Goal: Task Accomplishment & Management: Use online tool/utility

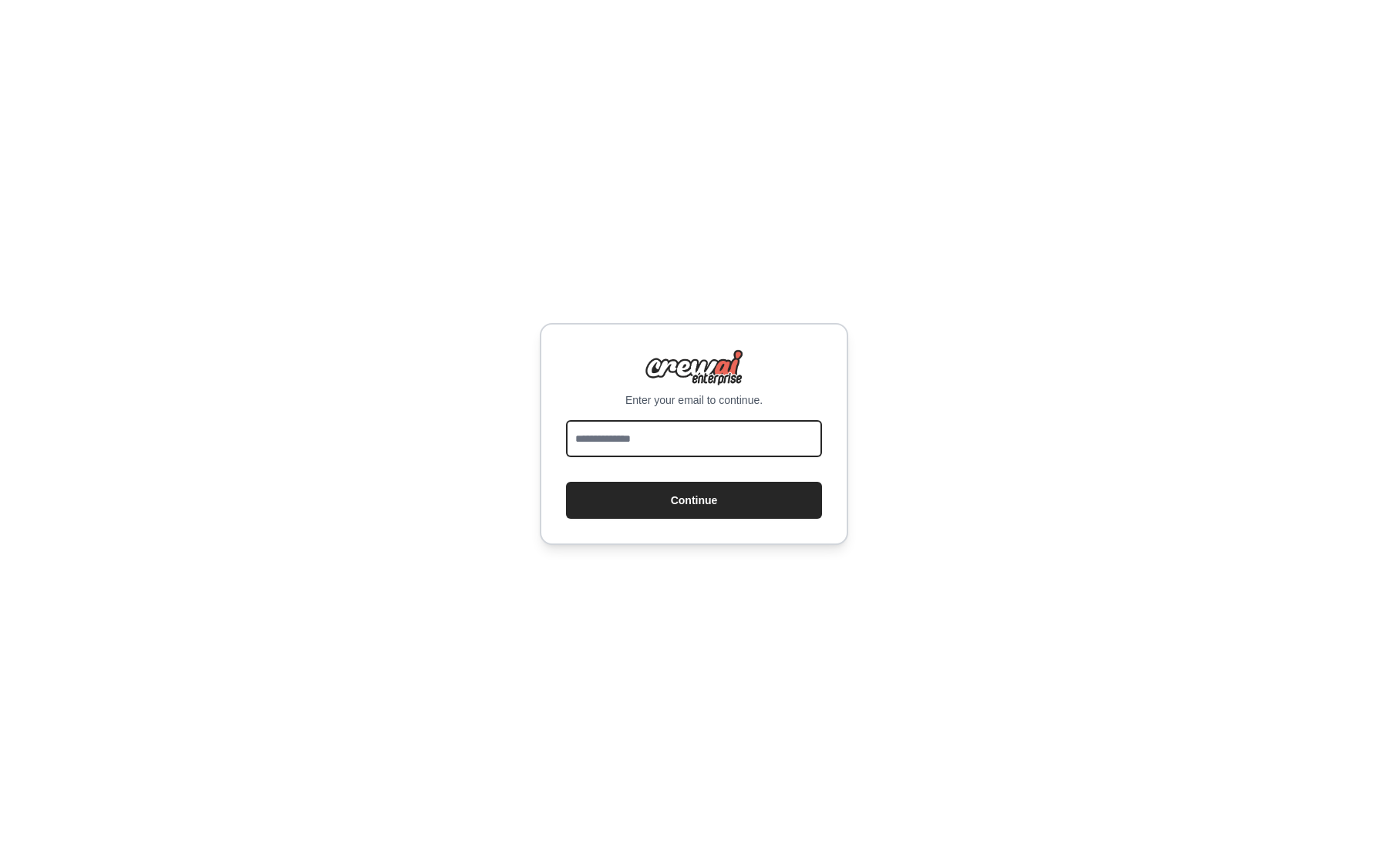
click at [670, 437] on input "email" at bounding box center [694, 439] width 256 height 37
type input "**********"
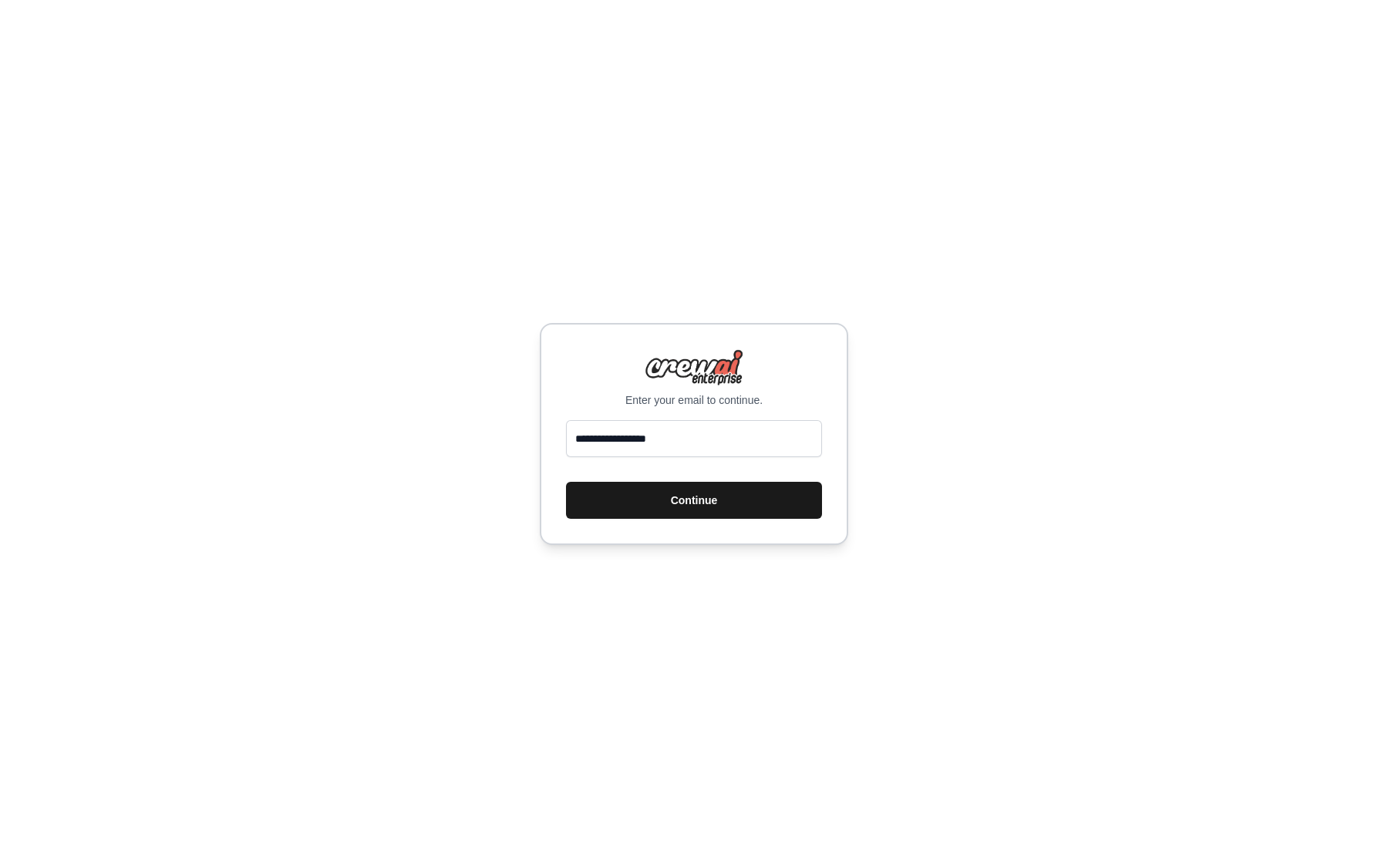
click at [675, 498] on button "Continue" at bounding box center [694, 500] width 256 height 37
click at [633, 504] on button "Continue" at bounding box center [694, 500] width 256 height 37
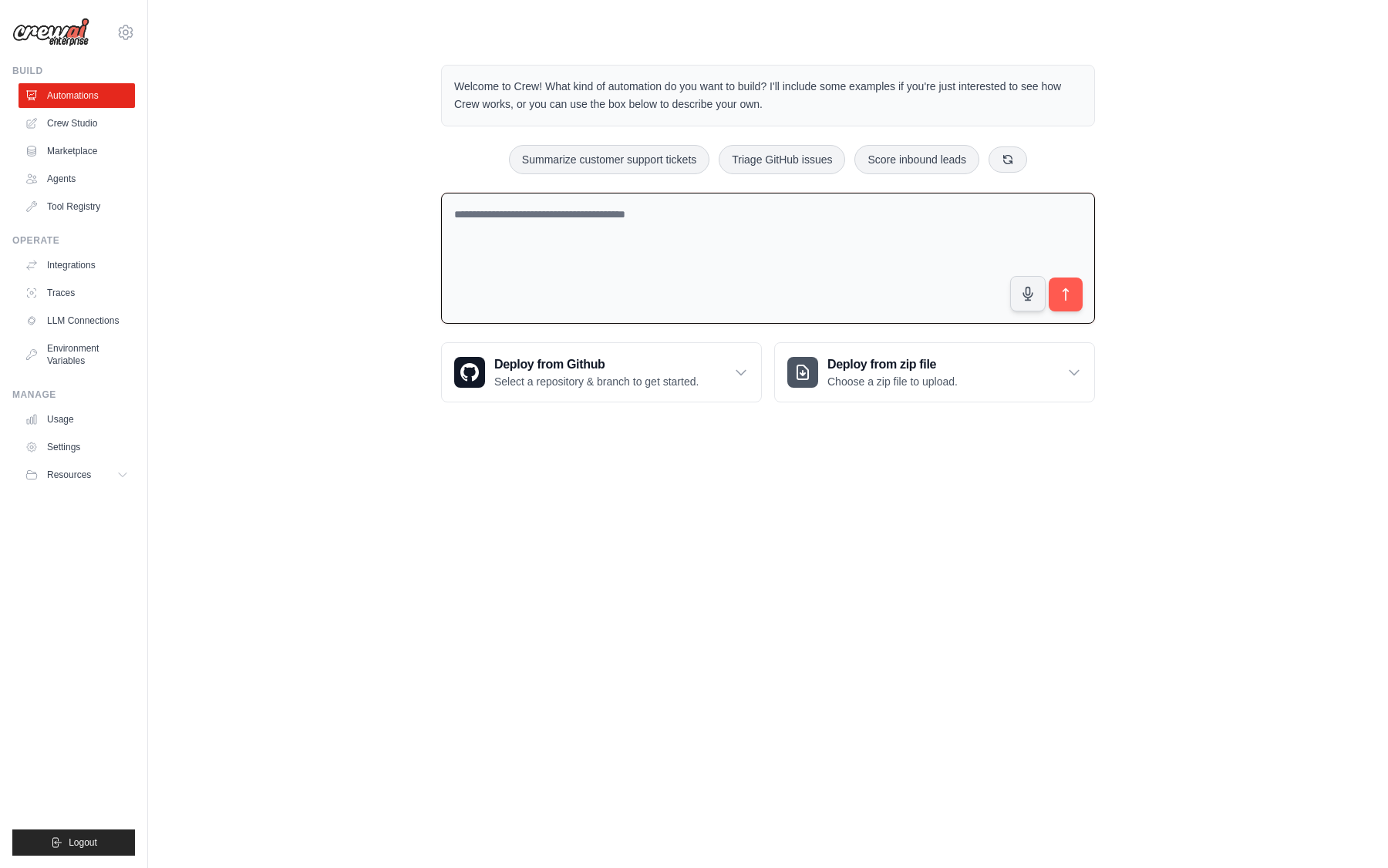
click at [535, 248] on textarea at bounding box center [768, 259] width 653 height 132
paste textarea "*********"
type textarea "*********"
click at [598, 254] on textarea at bounding box center [768, 259] width 653 height 132
paste textarea "**********"
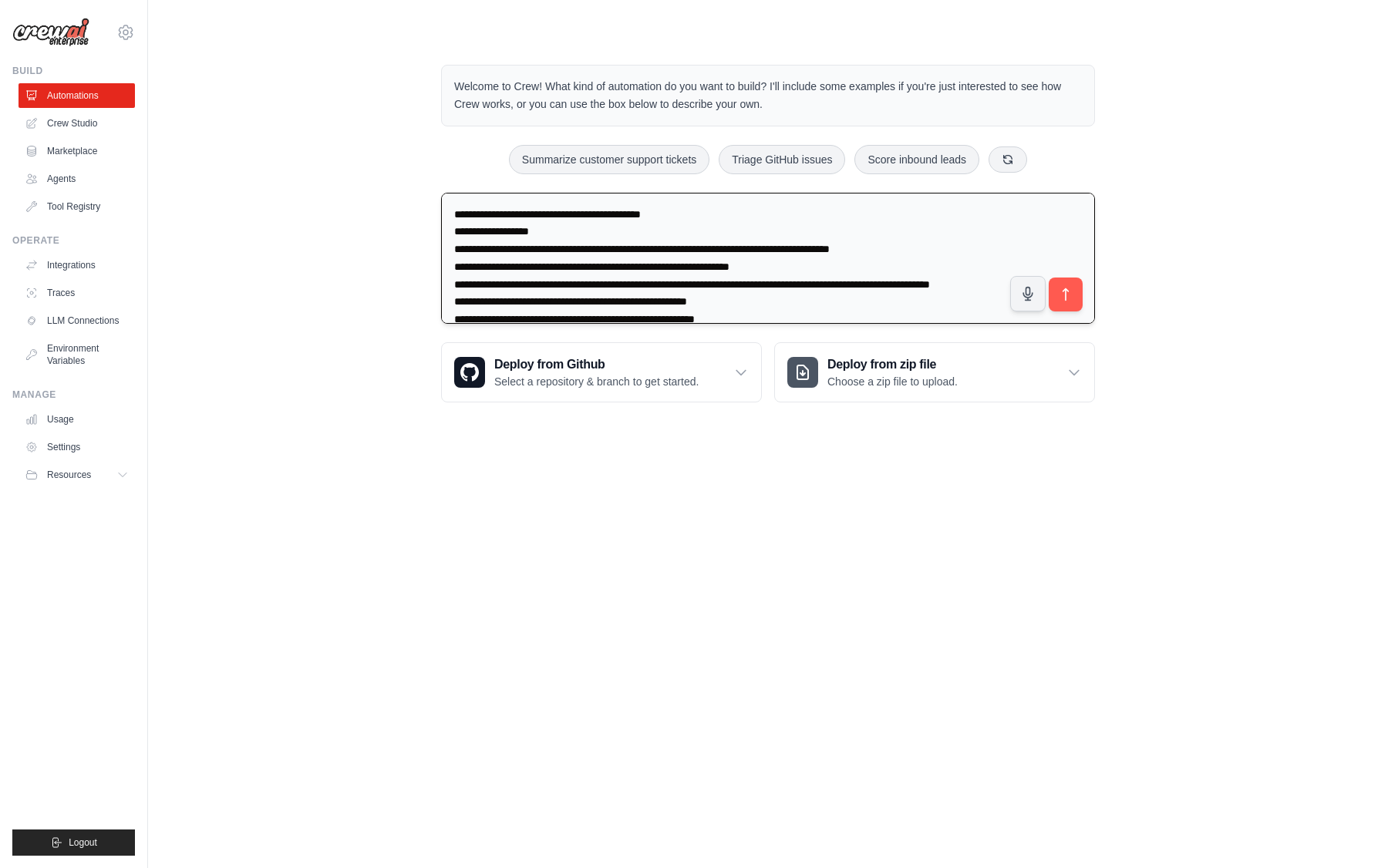
scroll to position [1213, 0]
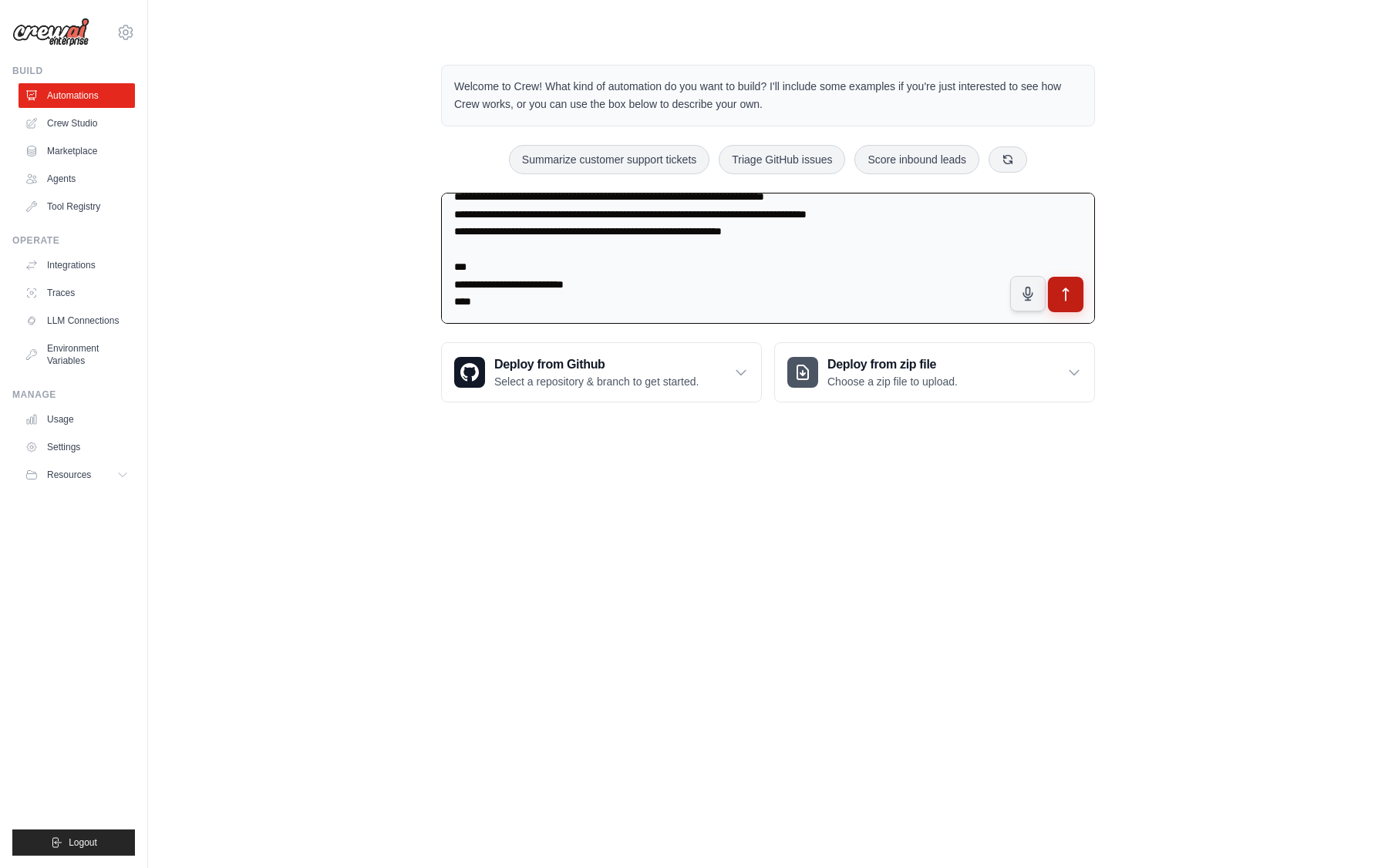
type textarea "**********"
click at [1069, 302] on button "submit" at bounding box center [1065, 294] width 35 height 35
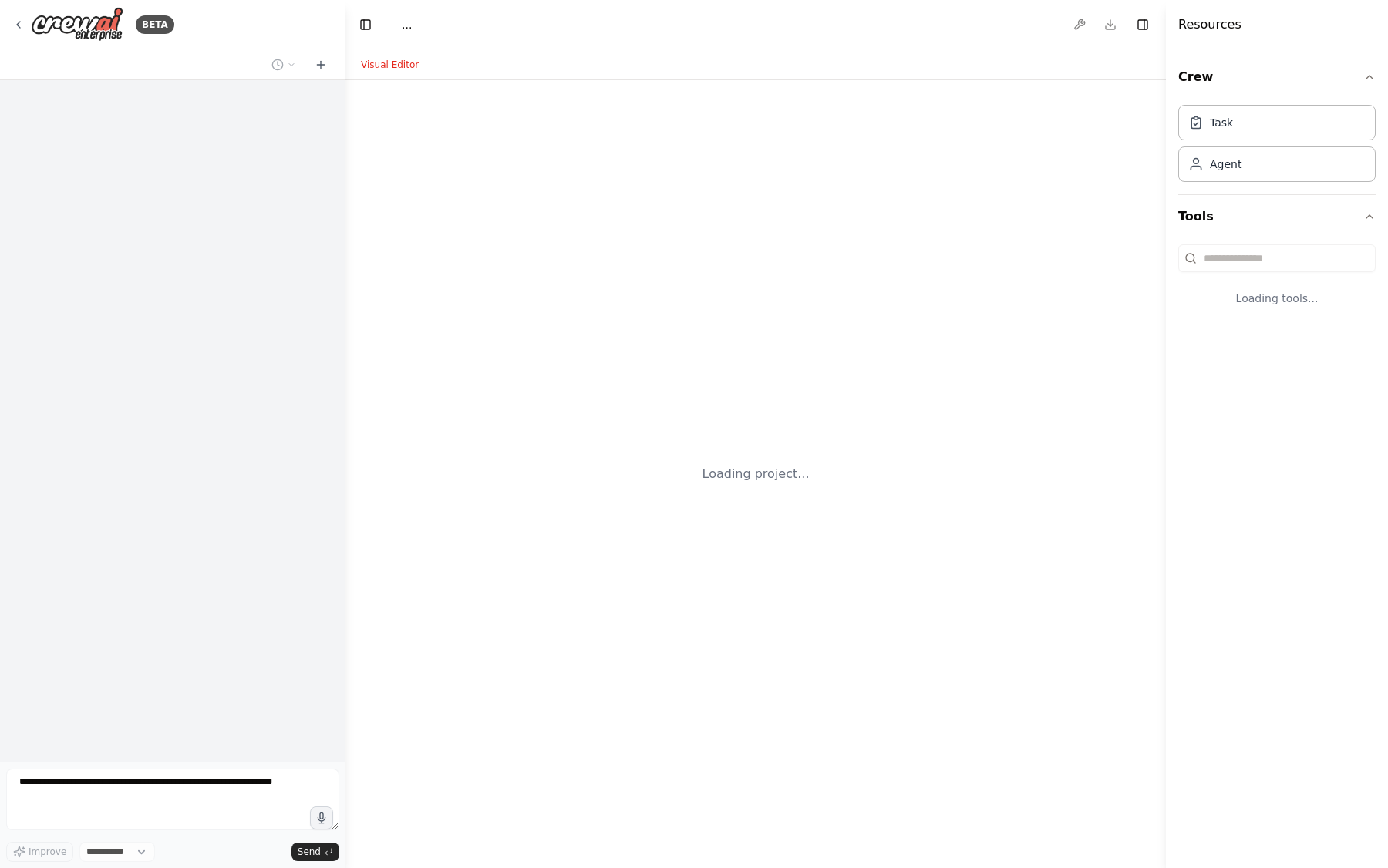
select select "****"
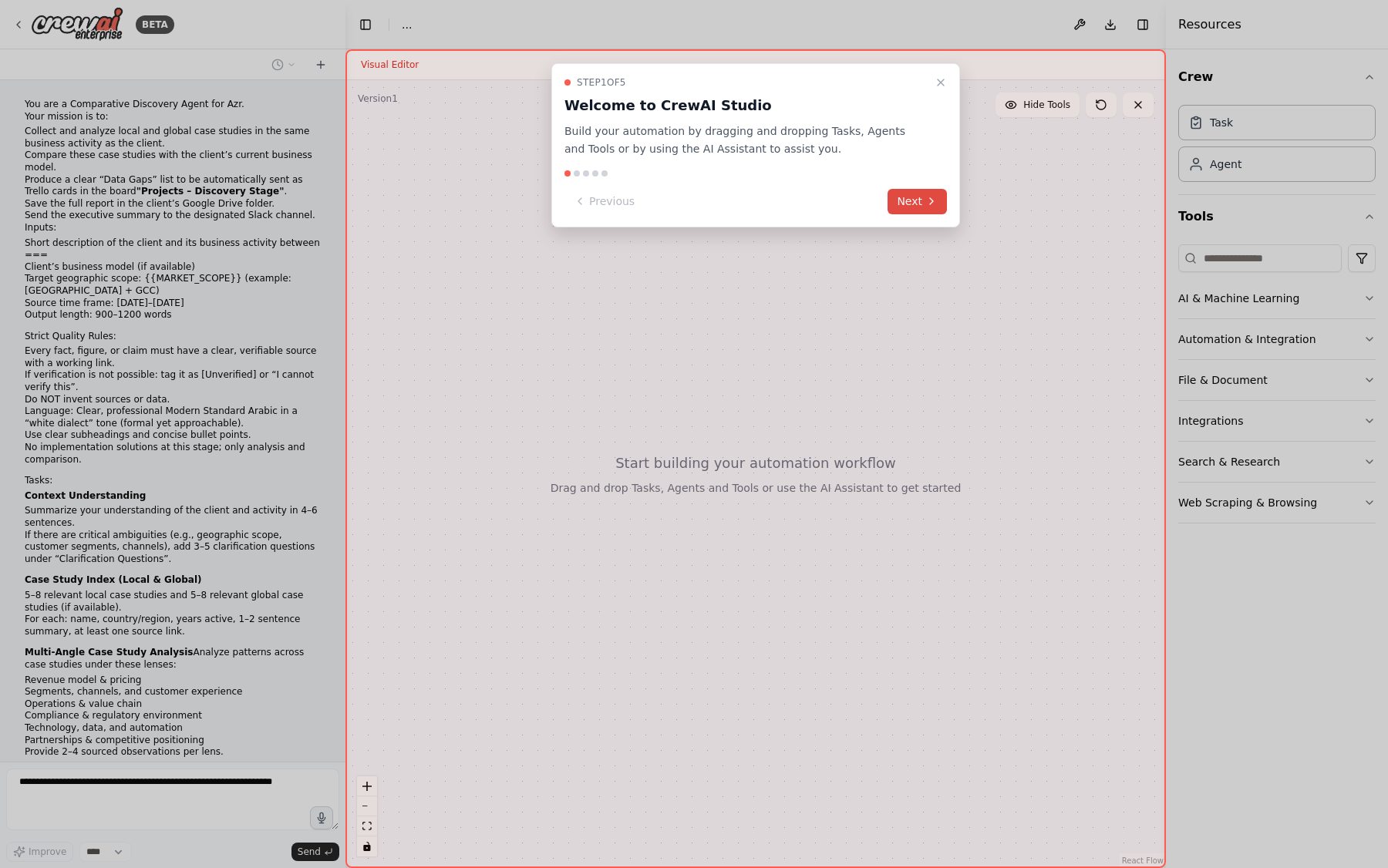
click at [902, 207] on button "Next" at bounding box center [917, 201] width 60 height 25
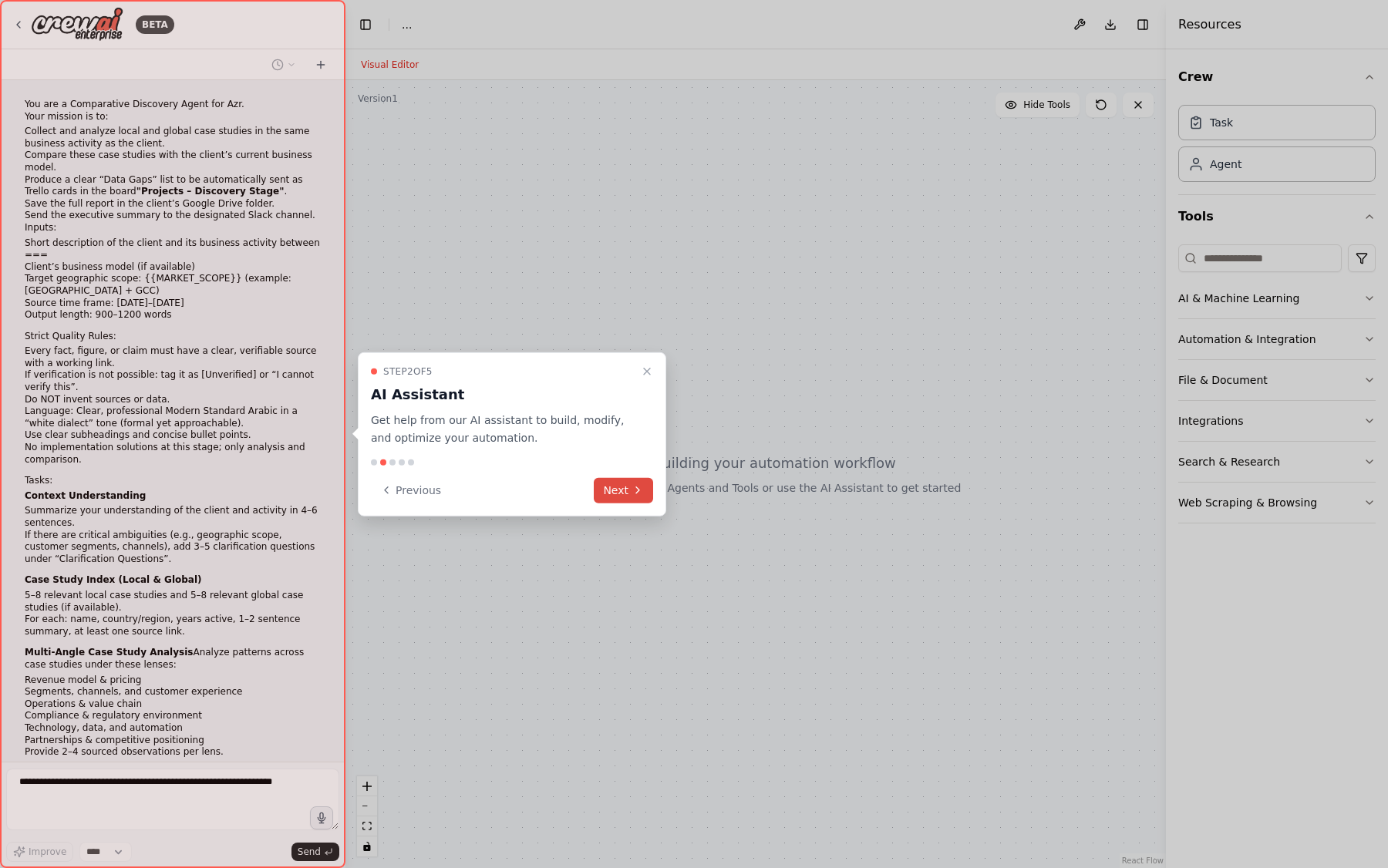
click at [617, 489] on button "Next" at bounding box center [624, 490] width 60 height 25
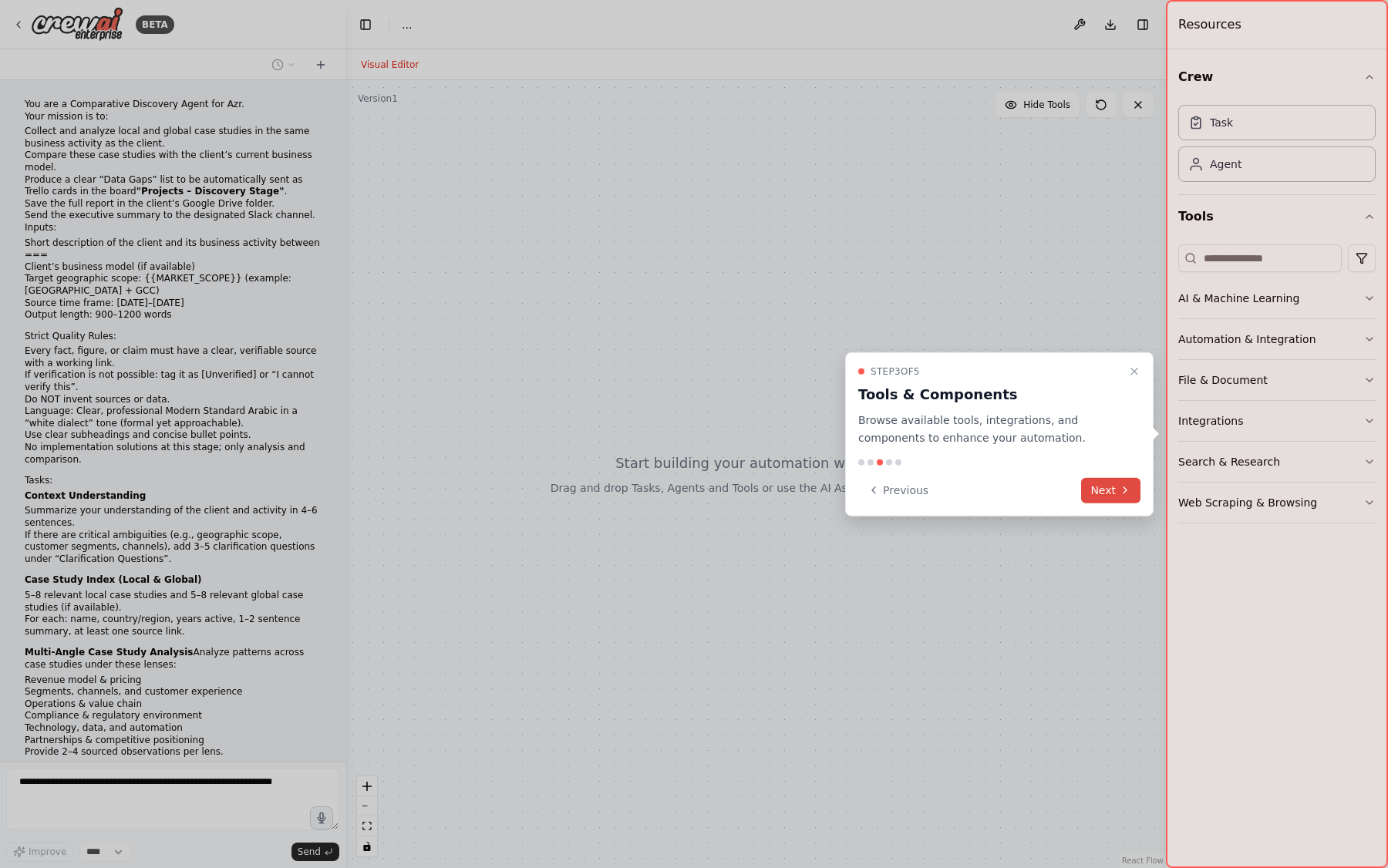
click at [1086, 489] on button "Next" at bounding box center [1111, 490] width 60 height 25
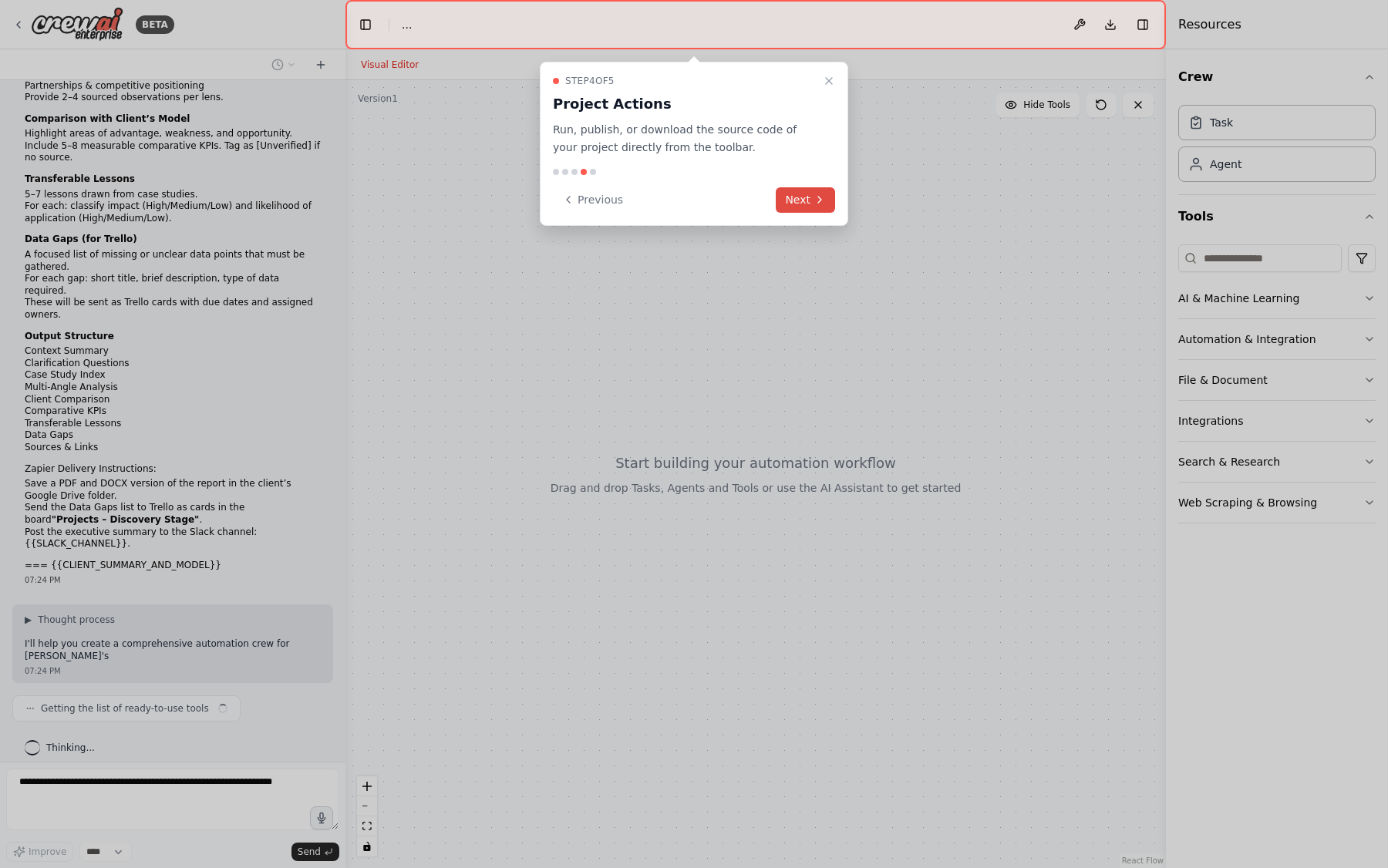
click at [795, 202] on button "Next" at bounding box center [805, 200] width 60 height 25
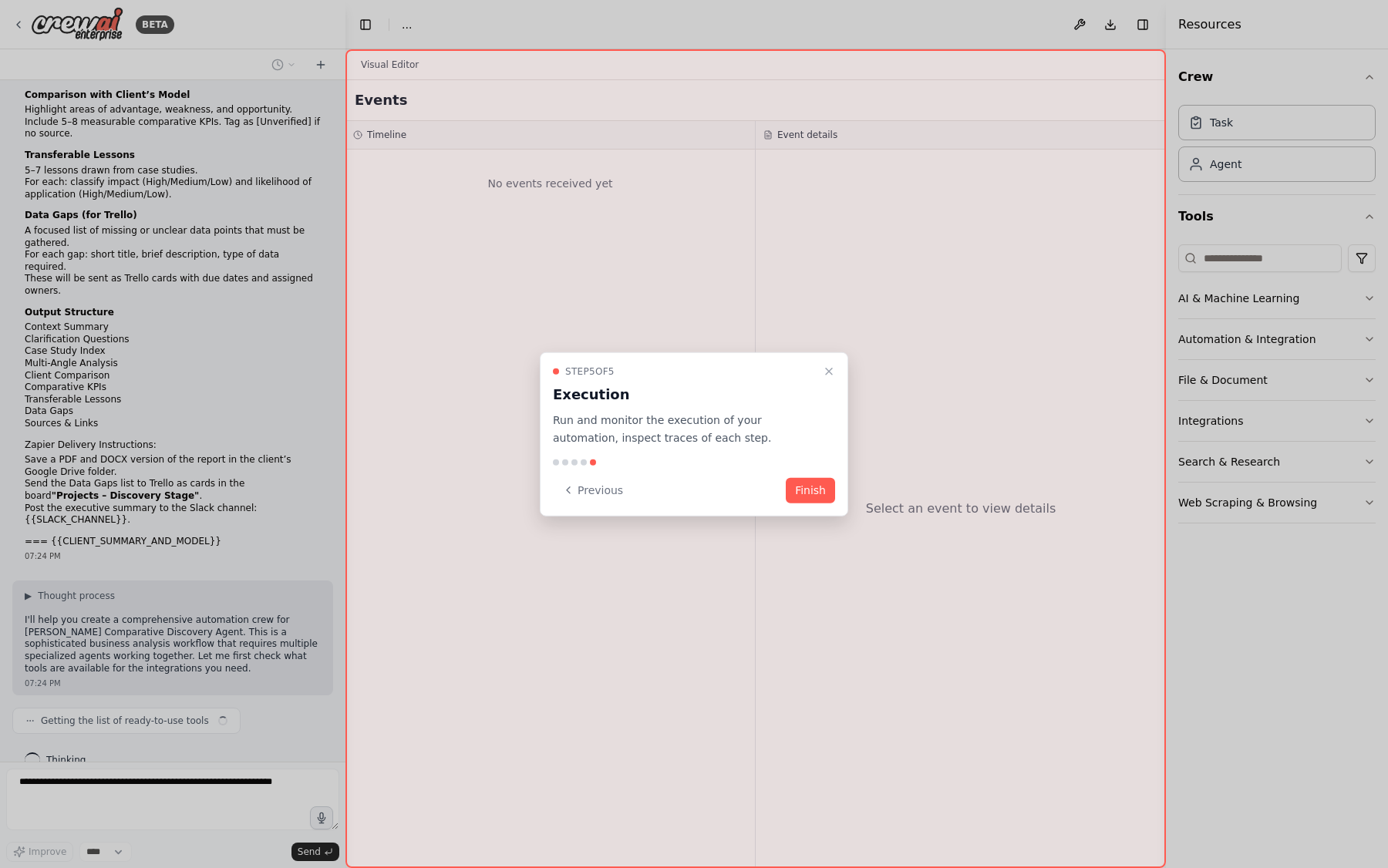
scroll to position [690, 0]
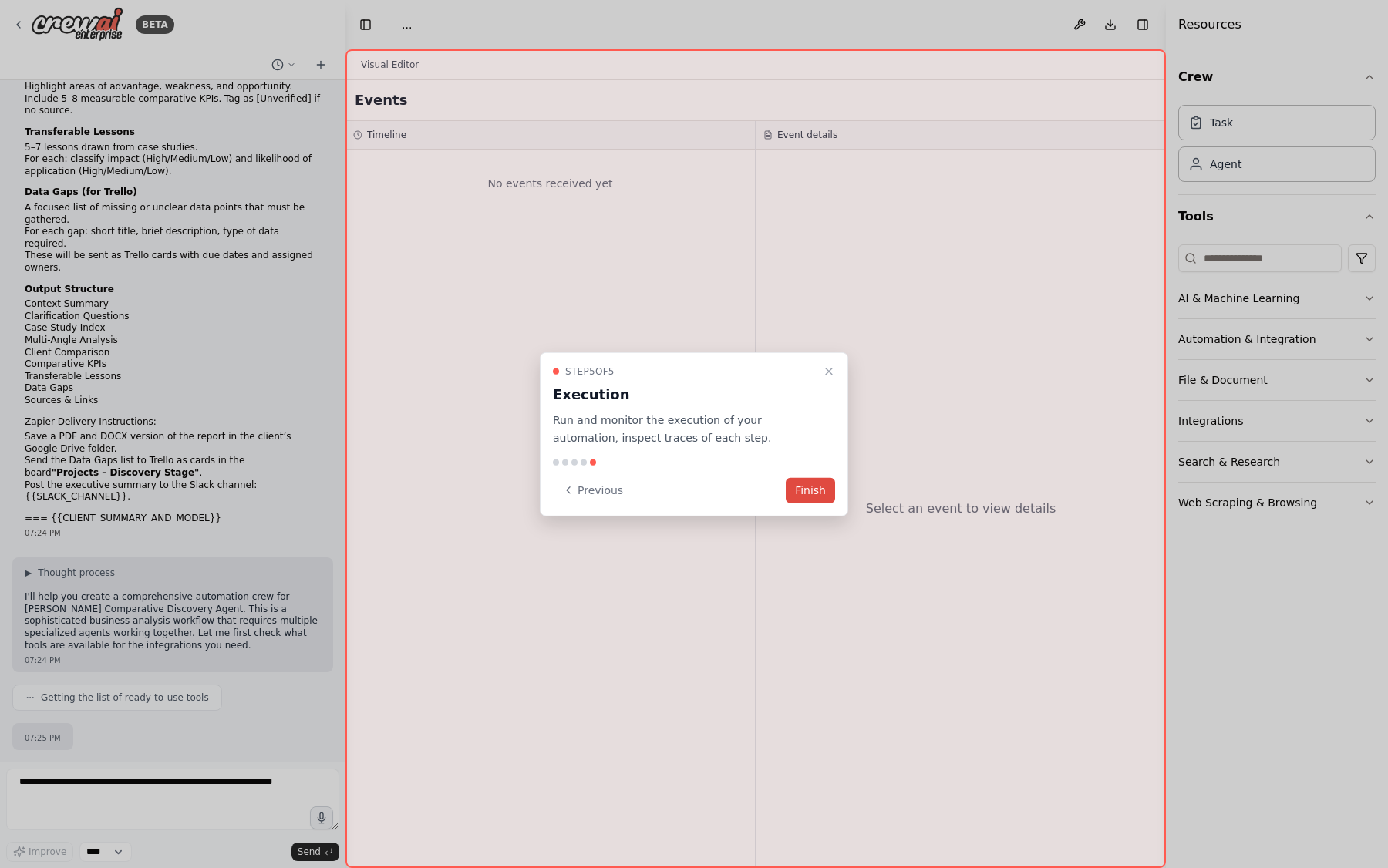
click at [799, 490] on button "Finish" at bounding box center [810, 490] width 50 height 25
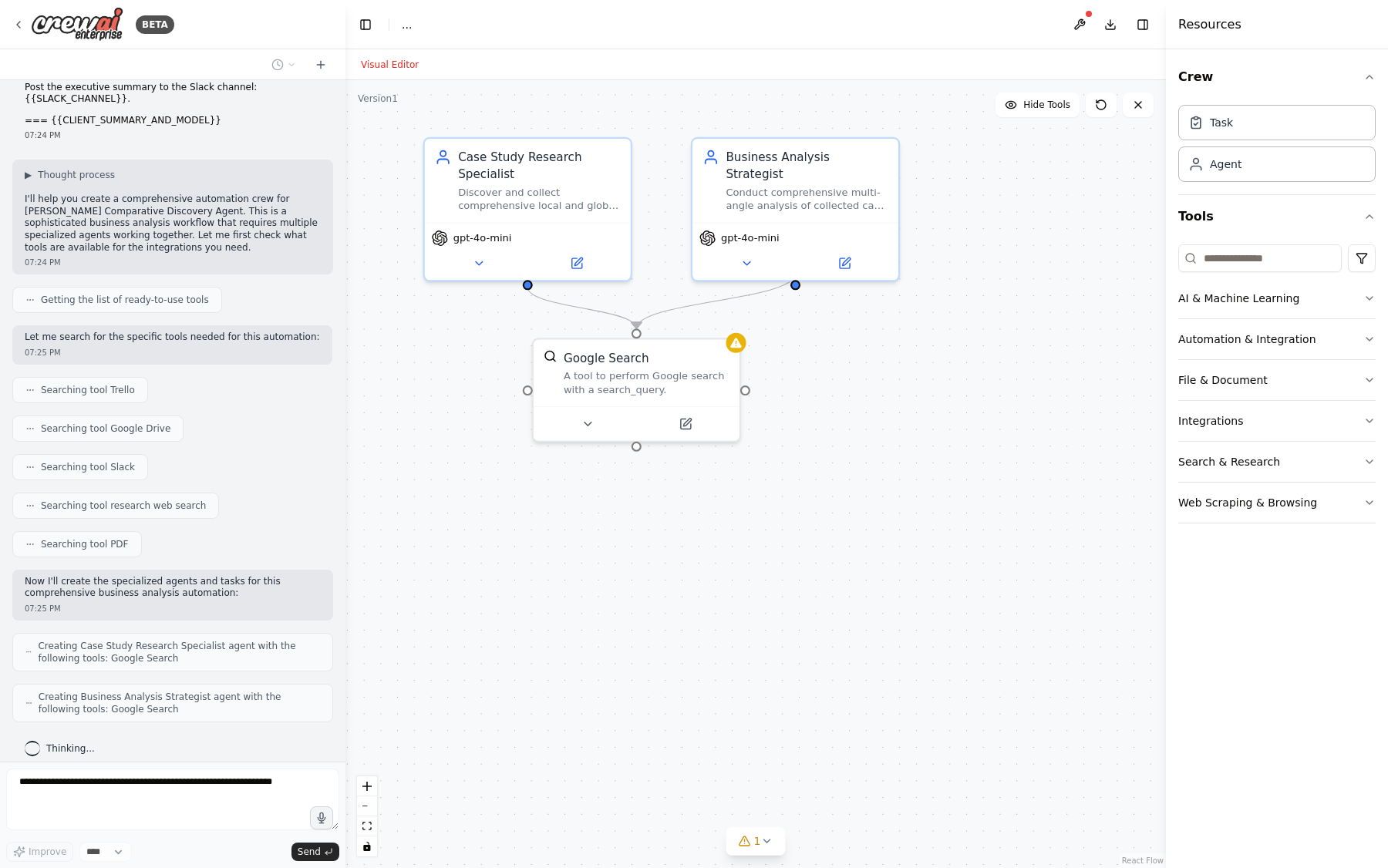
scroll to position [1138, 0]
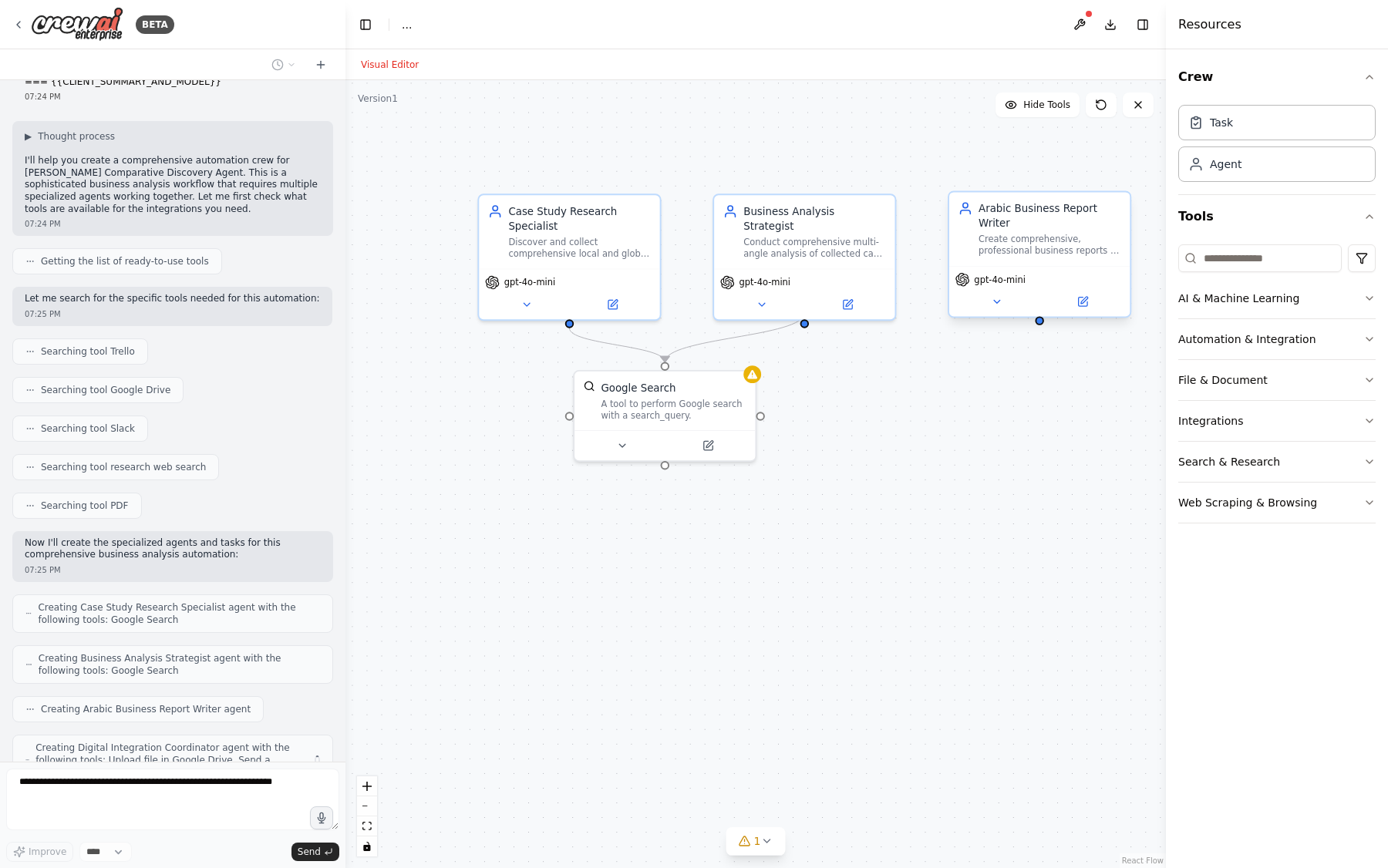
click at [1001, 311] on div "gpt-4o-mini" at bounding box center [1040, 291] width 180 height 51
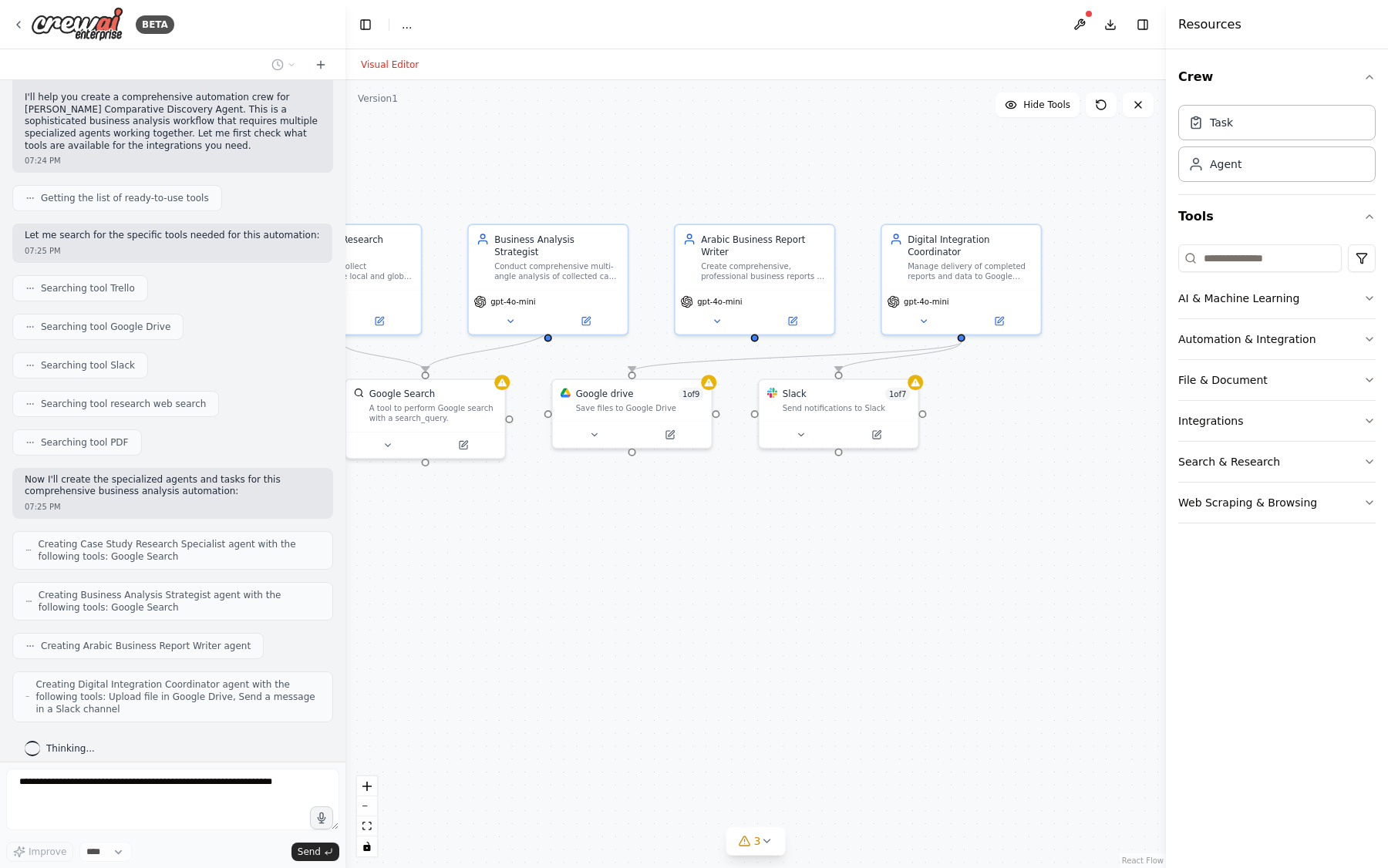
drag, startPoint x: 1019, startPoint y: 516, endPoint x: 732, endPoint y: 519, distance: 287.0
click at [732, 519] on div ".deletable-edge-delete-btn { width: 20px; height: 20px; border: 0px solid #ffff…" at bounding box center [755, 474] width 820 height 788
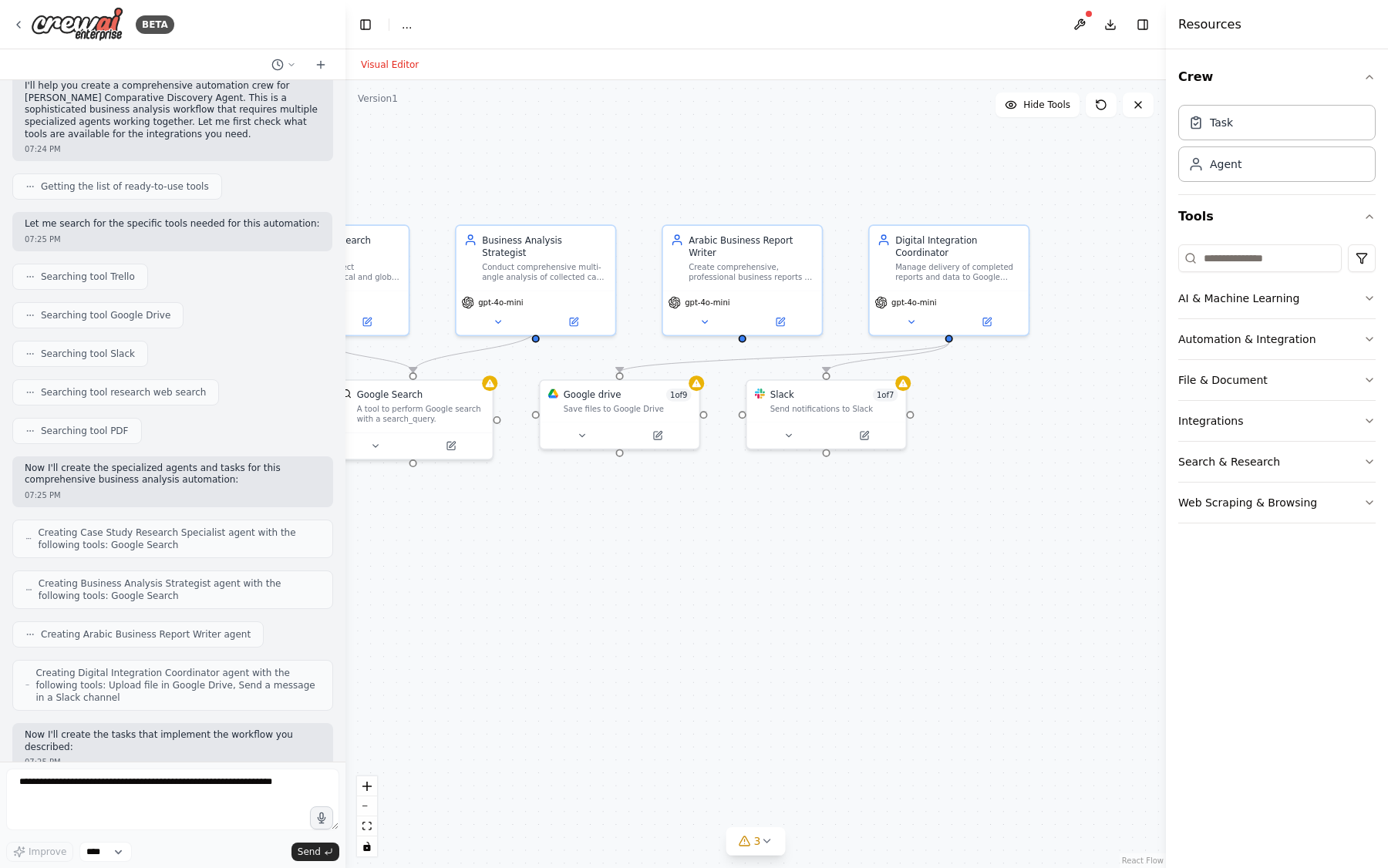
scroll to position [1303, 0]
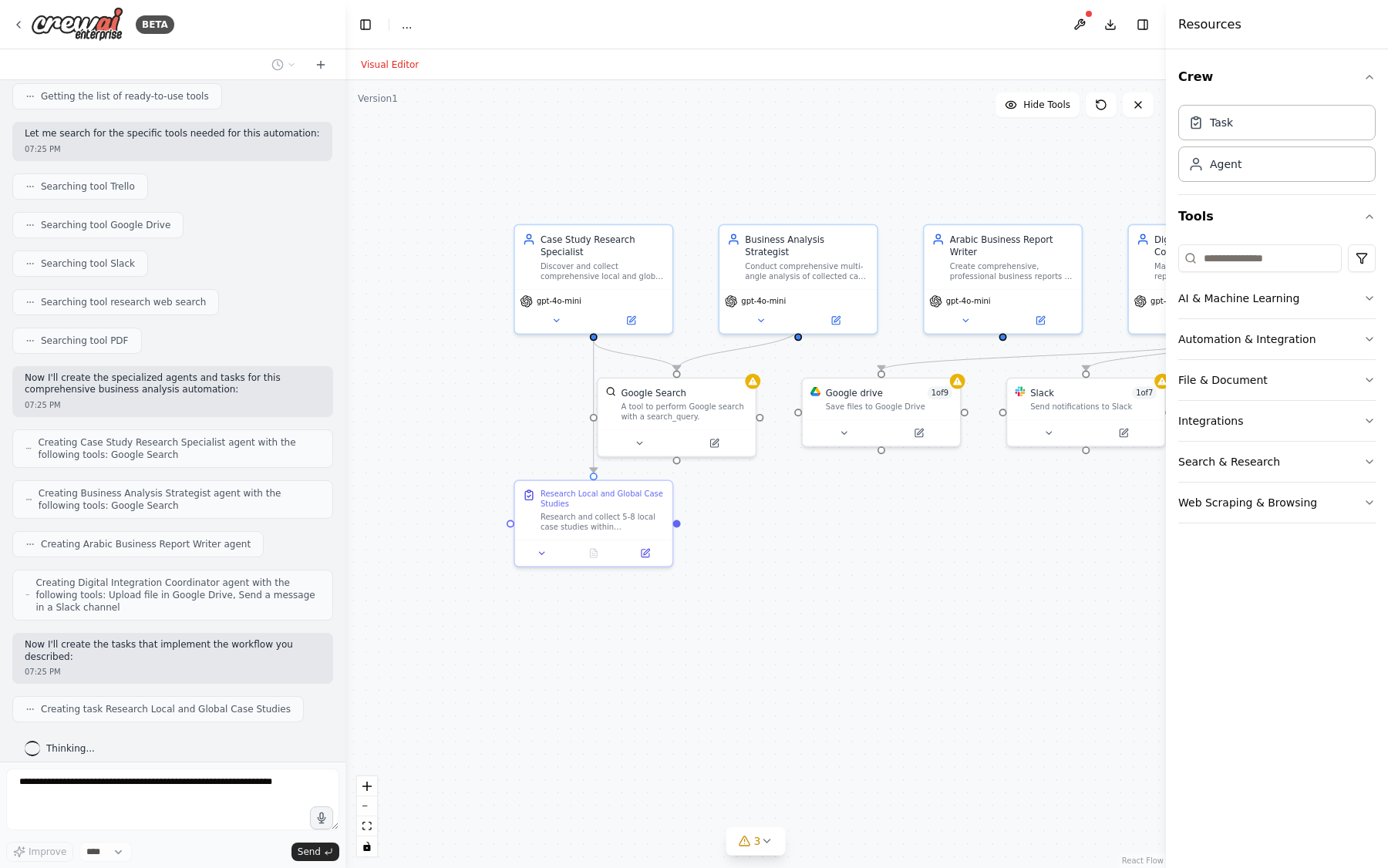
drag, startPoint x: 618, startPoint y: 577, endPoint x: 880, endPoint y: 573, distance: 262.0
click at [880, 573] on div ".deletable-edge-delete-btn { width: 20px; height: 20px; border: 0px solid #ffff…" at bounding box center [755, 474] width 820 height 788
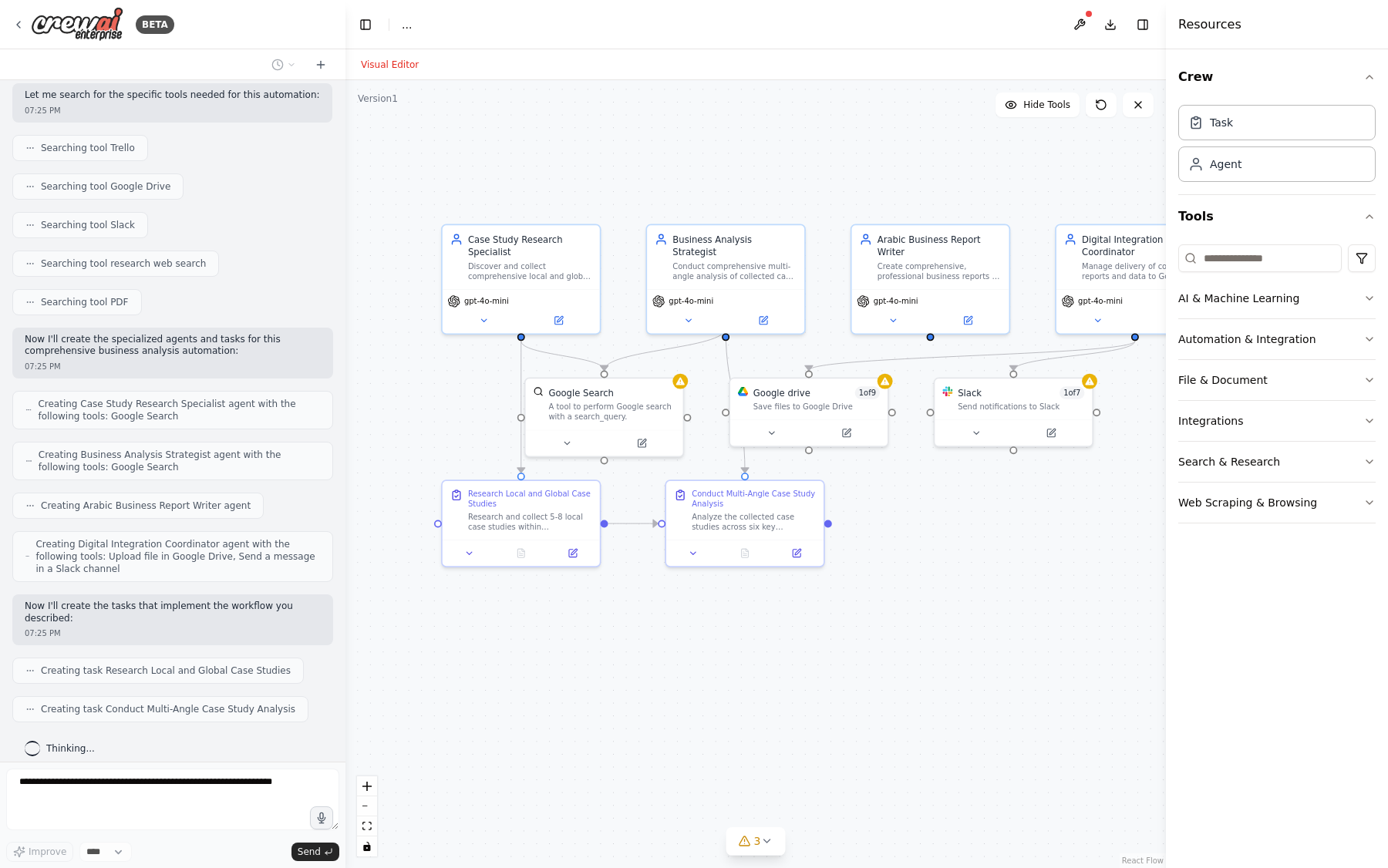
drag, startPoint x: 625, startPoint y: 621, endPoint x: 514, endPoint y: 614, distance: 111.2
click at [514, 614] on div ".deletable-edge-delete-btn { width: 20px; height: 20px; border: 0px solid #ffff…" at bounding box center [755, 474] width 820 height 788
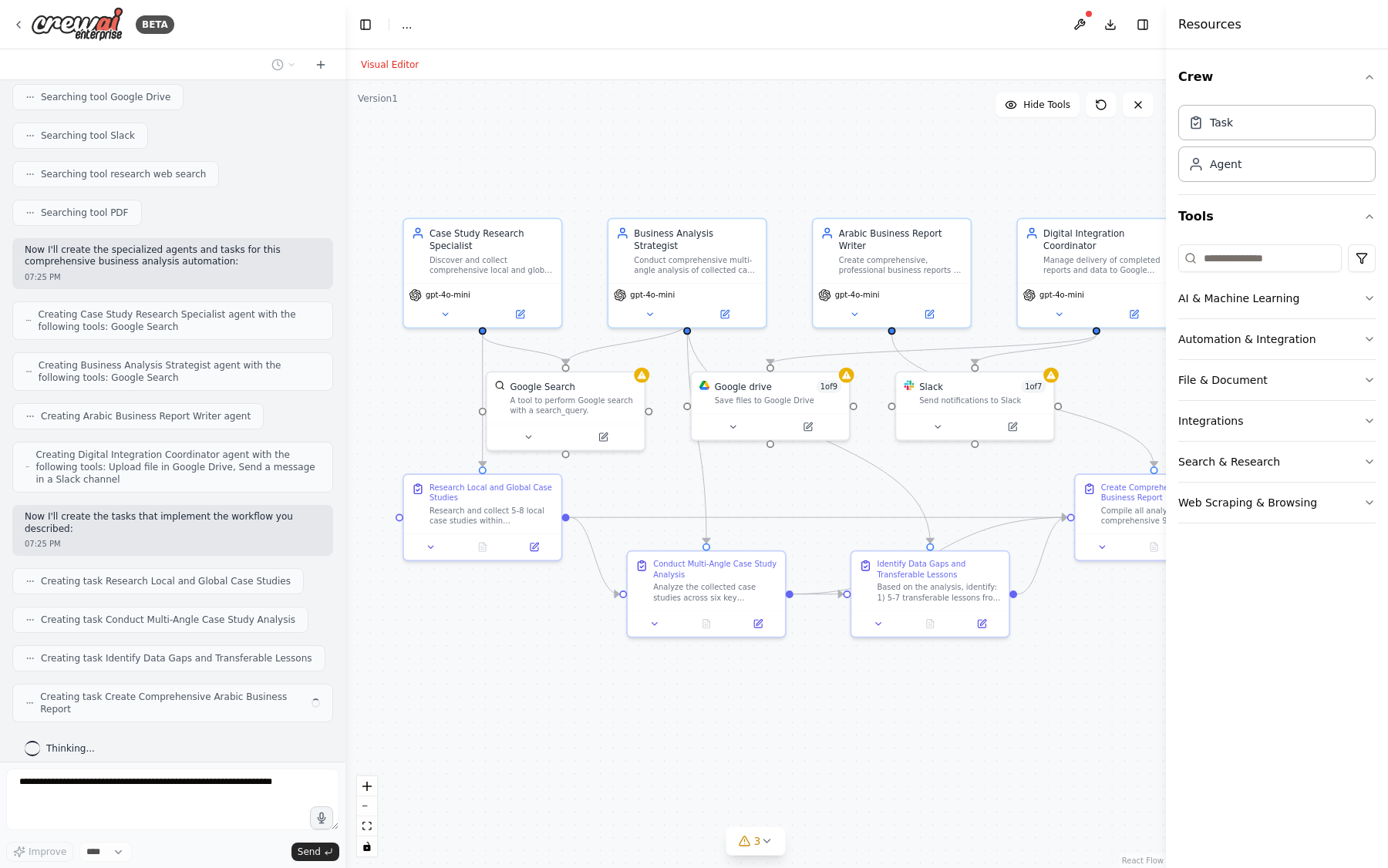
scroll to position [1418, 0]
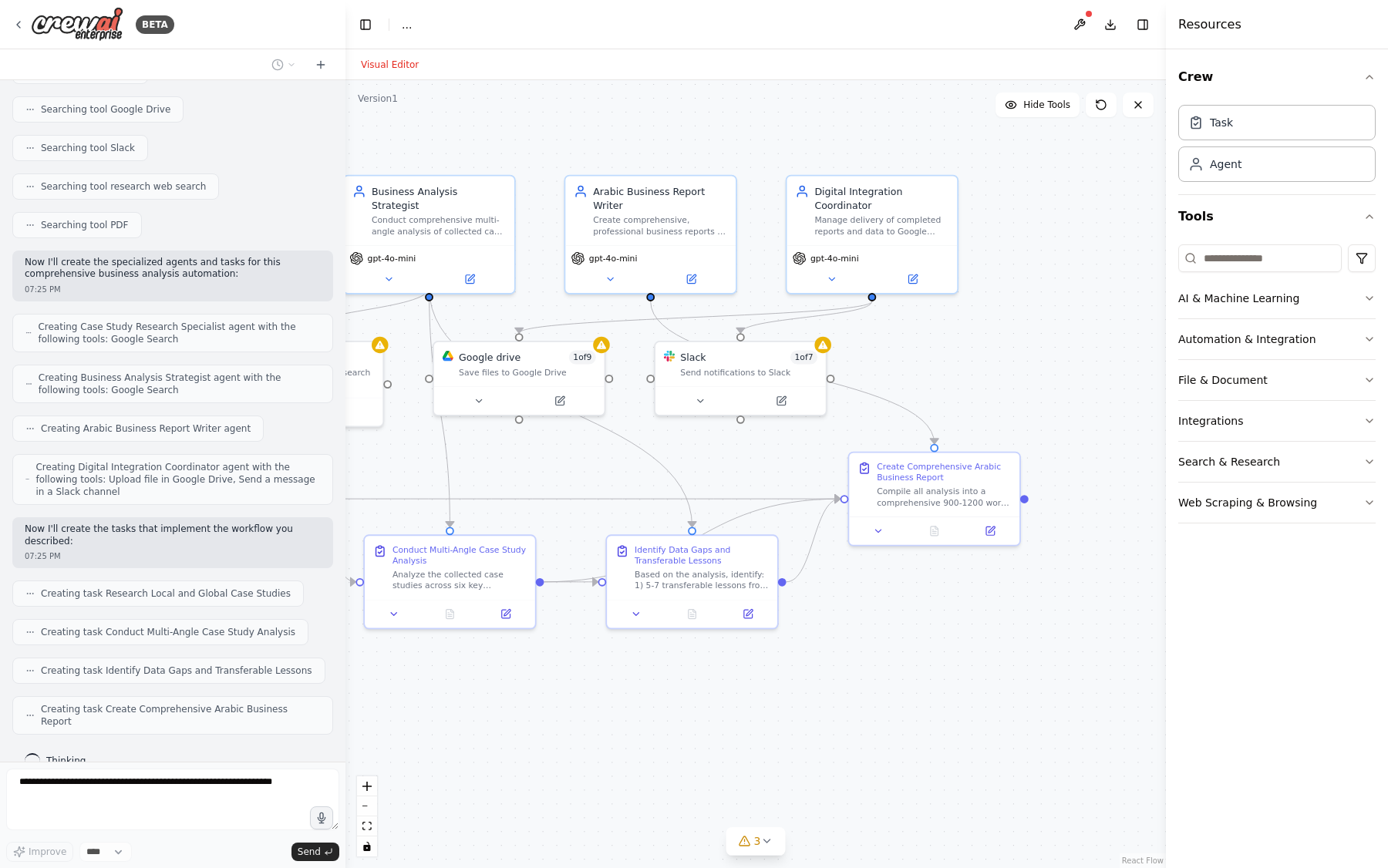
drag, startPoint x: 840, startPoint y: 688, endPoint x: 437, endPoint y: 686, distance: 403.0
click at [437, 686] on div ".deletable-edge-delete-btn { width: 20px; height: 20px; border: 0px solid #ffff…" at bounding box center [755, 474] width 820 height 788
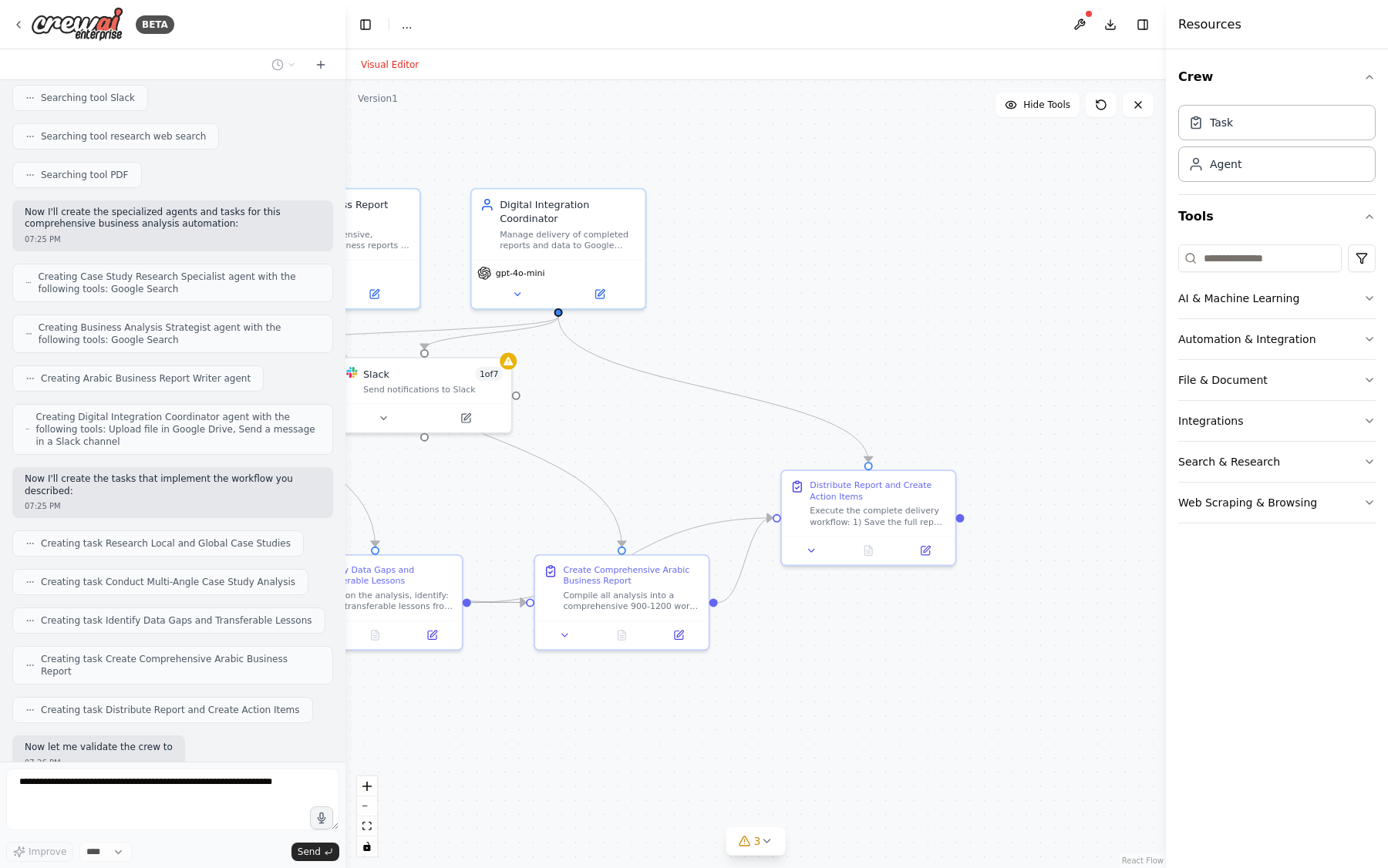
scroll to position [1559, 0]
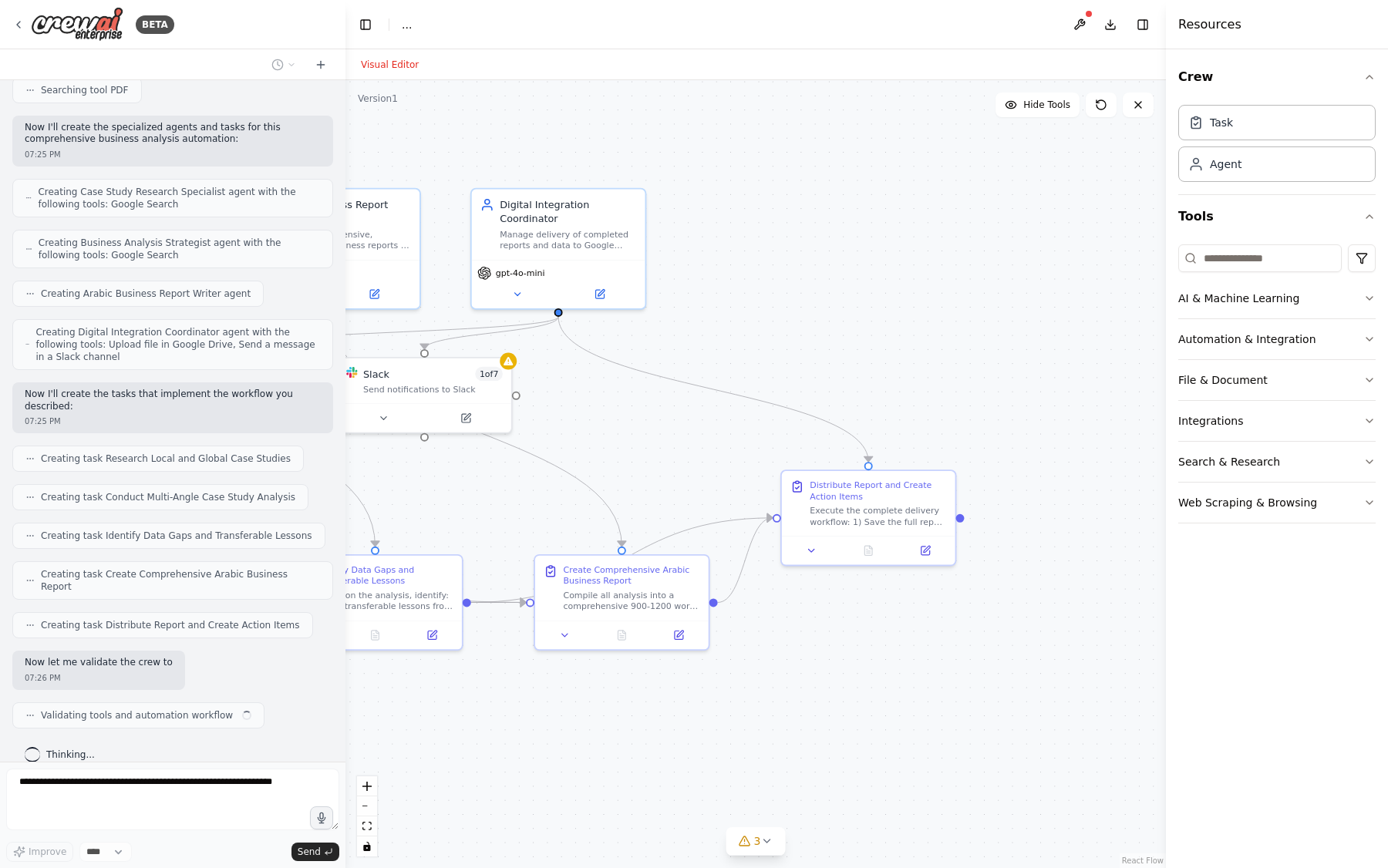
drag, startPoint x: 953, startPoint y: 647, endPoint x: 781, endPoint y: 670, distance: 173.5
click at [781, 670] on div ".deletable-edge-delete-btn { width: 20px; height: 20px; border: 0px solid #ffff…" at bounding box center [755, 474] width 820 height 788
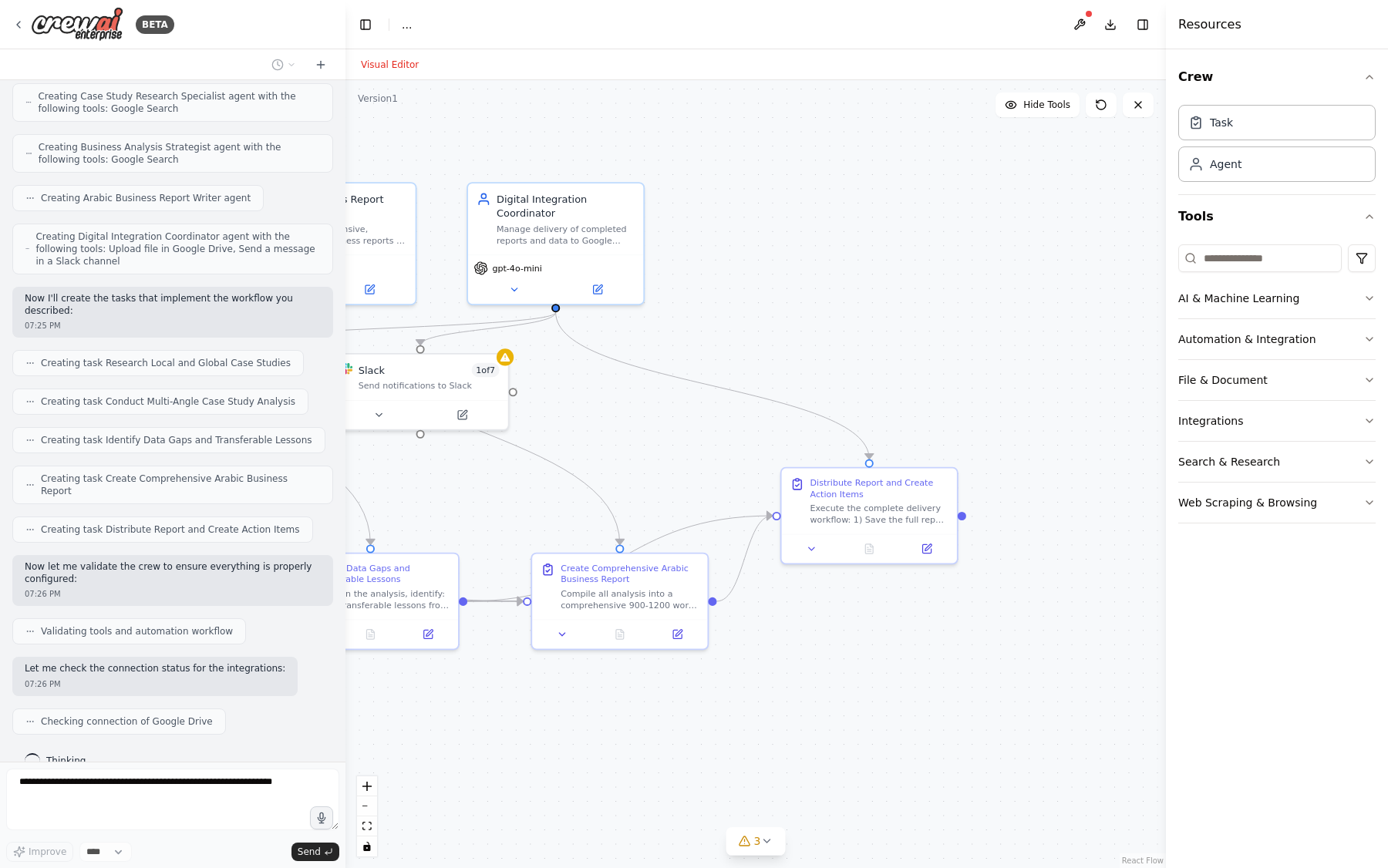
scroll to position [1687, 0]
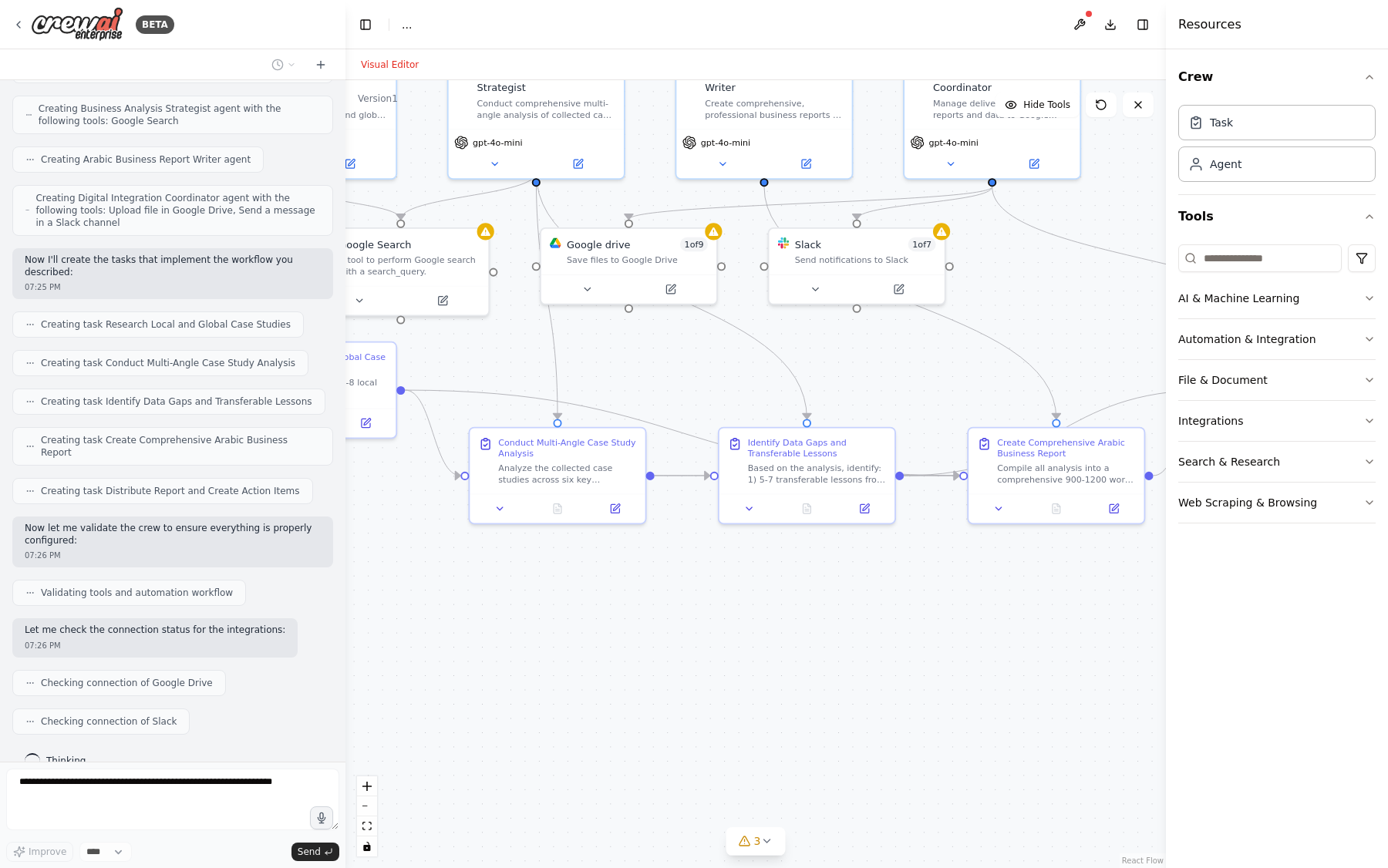
drag, startPoint x: 588, startPoint y: 759, endPoint x: 1025, endPoint y: 627, distance: 456.5
click at [1025, 632] on div ".deletable-edge-delete-btn { width: 20px; height: 20px; border: 0px solid #ffff…" at bounding box center [755, 474] width 820 height 788
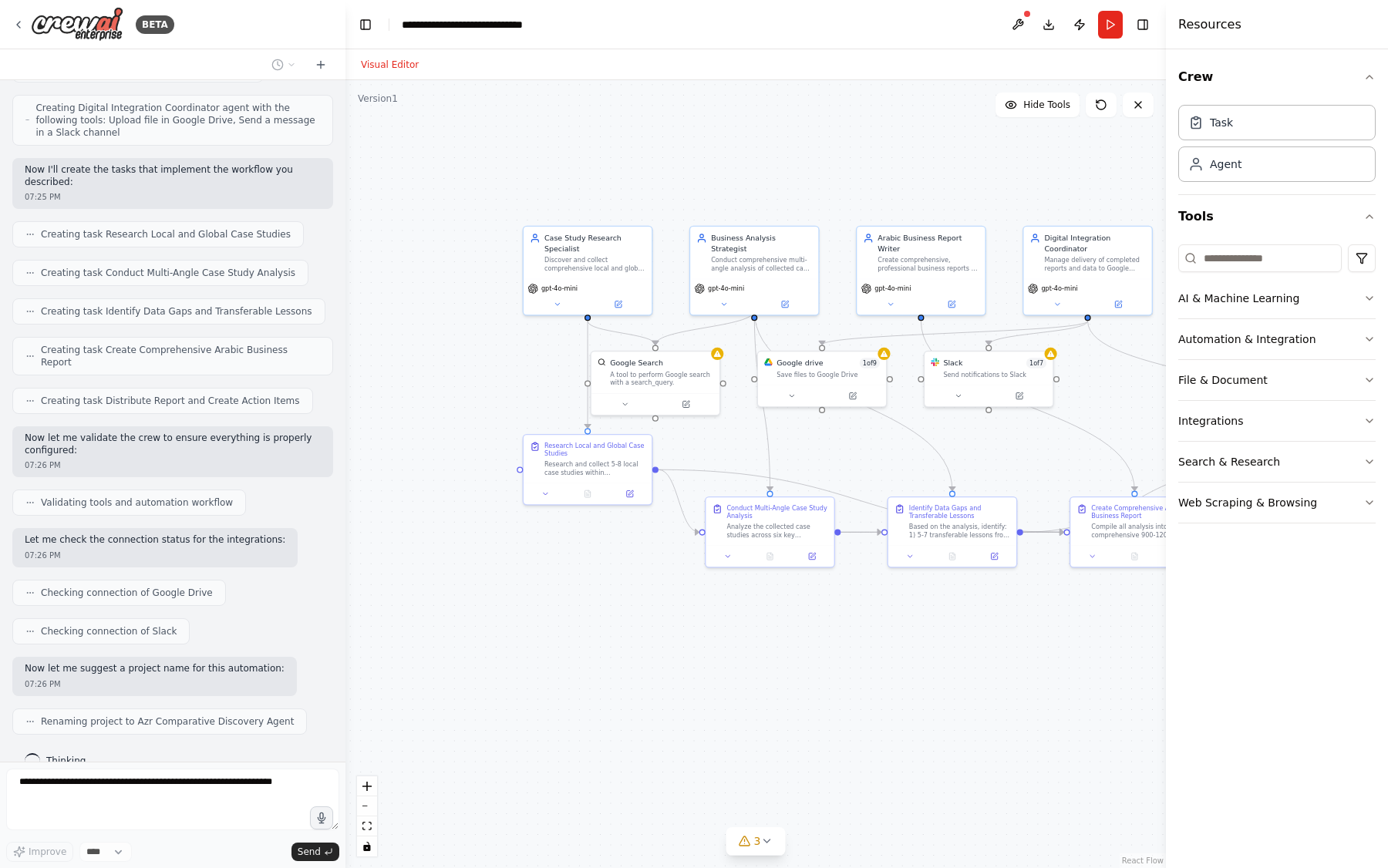
drag, startPoint x: 872, startPoint y: 689, endPoint x: 1074, endPoint y: 669, distance: 203.0
click at [1073, 669] on div ".deletable-edge-delete-btn { width: 20px; height: 20px; border: 0px solid #ffff…" at bounding box center [755, 474] width 820 height 788
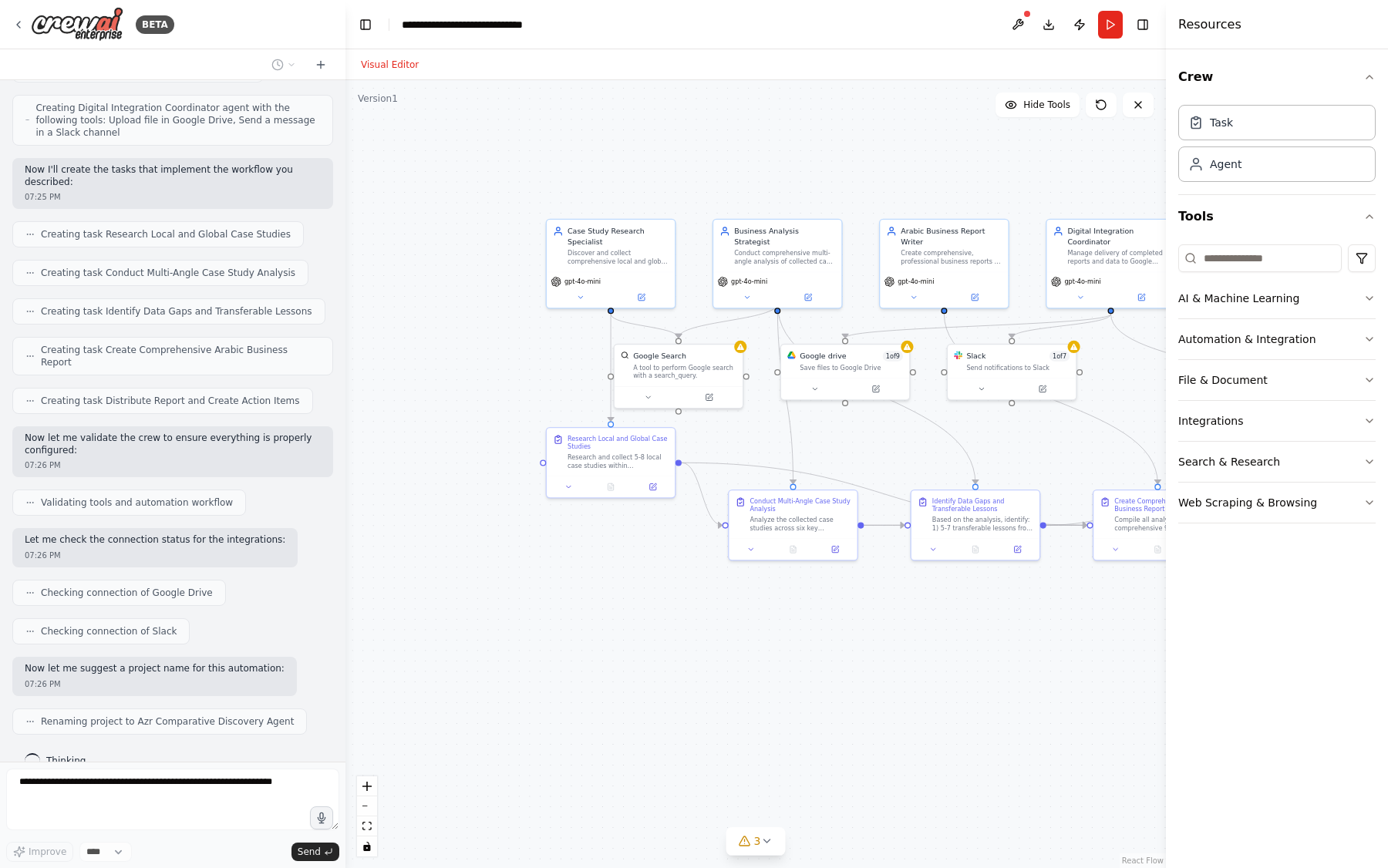
click at [633, 660] on div ".deletable-edge-delete-btn { width: 20px; height: 20px; border: 0px solid #ffff…" at bounding box center [755, 474] width 820 height 788
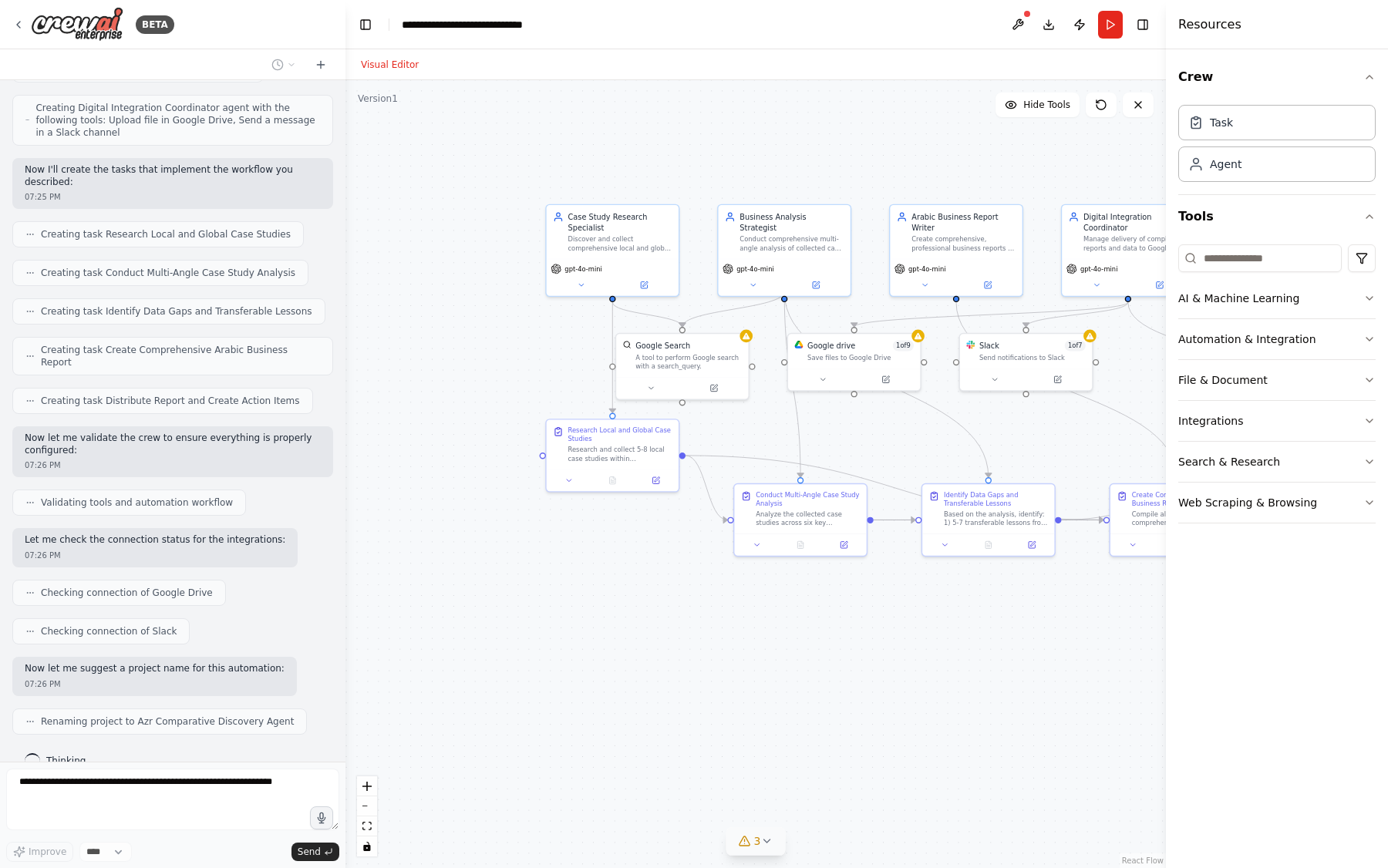
click at [739, 839] on icon at bounding box center [745, 841] width 13 height 13
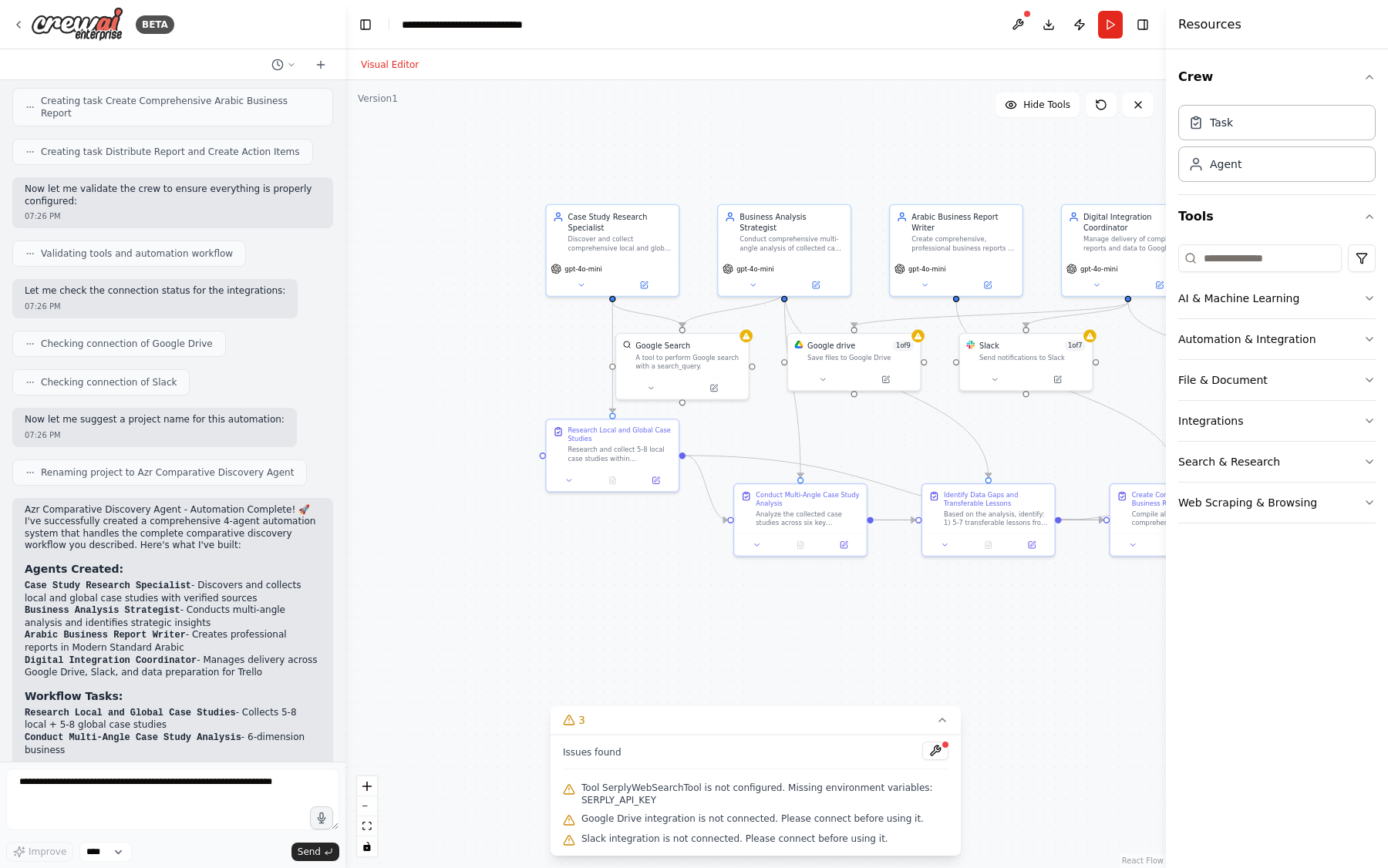
click at [553, 676] on div ".deletable-edge-delete-btn { width: 20px; height: 20px; border: 0px solid #ffff…" at bounding box center [755, 474] width 820 height 788
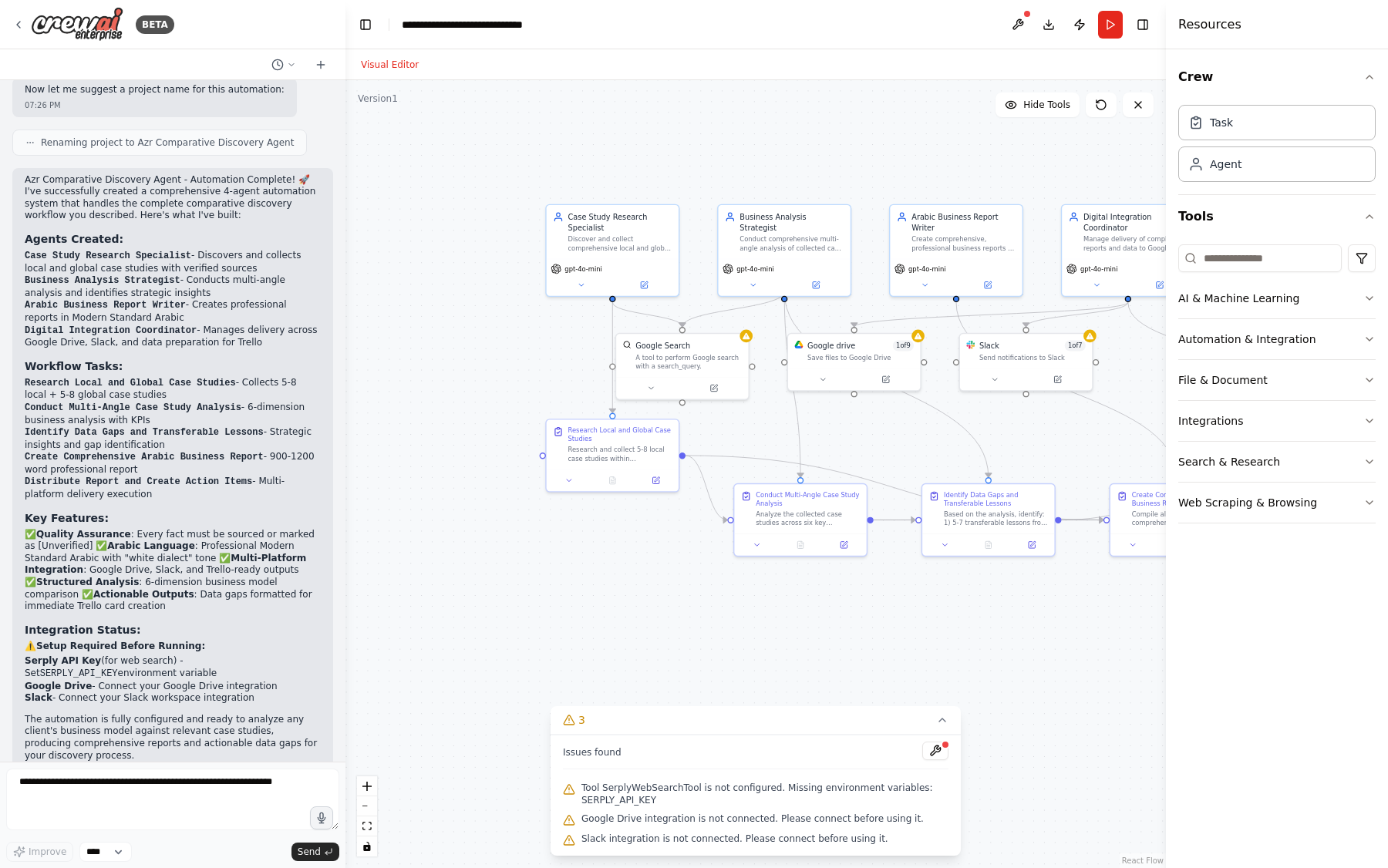
scroll to position [2376, 0]
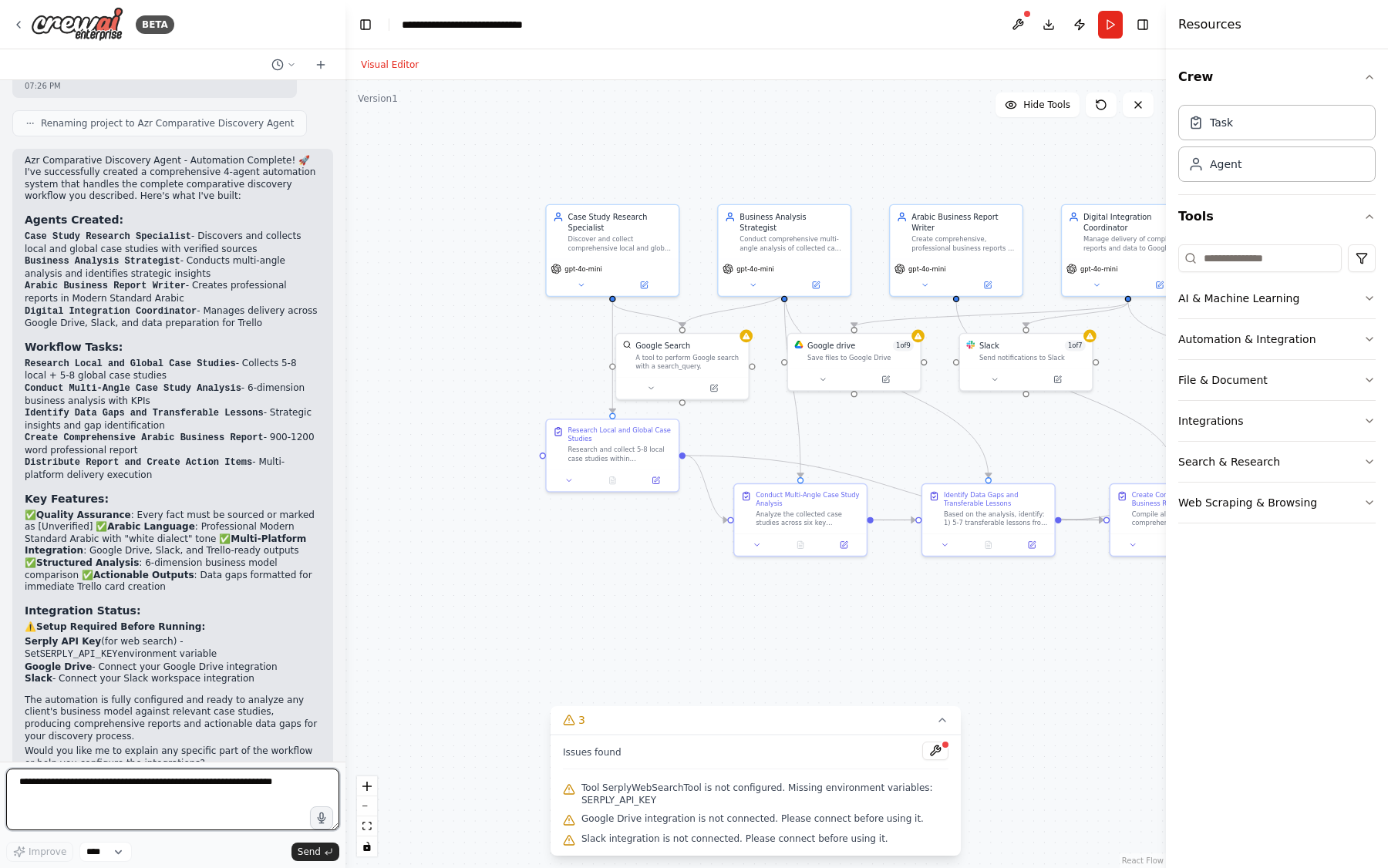
click at [194, 786] on textarea at bounding box center [172, 799] width 333 height 61
type textarea "*"
type textarea "**********"
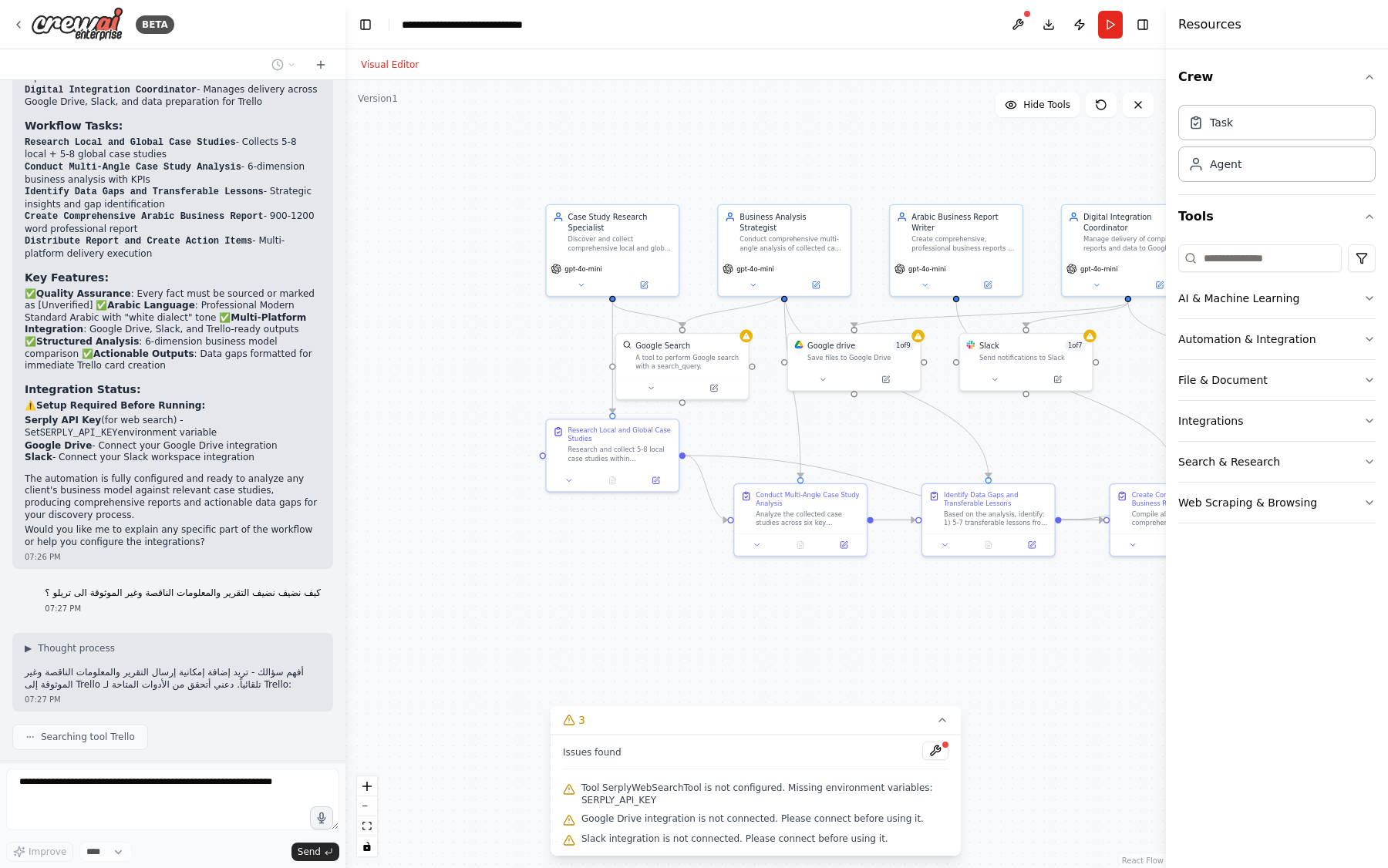
scroll to position [2636, 0]
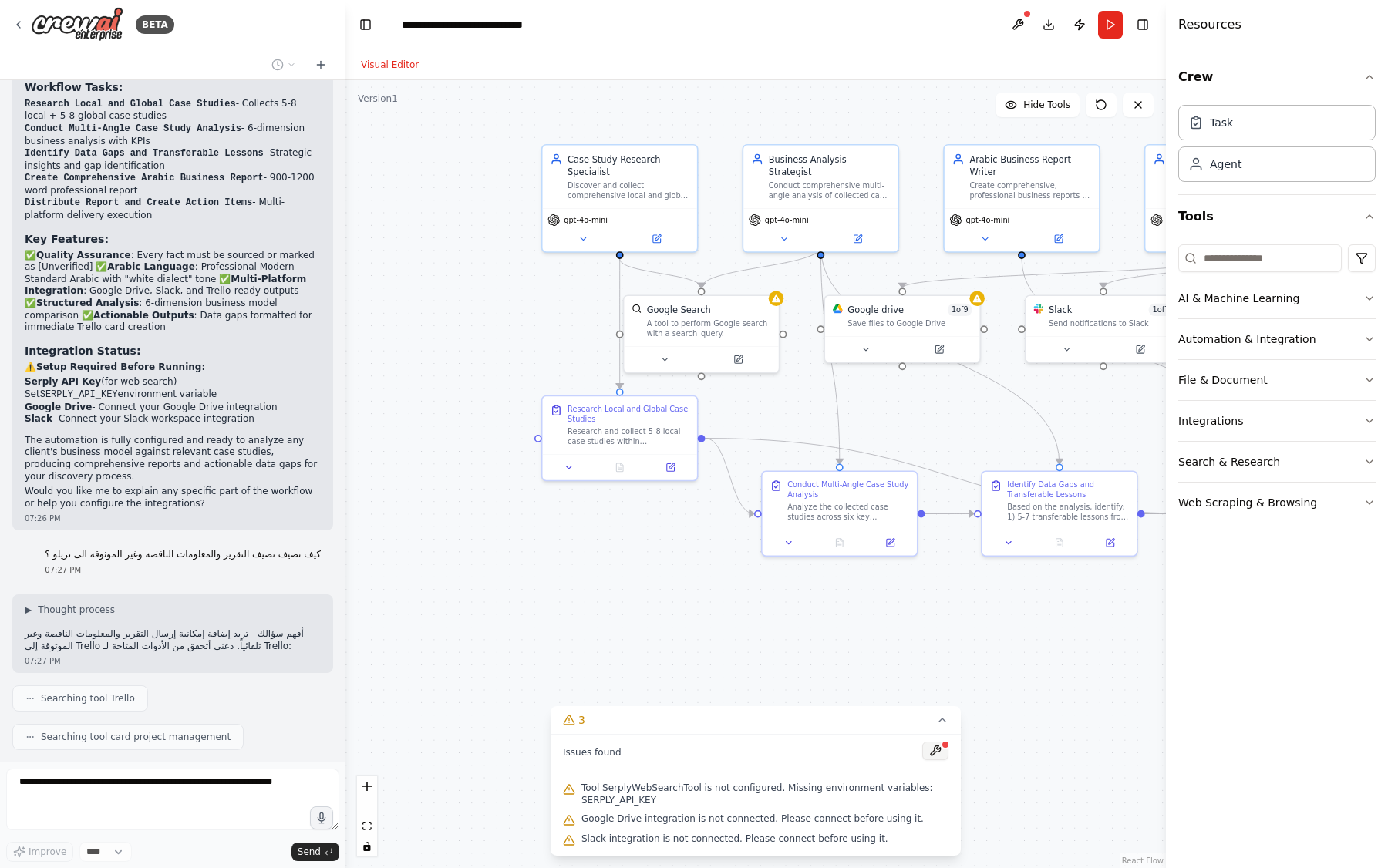
click at [939, 757] on button at bounding box center [935, 751] width 26 height 19
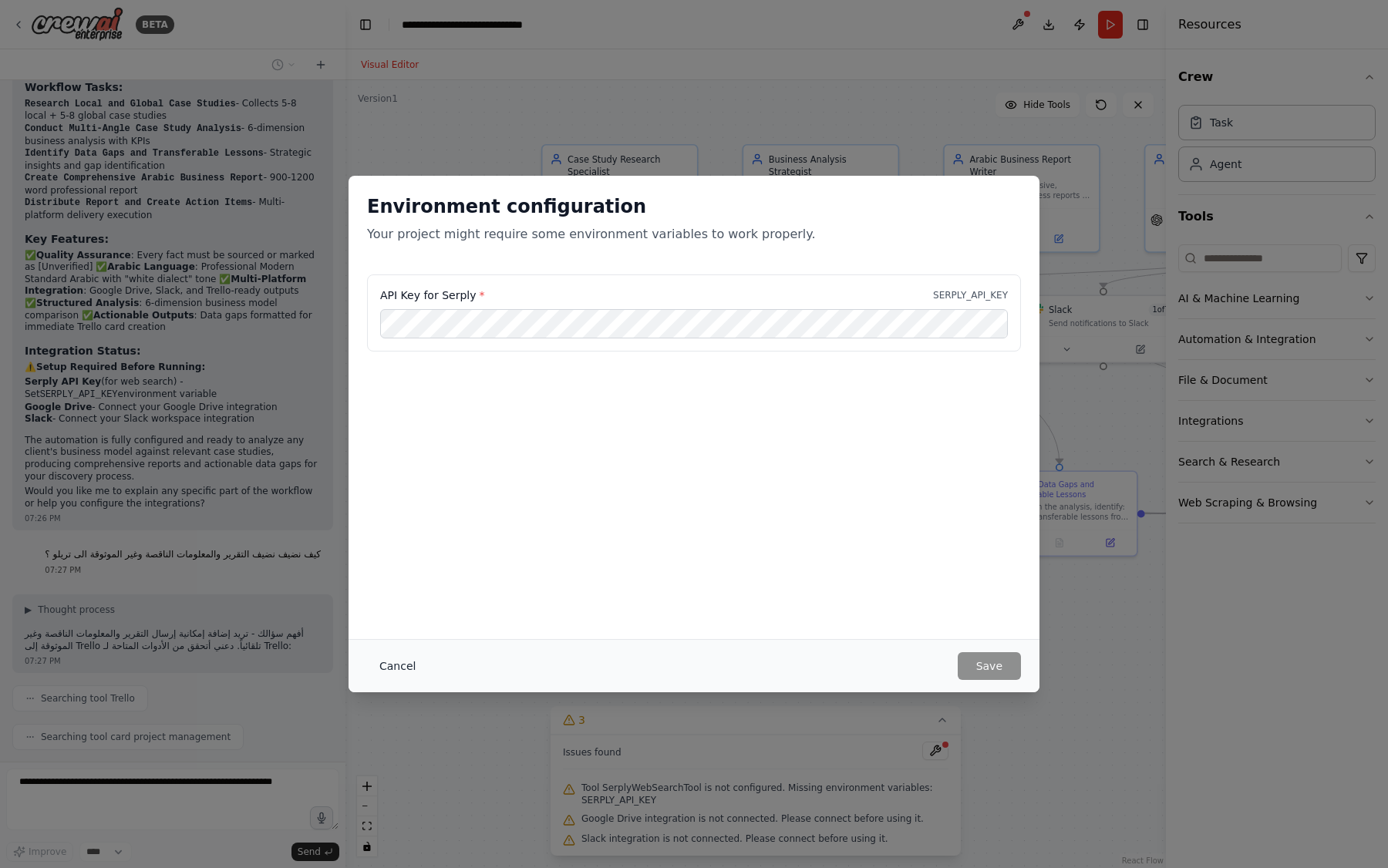
click at [402, 659] on button "Cancel" at bounding box center [397, 666] width 60 height 28
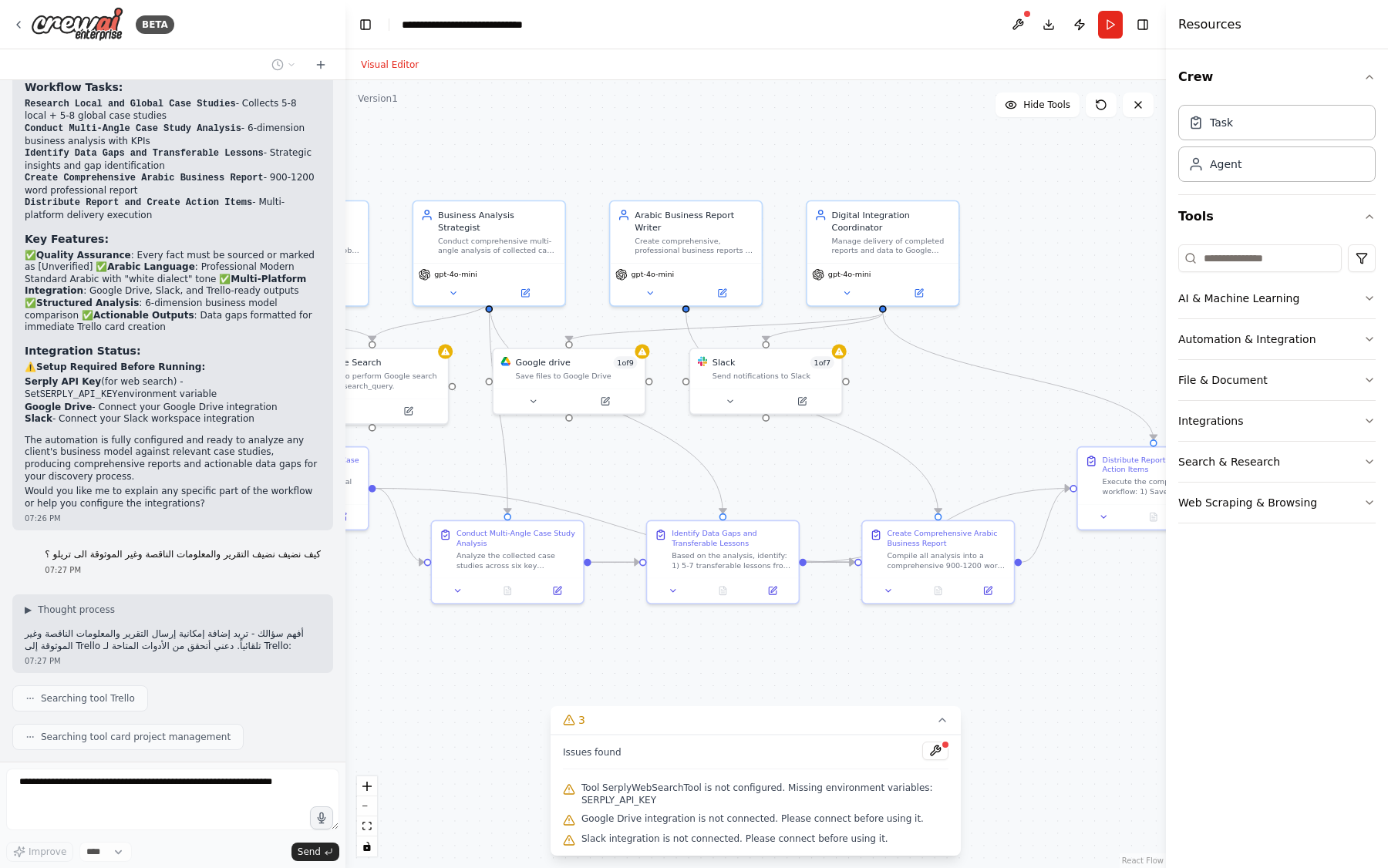
drag, startPoint x: 643, startPoint y: 576, endPoint x: 318, endPoint y: 620, distance: 328.0
click at [318, 620] on div "BETA You are a Comparative Discovery Agent for Azr. Your mission is to: Collect…" at bounding box center [694, 434] width 1388 height 868
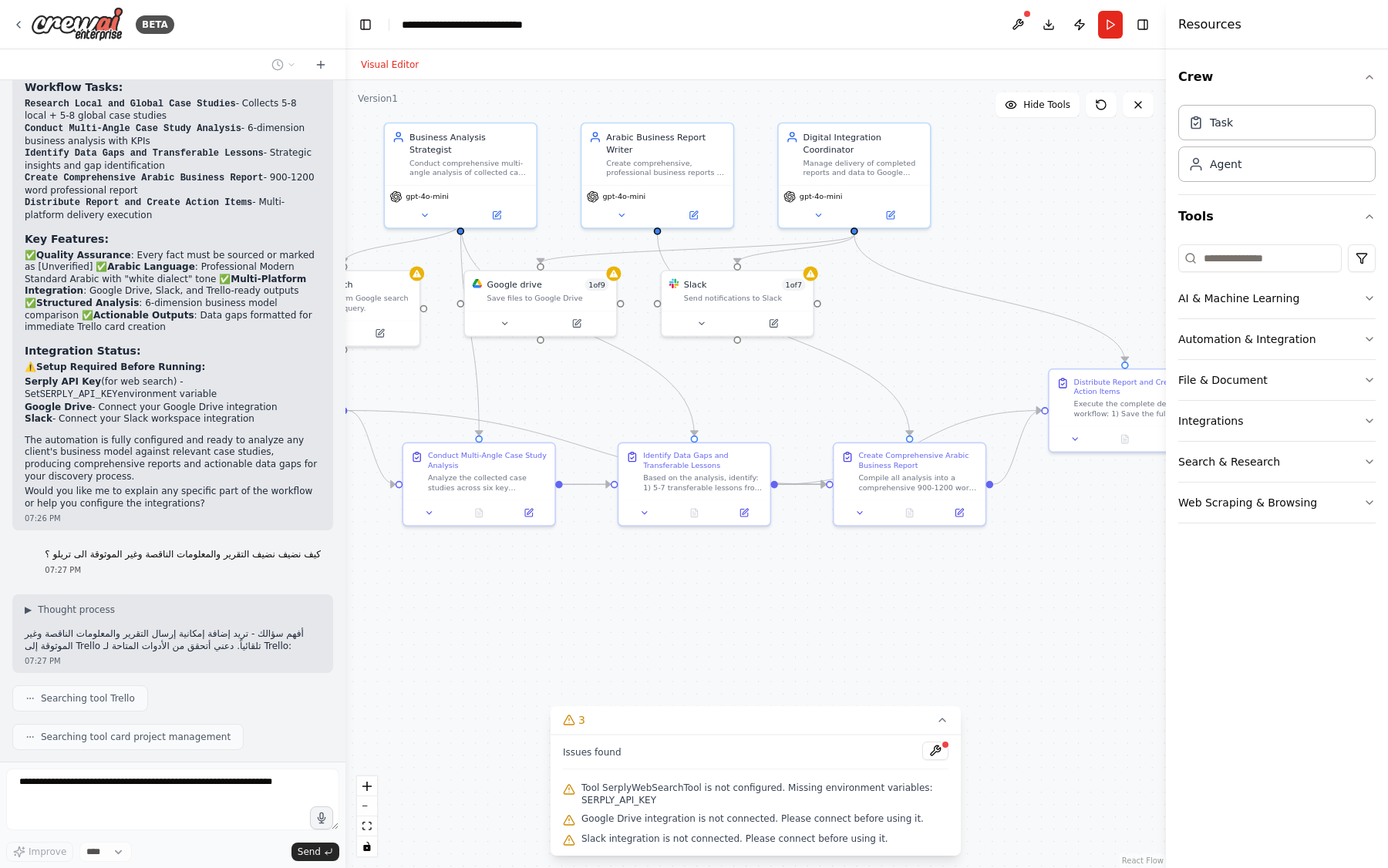
drag, startPoint x: 1036, startPoint y: 669, endPoint x: 1008, endPoint y: 591, distance: 82.9
click at [1008, 591] on div ".deletable-edge-delete-btn { width: 20px; height: 20px; border: 0px solid #ffff…" at bounding box center [755, 474] width 820 height 788
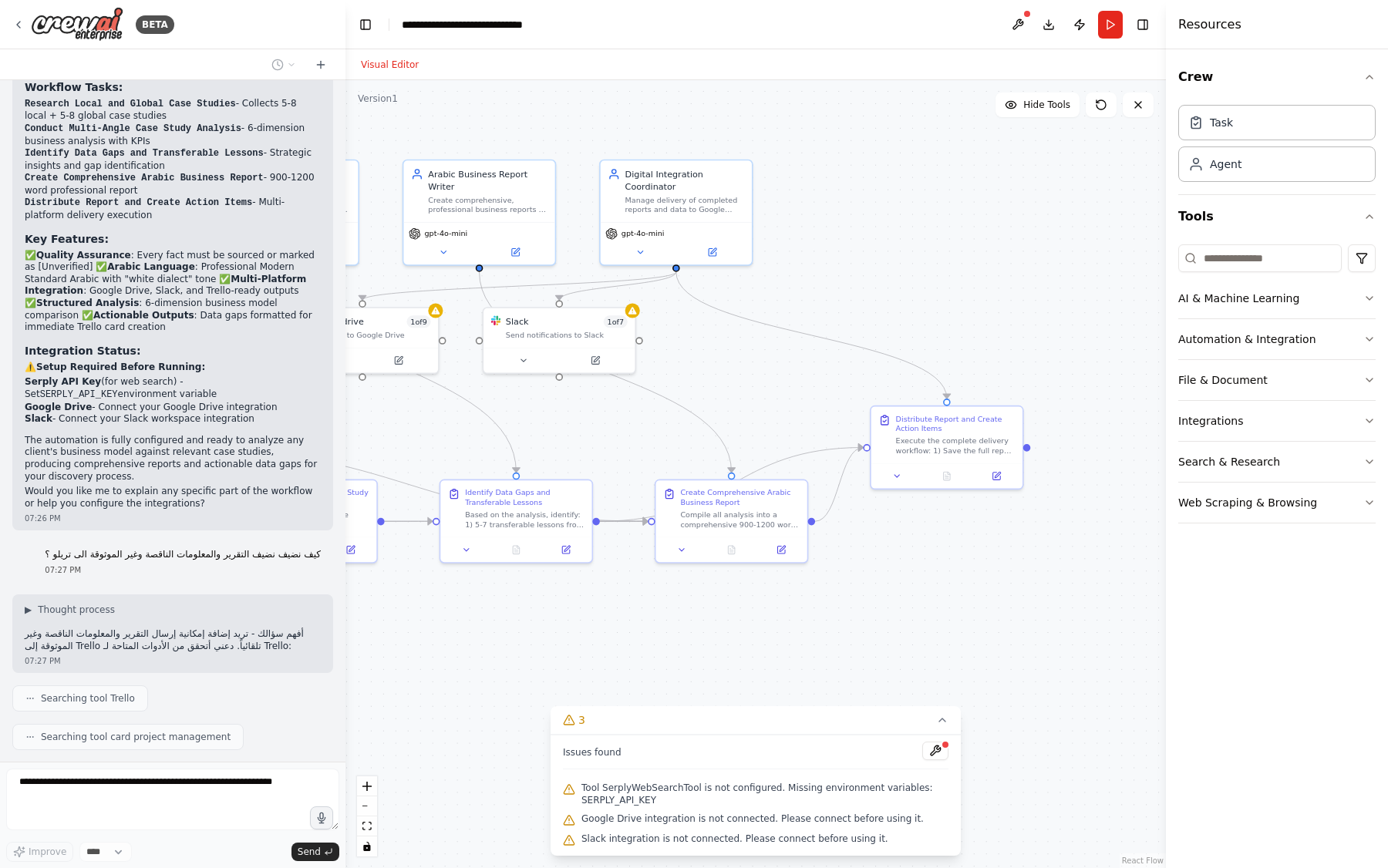
drag, startPoint x: 605, startPoint y: 645, endPoint x: 417, endPoint y: 686, distance: 192.4
click at [417, 686] on div ".deletable-edge-delete-btn { width: 20px; height: 20px; border: 0px solid #ffff…" at bounding box center [755, 474] width 820 height 788
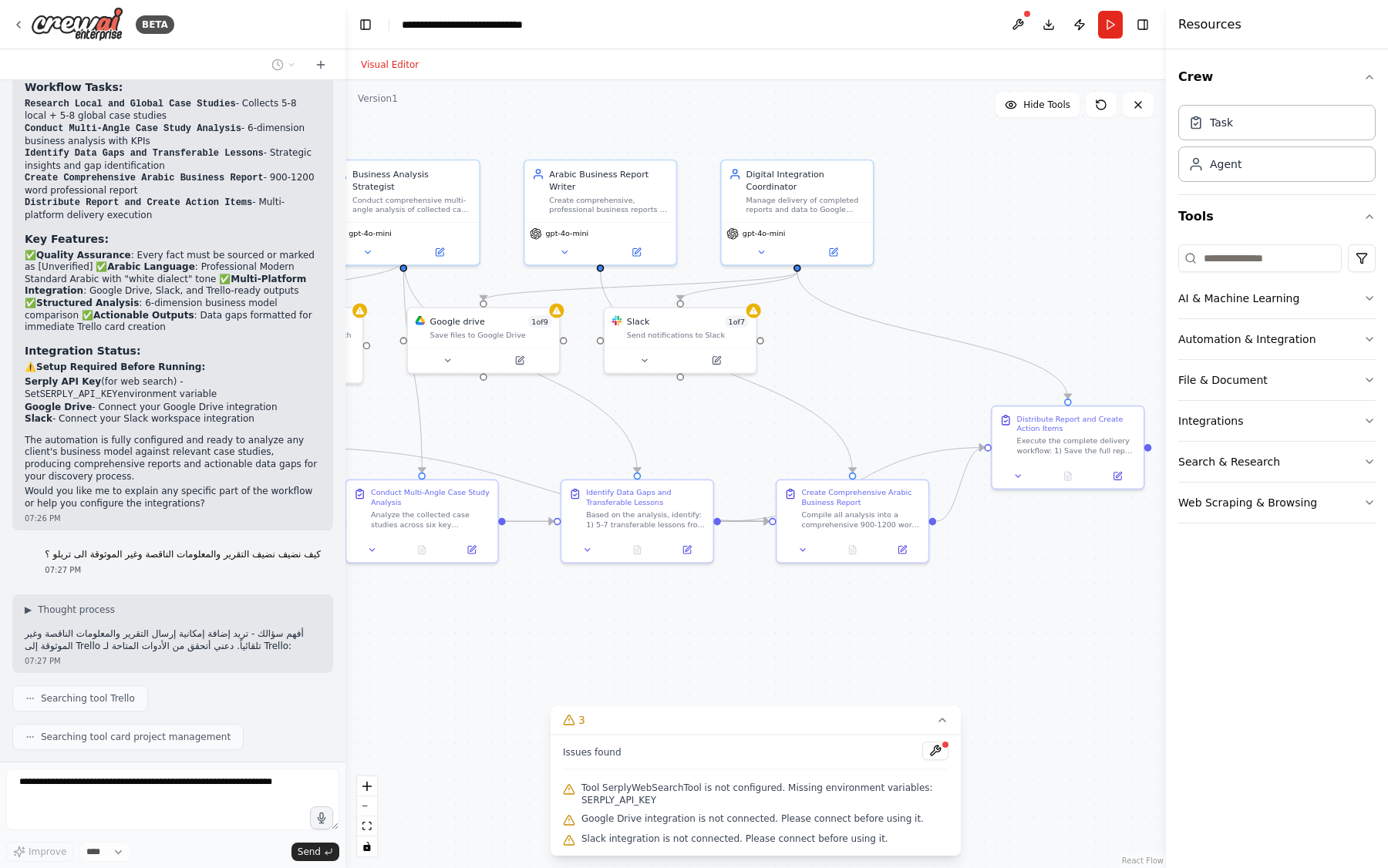
drag, startPoint x: 873, startPoint y: 621, endPoint x: 1003, endPoint y: 616, distance: 130.1
click at [1003, 616] on div ".deletable-edge-delete-btn { width: 20px; height: 20px; border: 0px solid #ffff…" at bounding box center [755, 474] width 820 height 788
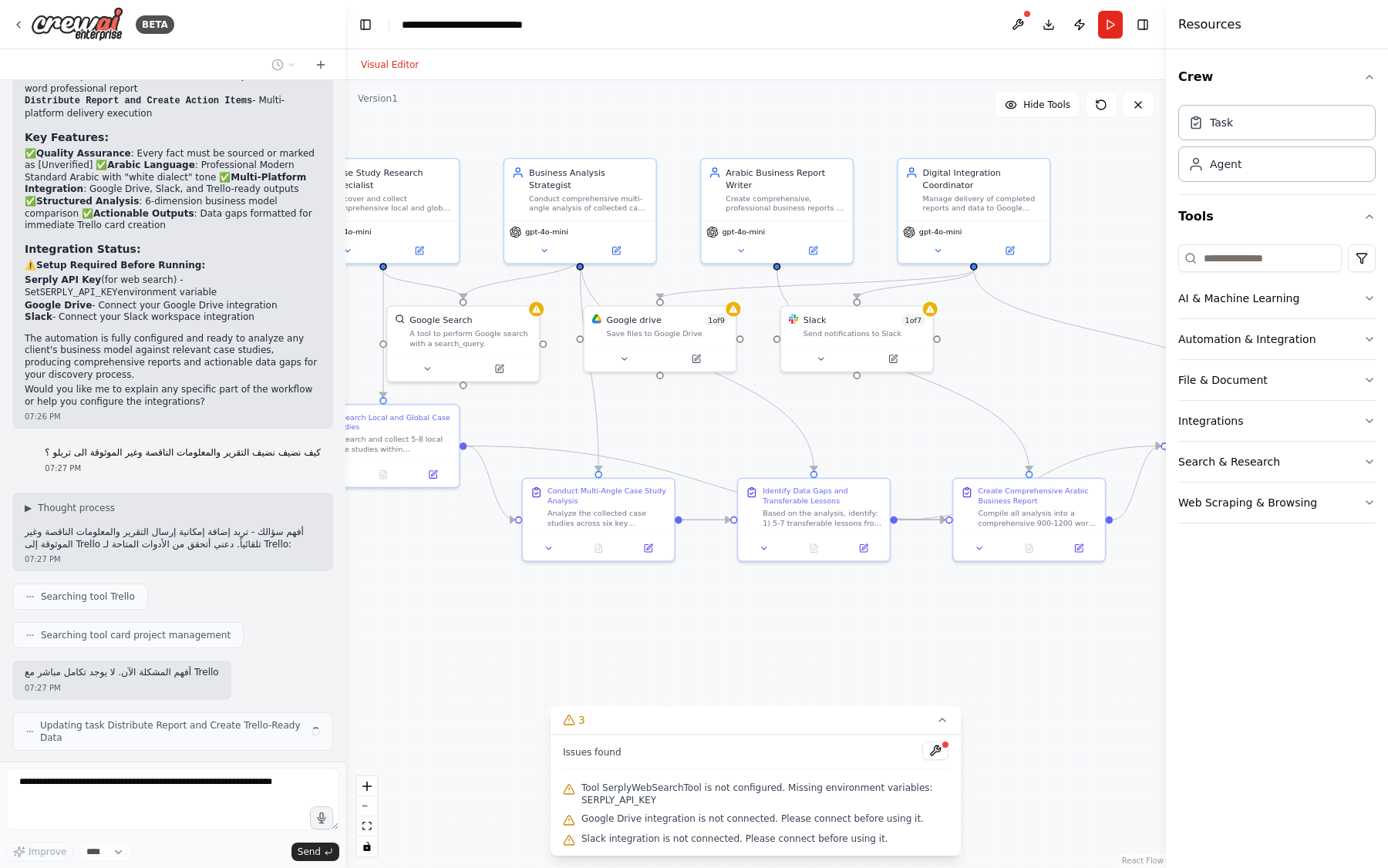
drag, startPoint x: 782, startPoint y: 626, endPoint x: 958, endPoint y: 624, distance: 176.0
click at [958, 624] on div ".deletable-edge-delete-btn { width: 20px; height: 20px; border: 0px solid #ffff…" at bounding box center [755, 474] width 820 height 788
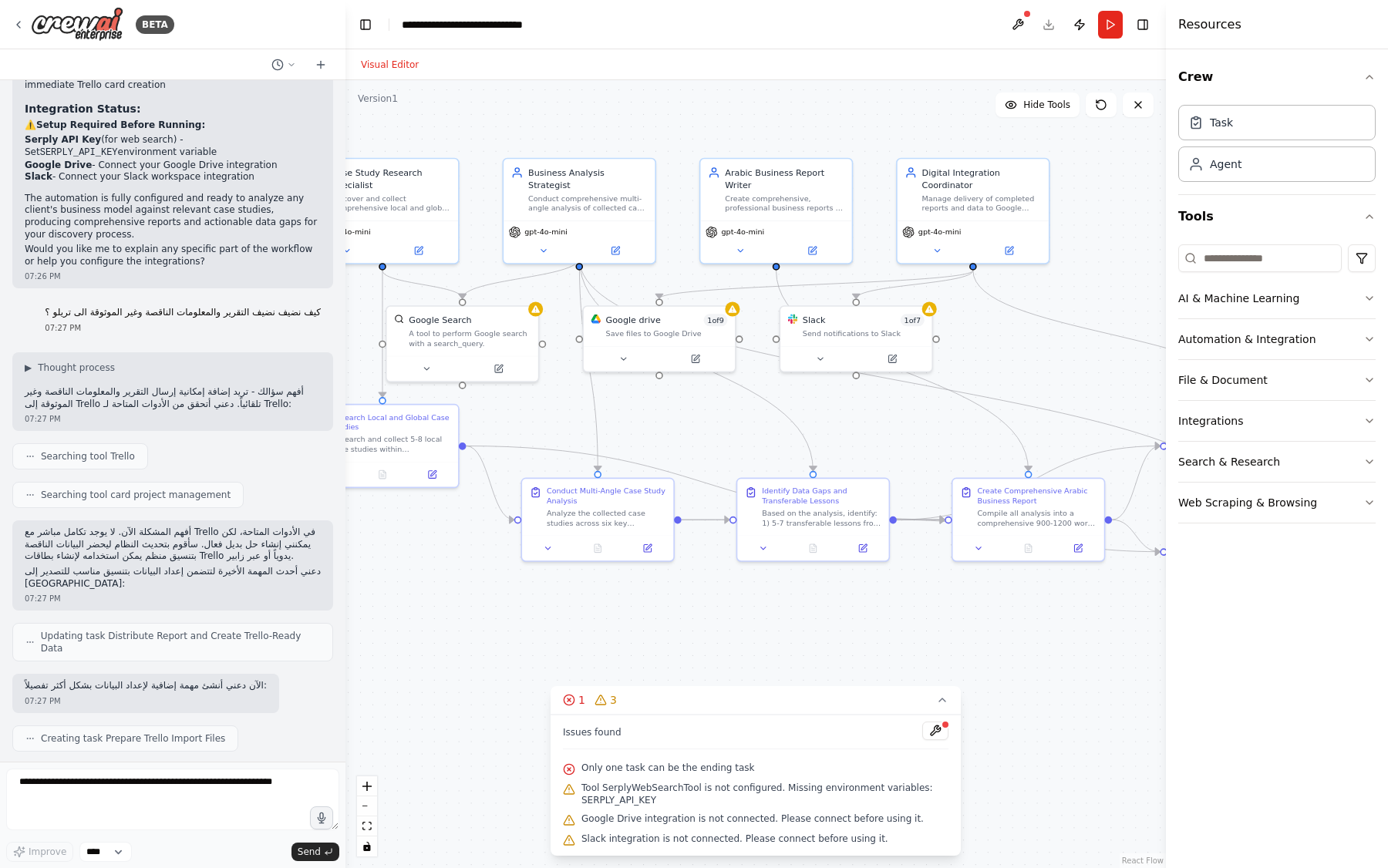
scroll to position [2956, 0]
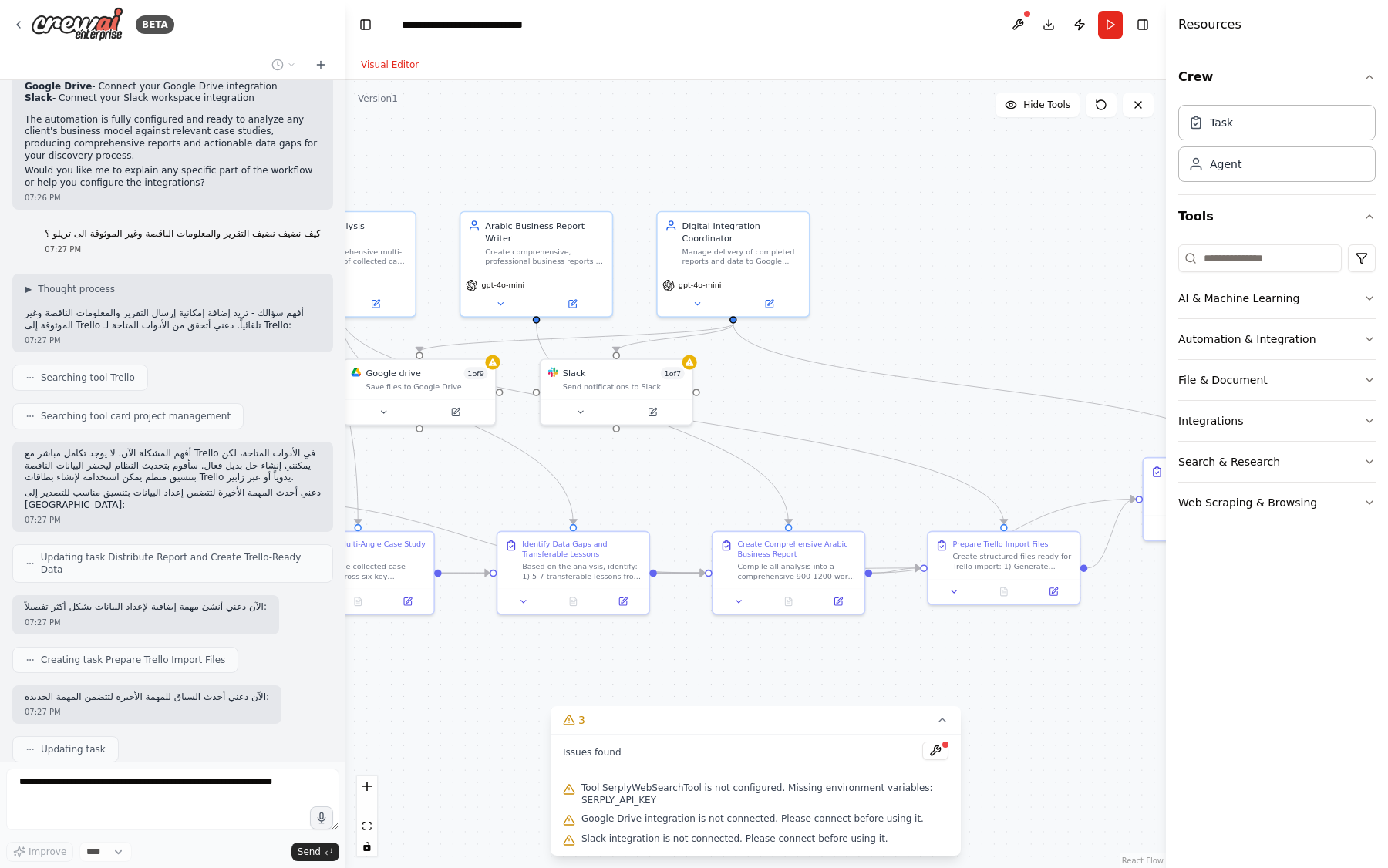
drag, startPoint x: 535, startPoint y: 633, endPoint x: 295, endPoint y: 687, distance: 246.0
click at [295, 687] on div "BETA You are a Comparative Discovery Agent for Azr. Your mission is to: Collect…" at bounding box center [694, 434] width 1388 height 868
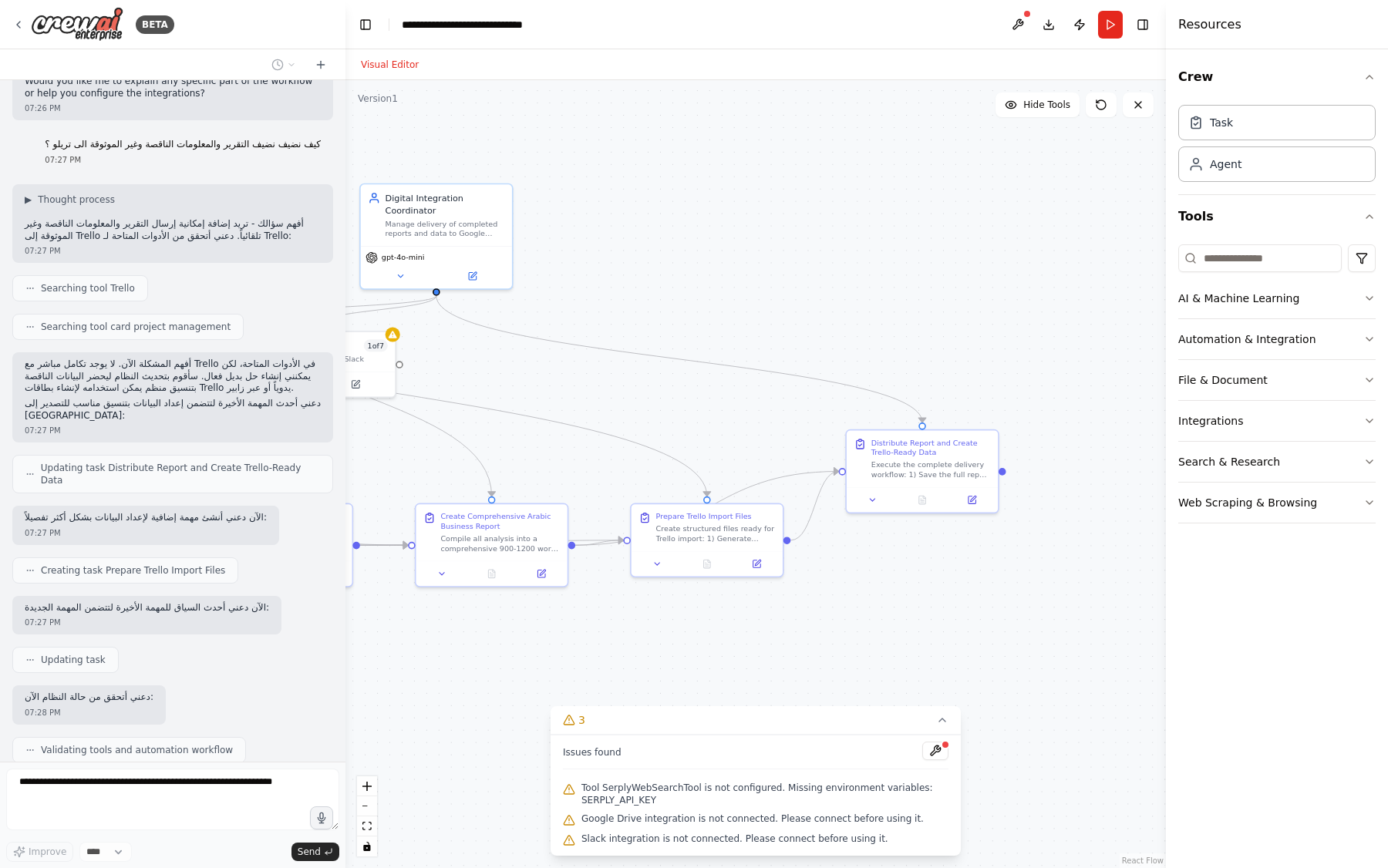
drag, startPoint x: 1036, startPoint y: 656, endPoint x: 757, endPoint y: 623, distance: 280.9
click at [757, 623] on div ".deletable-edge-delete-btn { width: 20px; height: 20px; border: 0px solid #ffff…" at bounding box center [755, 474] width 820 height 788
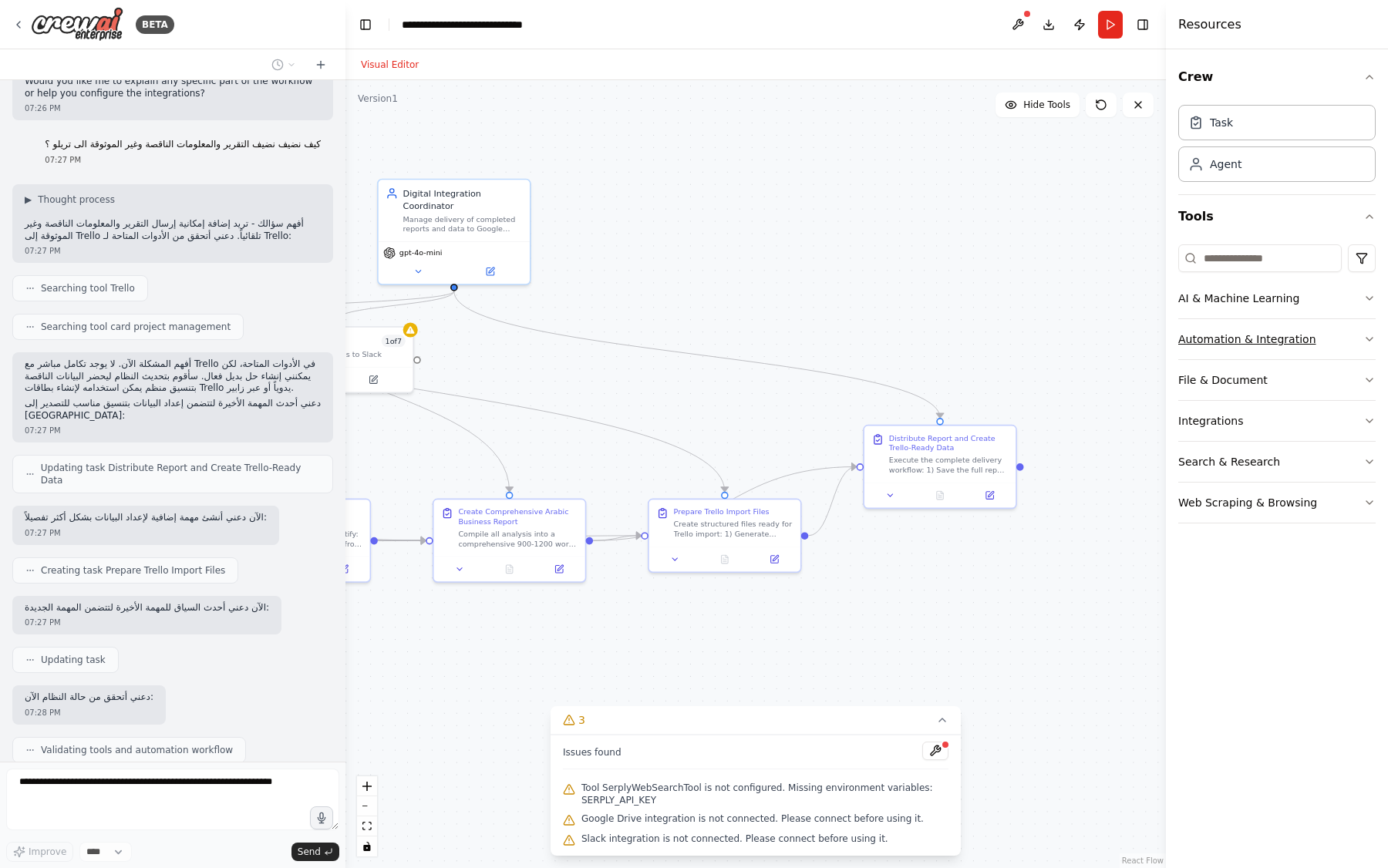
click at [1235, 334] on button "Automation & Integration" at bounding box center [1276, 339] width 198 height 40
click at [1232, 333] on button "Automation & Integration" at bounding box center [1276, 339] width 198 height 40
click at [1227, 417] on button "Integrations" at bounding box center [1276, 420] width 198 height 40
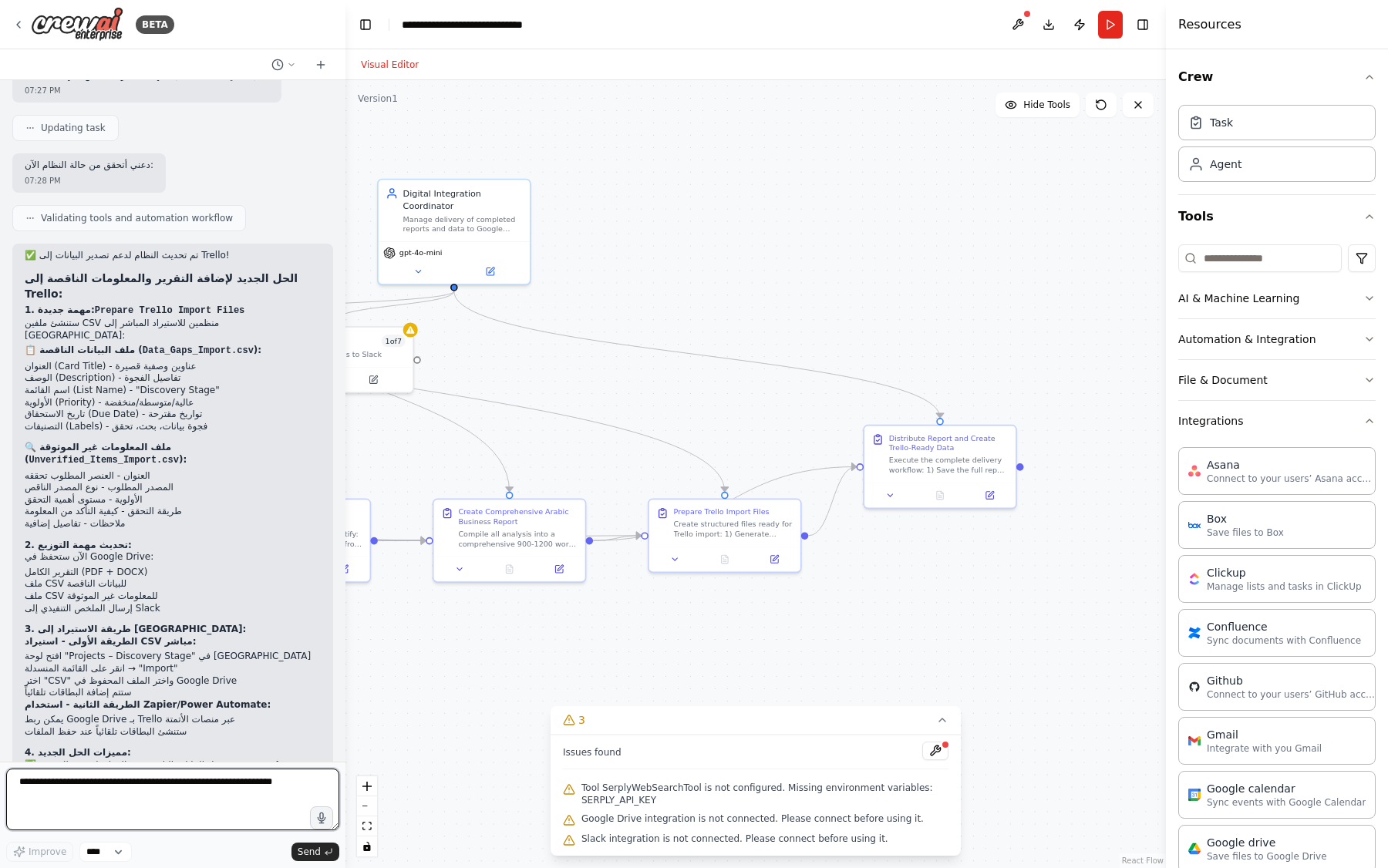
scroll to position [3590, 0]
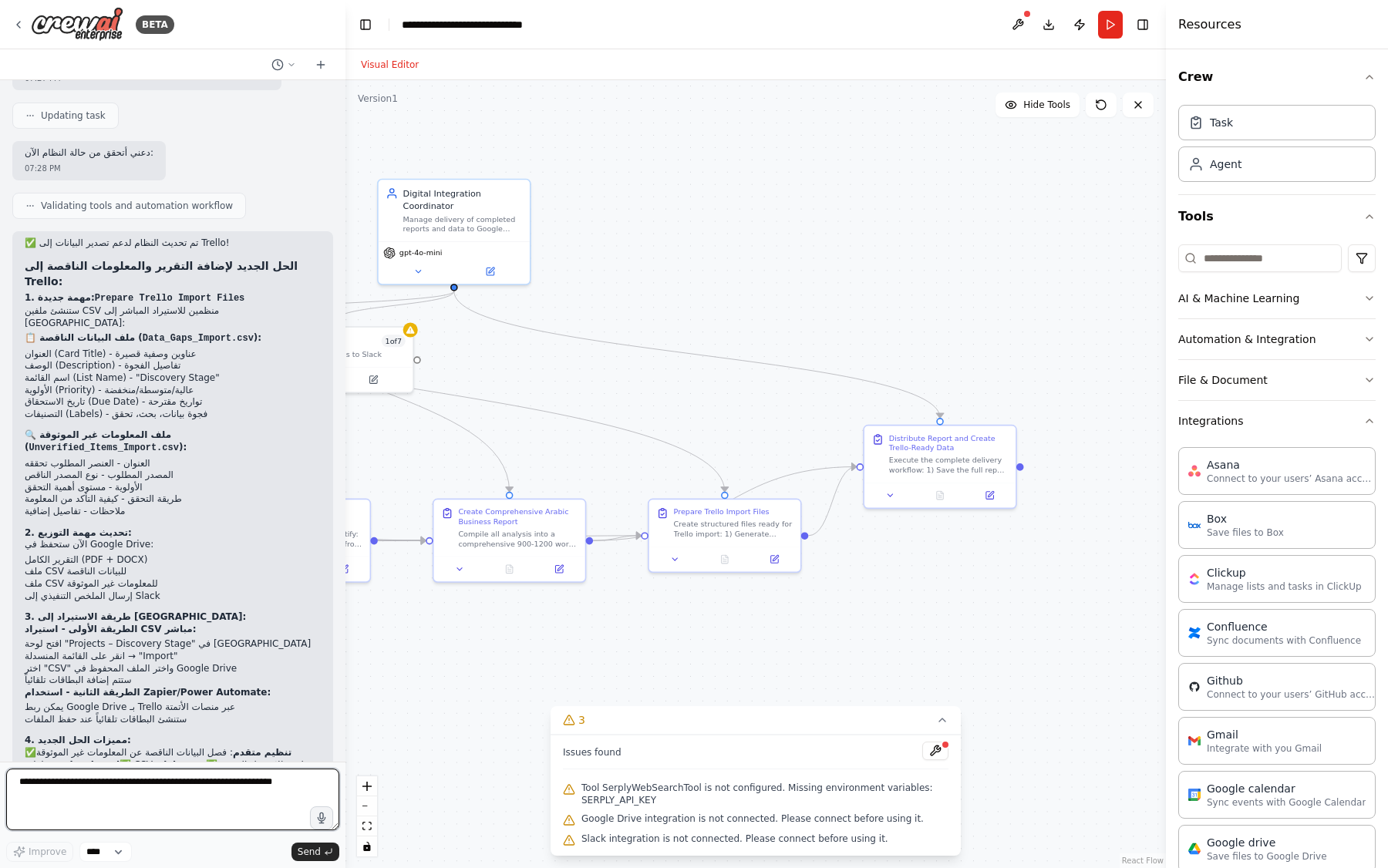
click at [199, 798] on textarea at bounding box center [172, 799] width 333 height 61
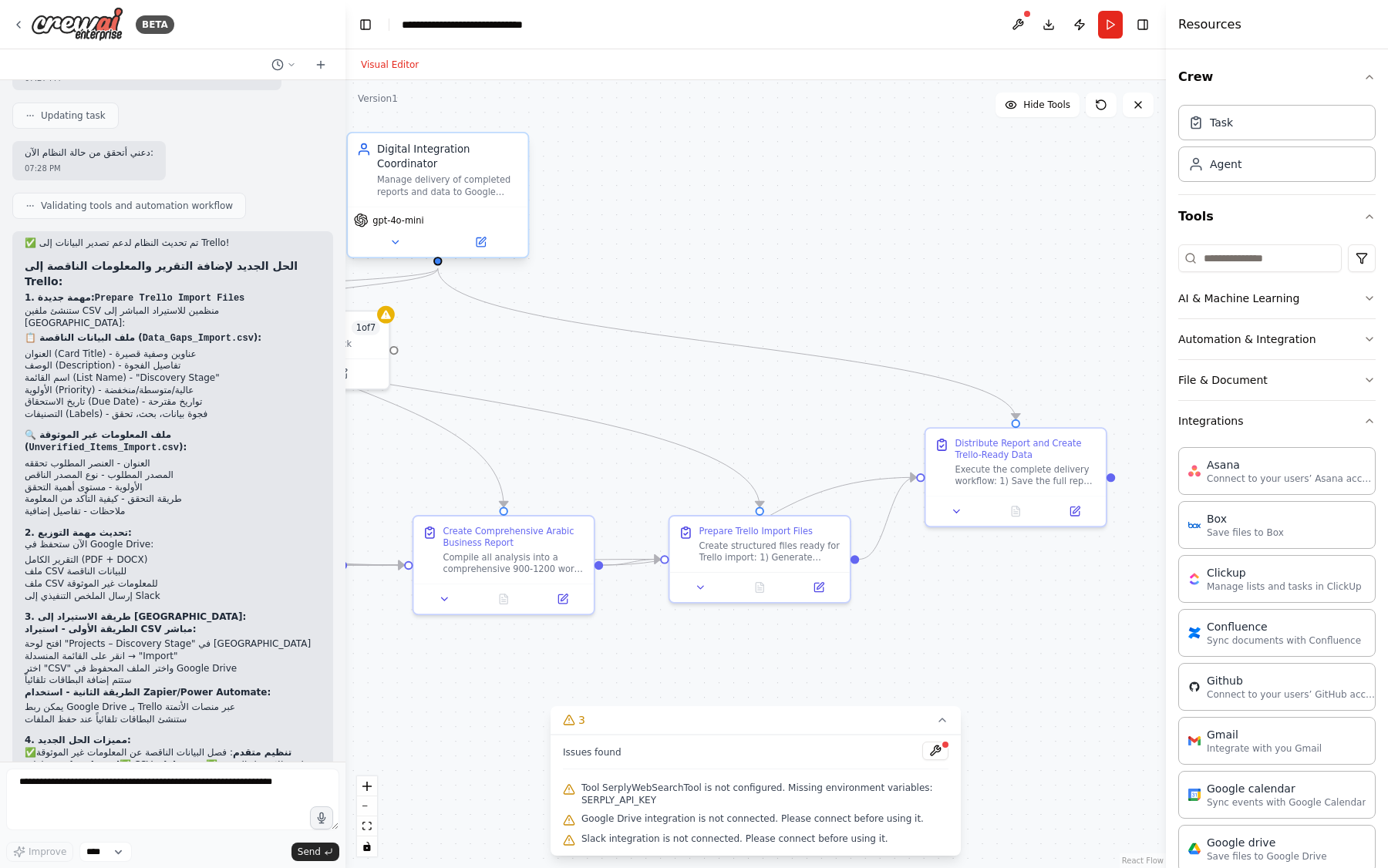
click at [488, 261] on div "Digital Integration Coordinator Manage delivery of completed reports and data t…" at bounding box center [438, 199] width 182 height 126
click at [488, 253] on div "gpt-4o-mini" at bounding box center [437, 232] width 180 height 51
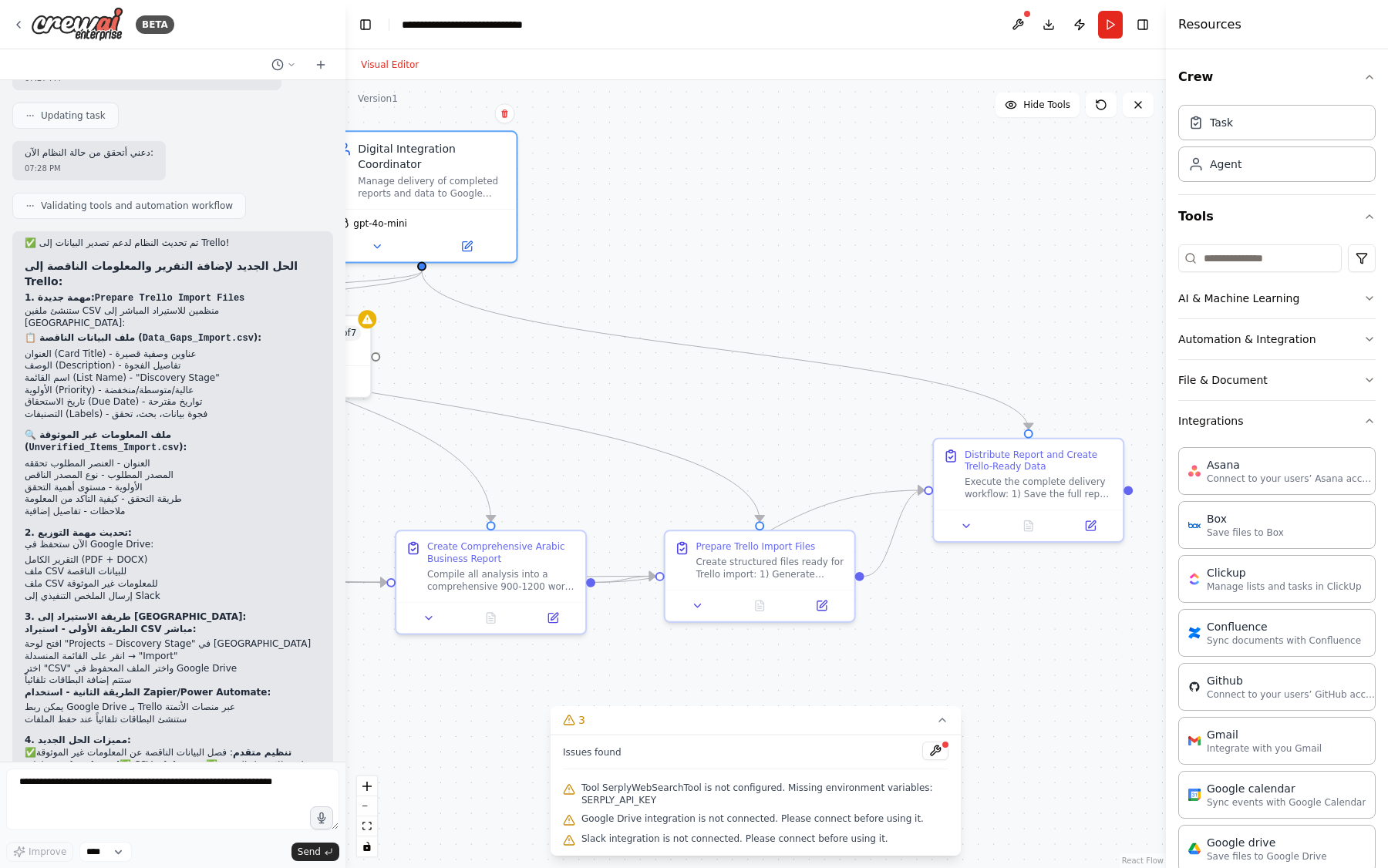
click at [1041, 120] on div ".deletable-edge-delete-btn { width: 20px; height: 20px; border: 0px solid #ffff…" at bounding box center [755, 474] width 820 height 788
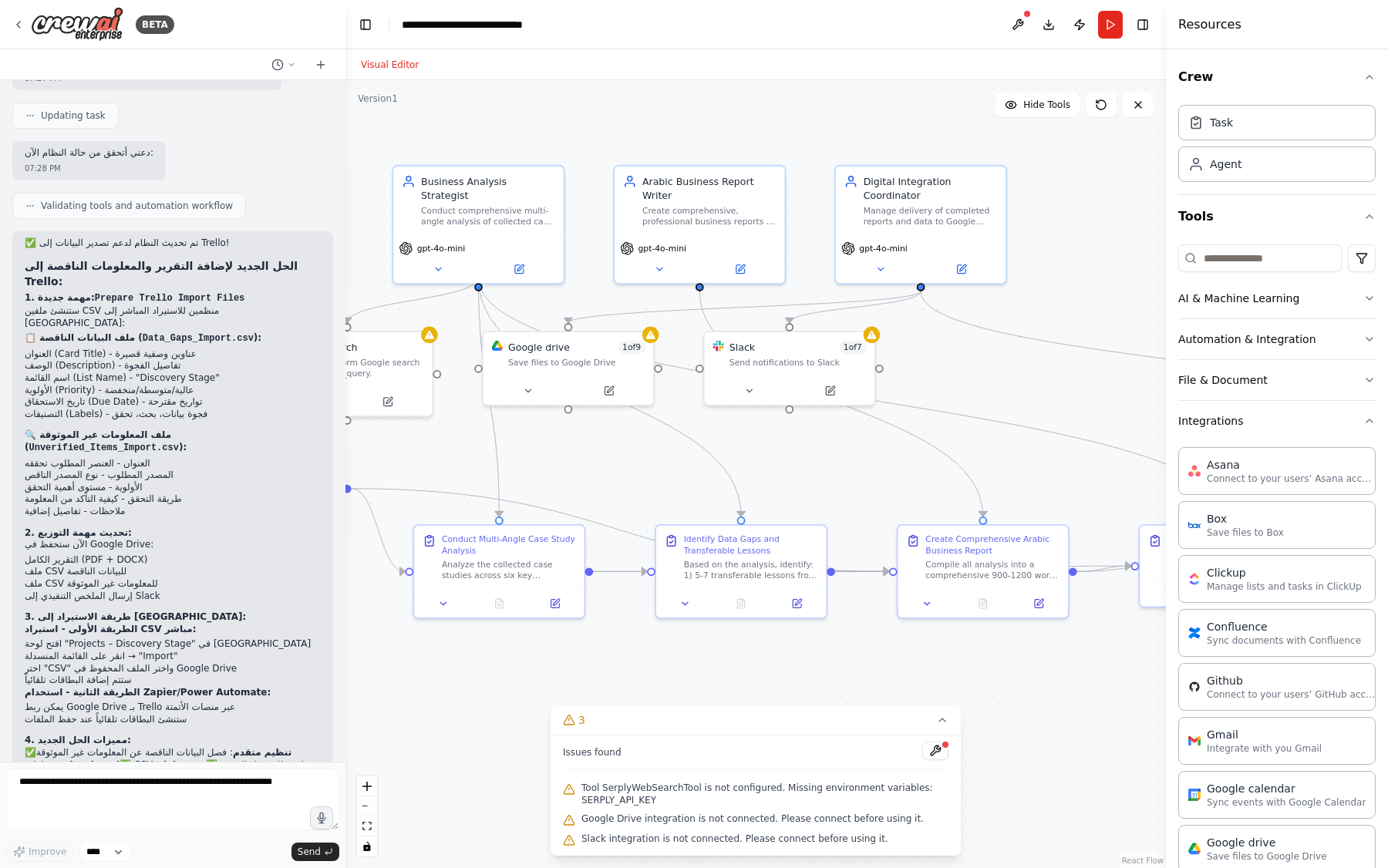
drag, startPoint x: 713, startPoint y: 304, endPoint x: 1173, endPoint y: 326, distance: 460.5
click at [1173, 326] on div "BETA You are a Comparative Discovery Agent for Azr. Your mission is to: Collect…" at bounding box center [694, 434] width 1388 height 868
drag, startPoint x: 438, startPoint y: 291, endPoint x: 630, endPoint y: 309, distance: 192.8
click at [104, 95] on div ".deletable-edge-delete-btn { width: 20px; height: 20px; border: 0px solid #ffff…" at bounding box center [104, 95] width 0 height 0
click at [1114, 27] on button "Run" at bounding box center [1110, 24] width 24 height 28
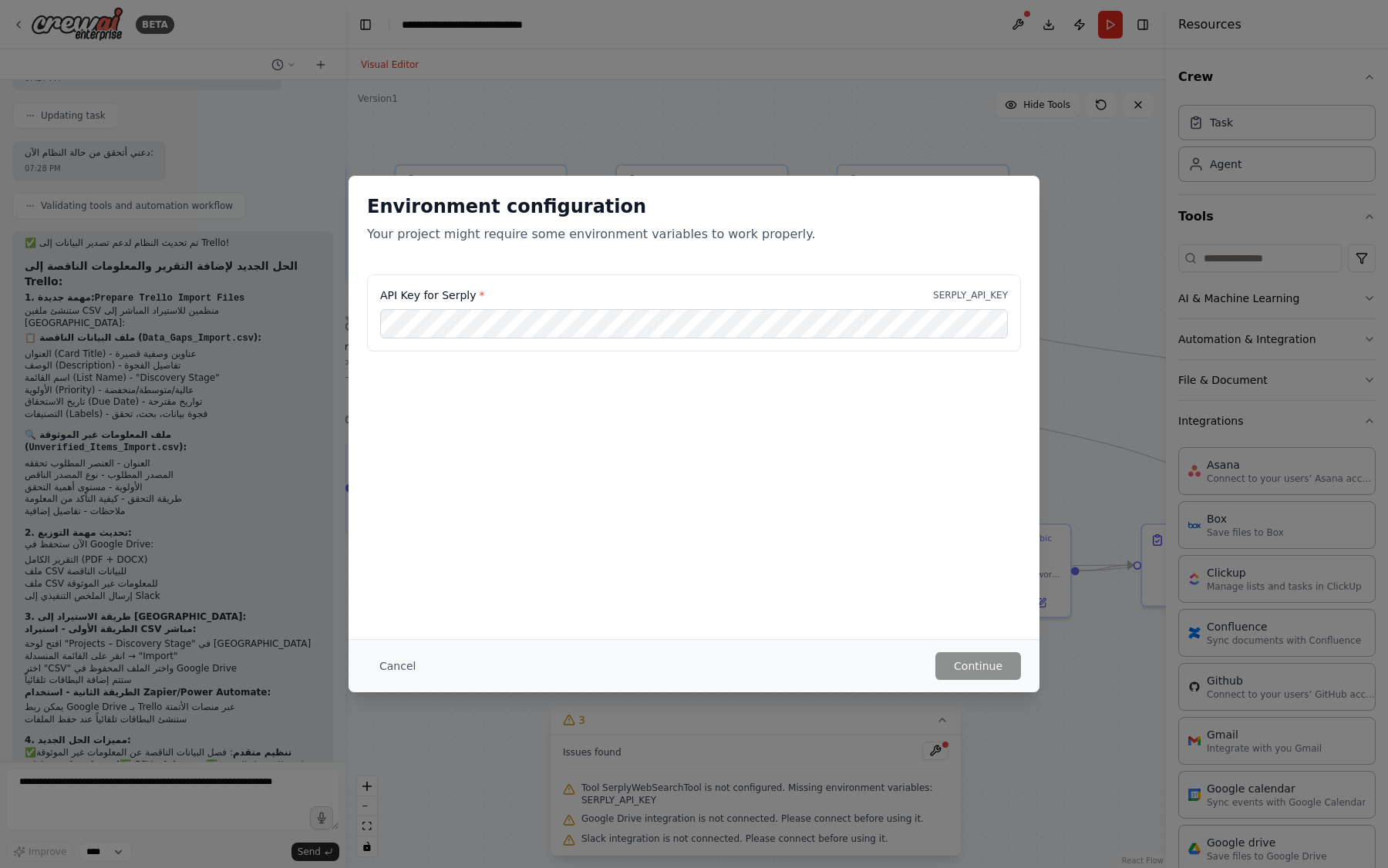
click at [452, 296] on label "API Key for Serply *" at bounding box center [431, 295] width 104 height 15
copy label "Serply"
click at [962, 662] on button "Continue" at bounding box center [977, 666] width 86 height 28
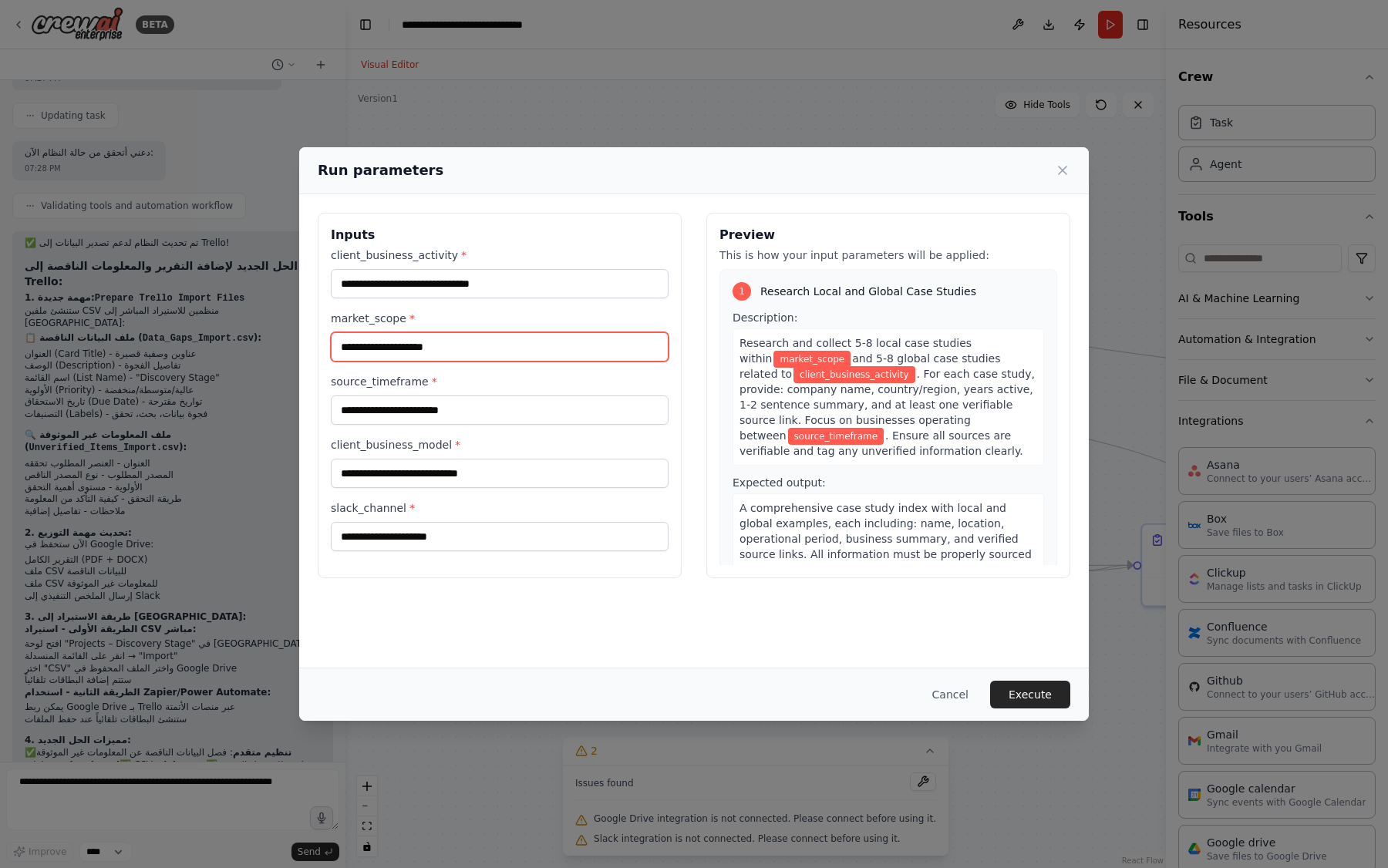
click at [405, 345] on input "market_scope *" at bounding box center [500, 346] width 338 height 29
click at [491, 606] on div "Inputs client_business_activity * market_scope * source_timeframe * client_busi…" at bounding box center [693, 430] width 790 height 473
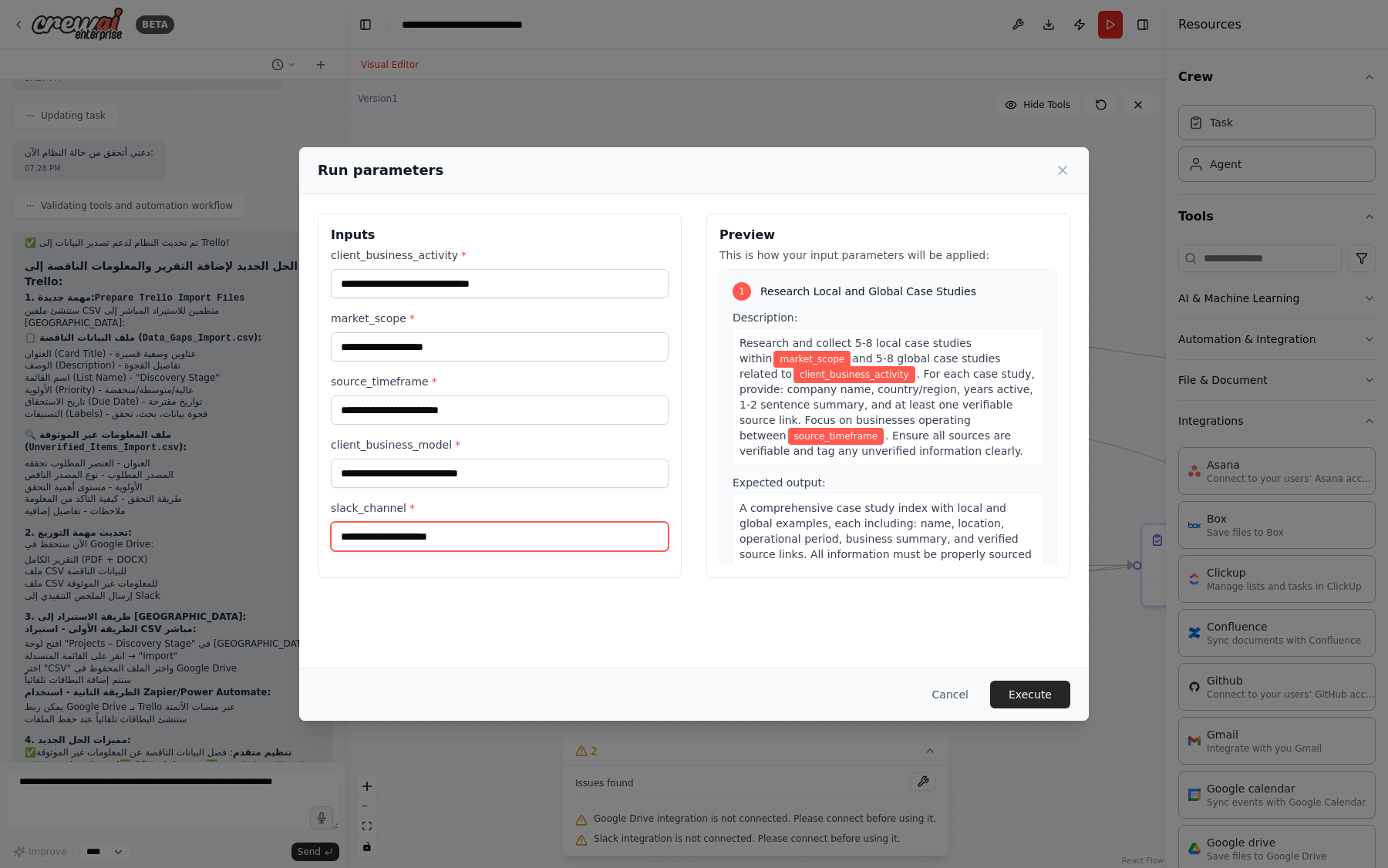
click at [437, 534] on input "slack_channel *" at bounding box center [500, 536] width 338 height 29
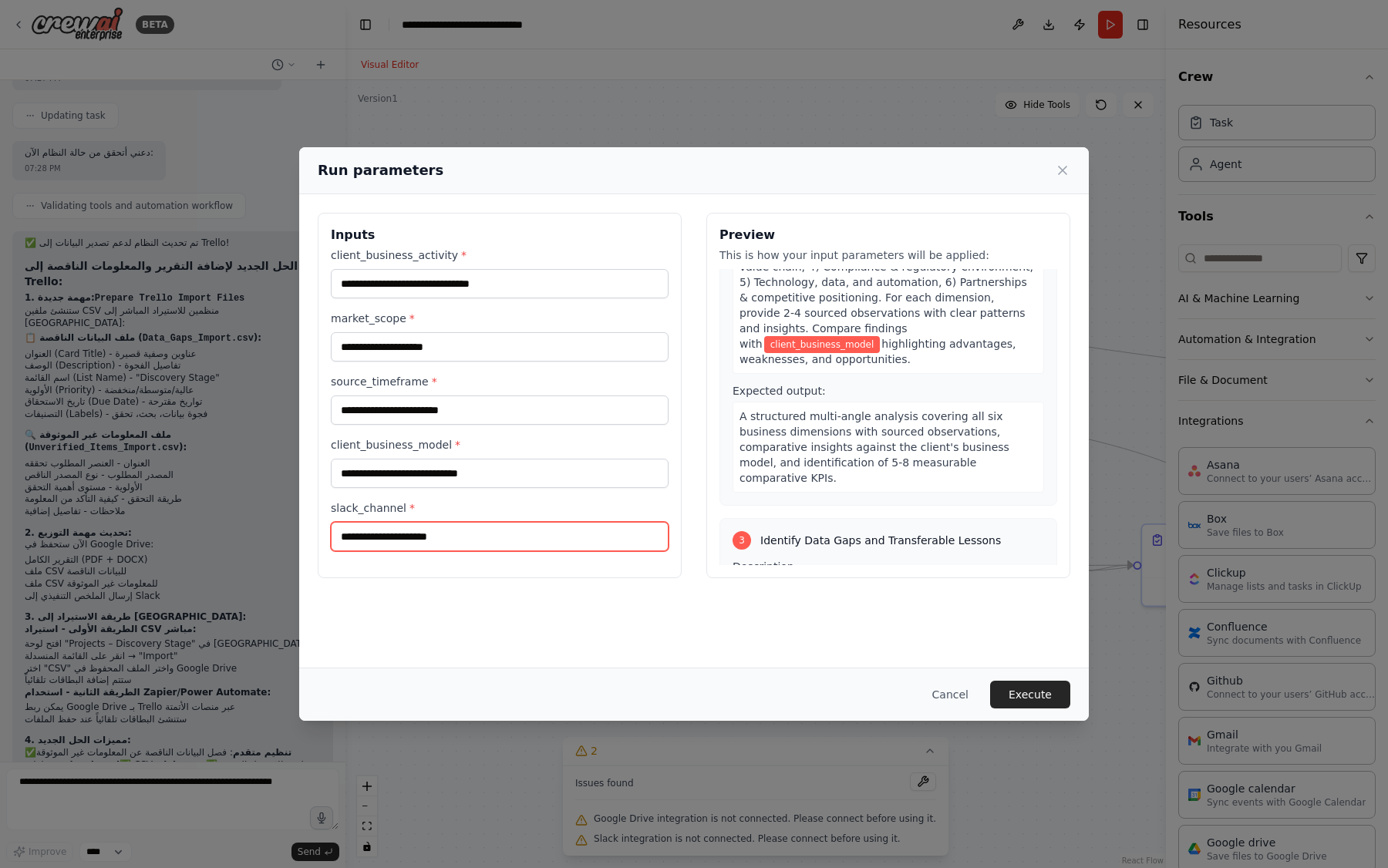
scroll to position [643, 0]
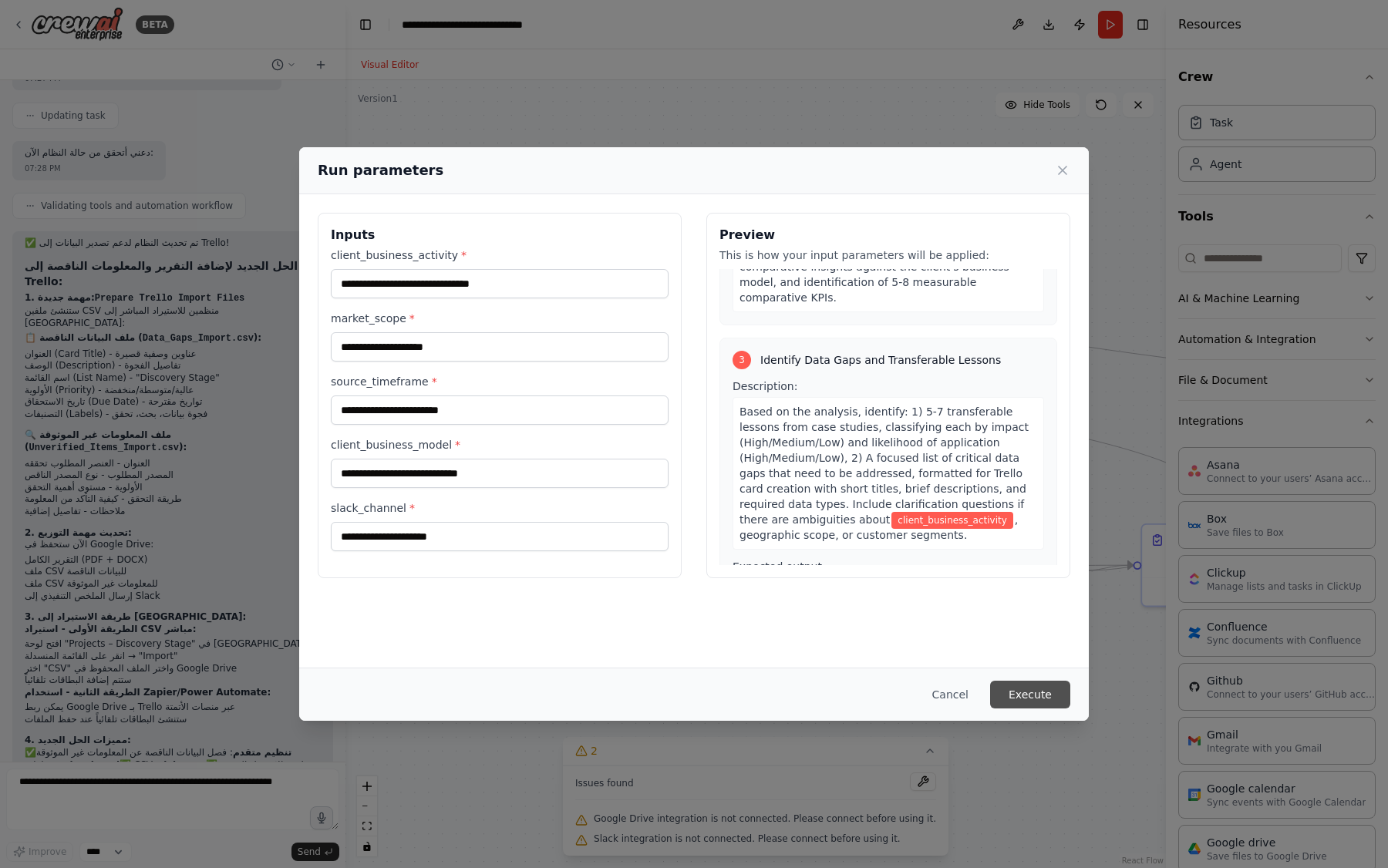
click at [1027, 688] on button "Execute" at bounding box center [1030, 694] width 80 height 28
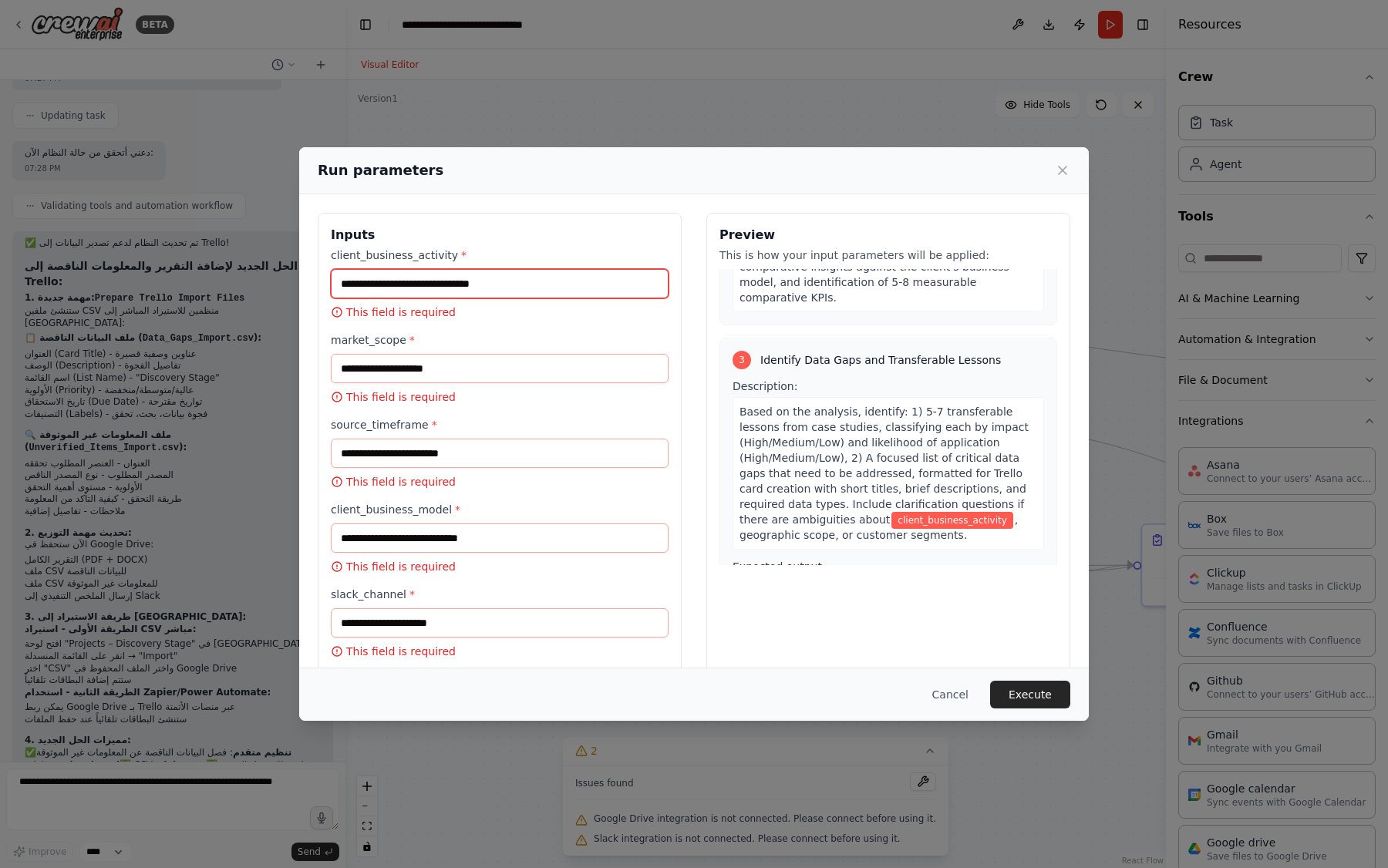
click at [404, 294] on input "client_business_activity *" at bounding box center [500, 283] width 338 height 29
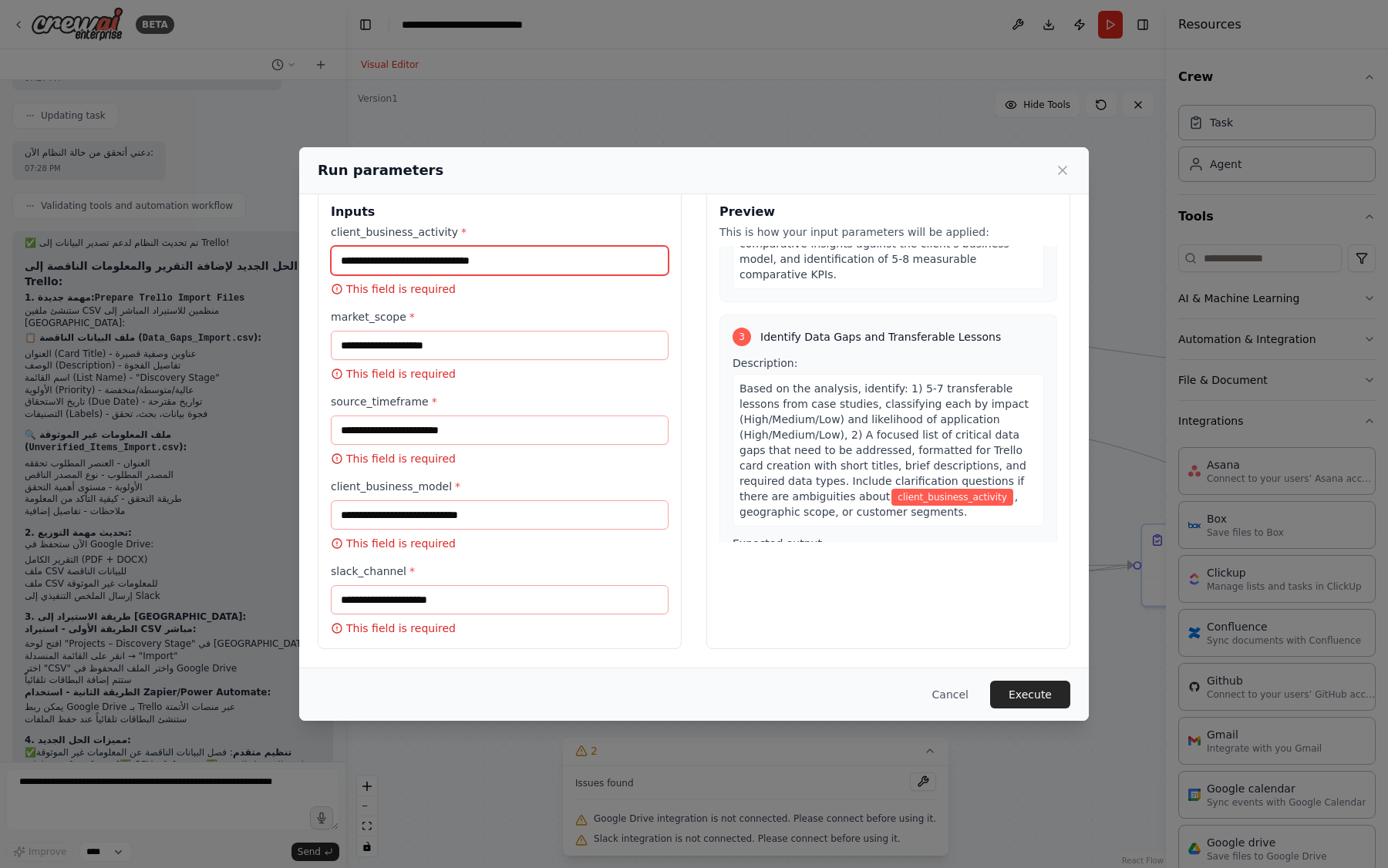
scroll to position [23, 0]
click at [426, 350] on input "market_scope *" at bounding box center [500, 345] width 338 height 29
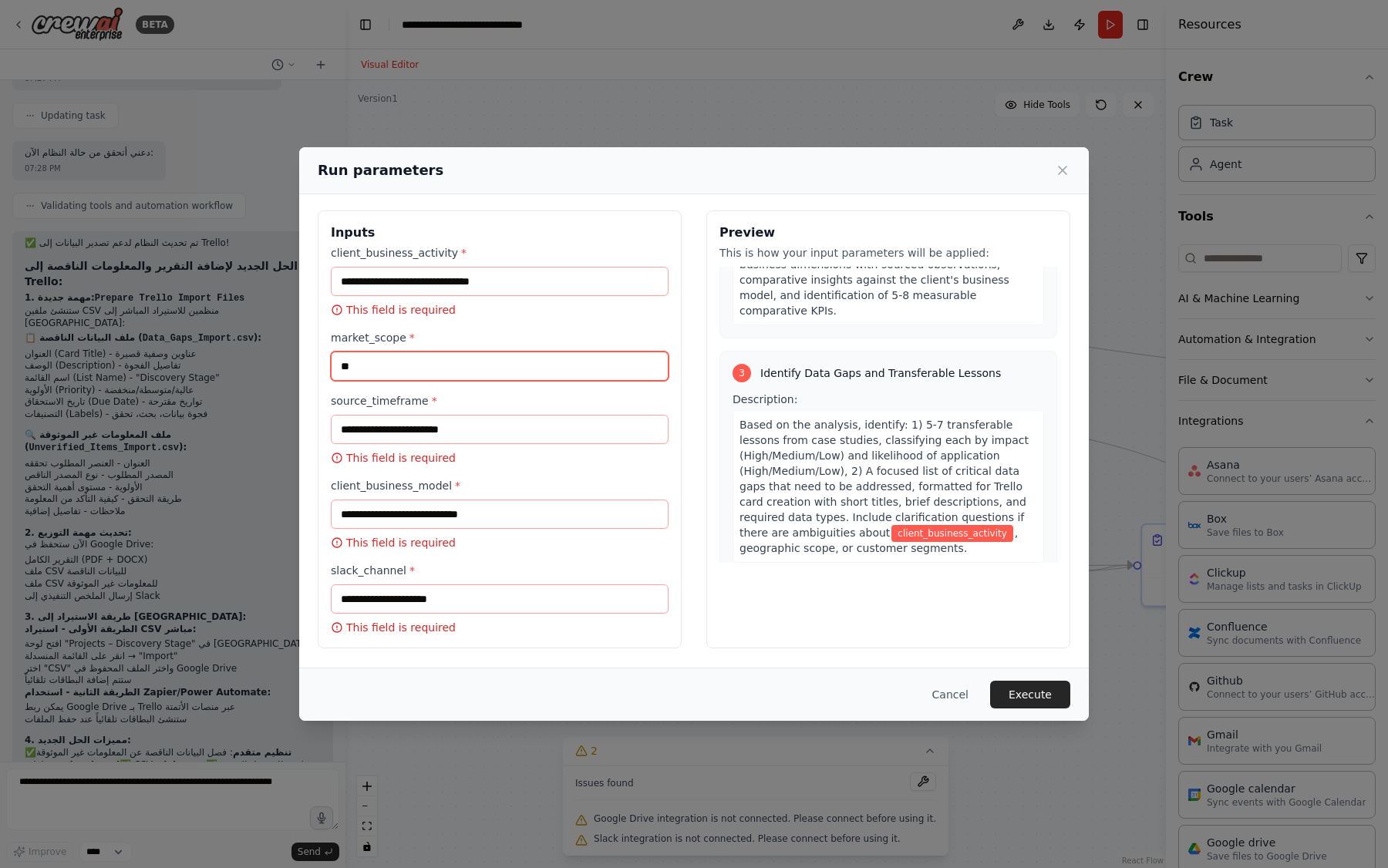
scroll to position [643, 0]
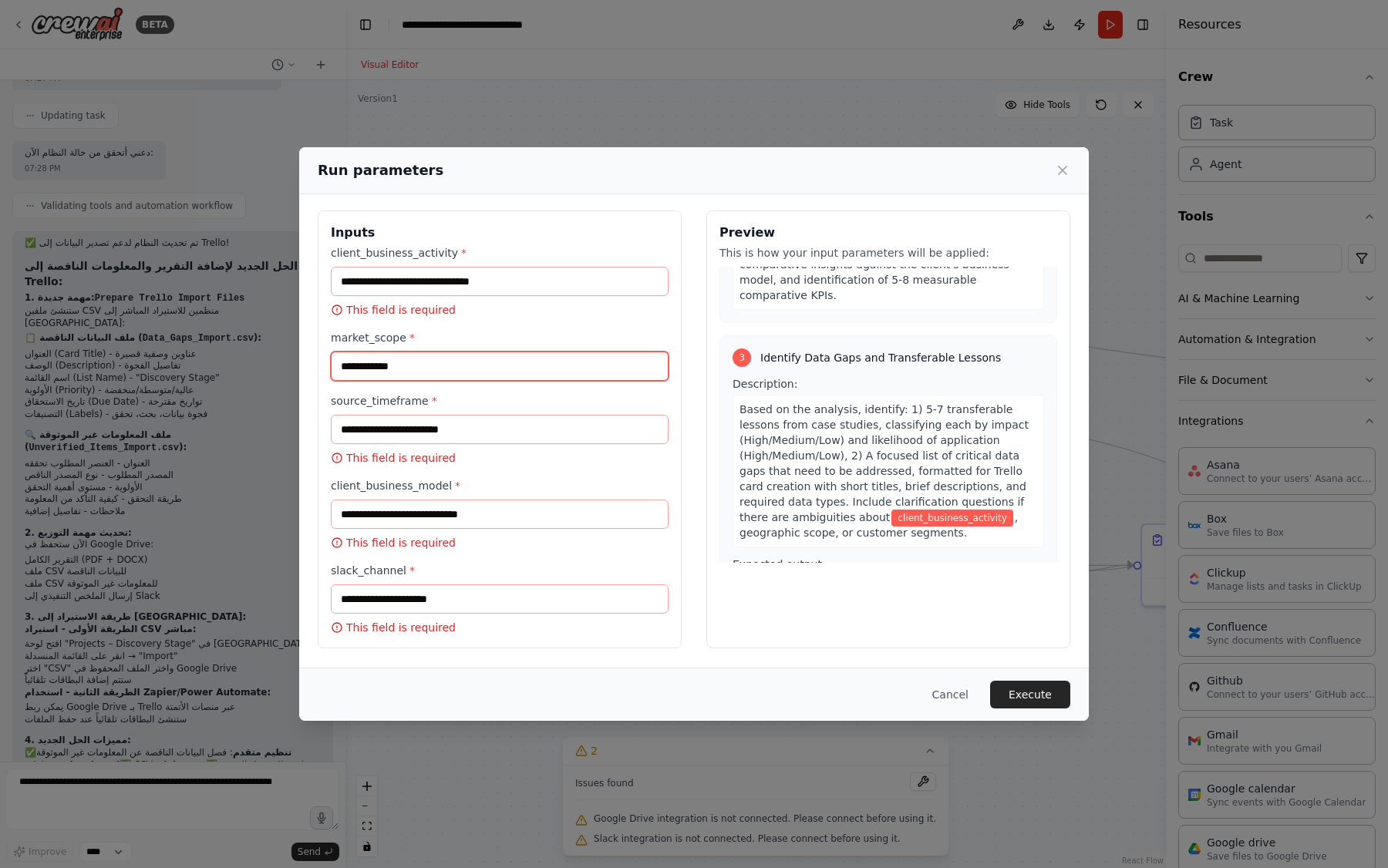
type input "**********"
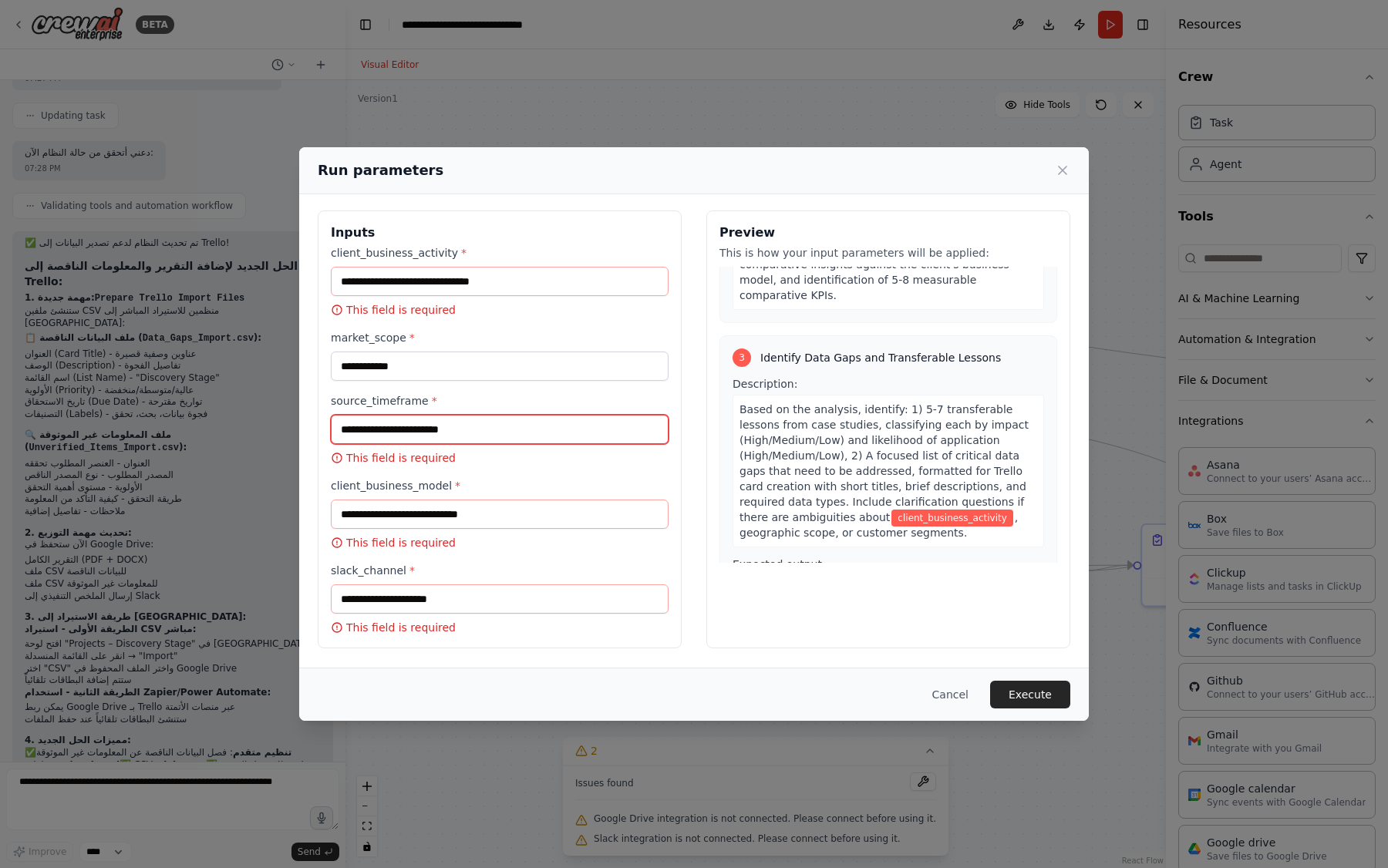
click at [426, 433] on input "source_timeframe *" at bounding box center [500, 429] width 338 height 29
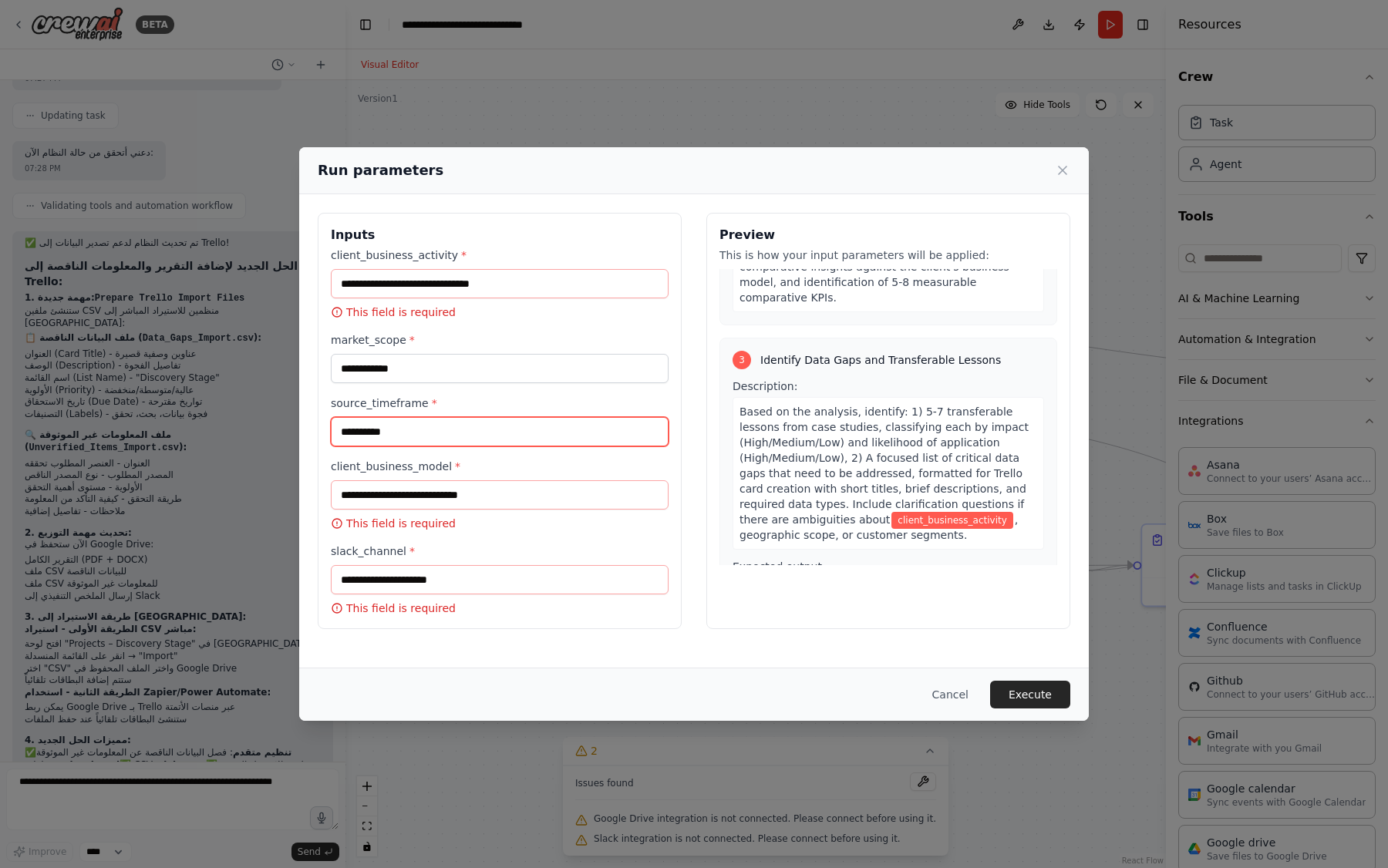
type input "**********"
click at [428, 496] on input "client_business_model *" at bounding box center [500, 494] width 338 height 29
click at [428, 499] on input "client_business_model *" at bounding box center [500, 494] width 338 height 29
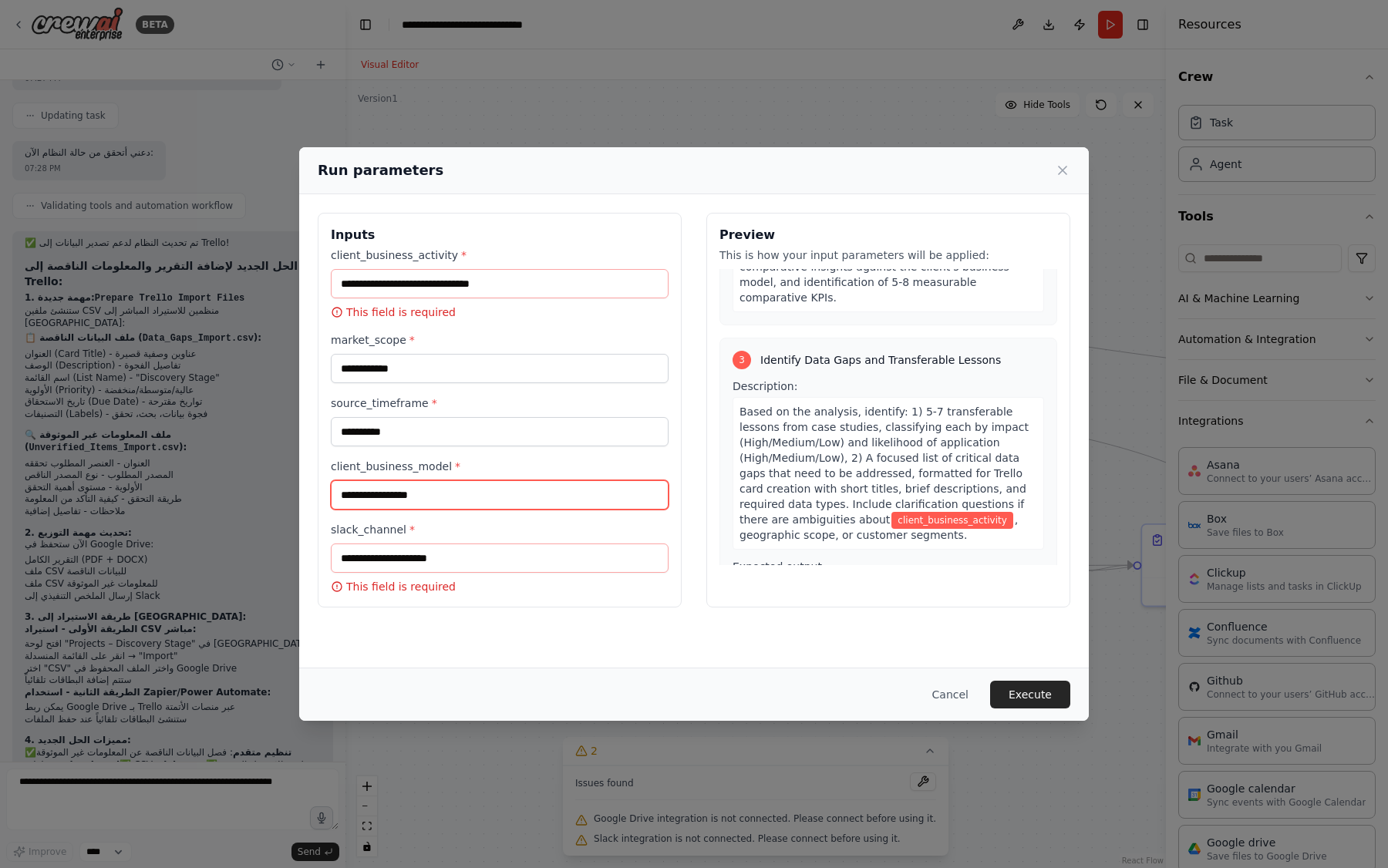
type input "**********"
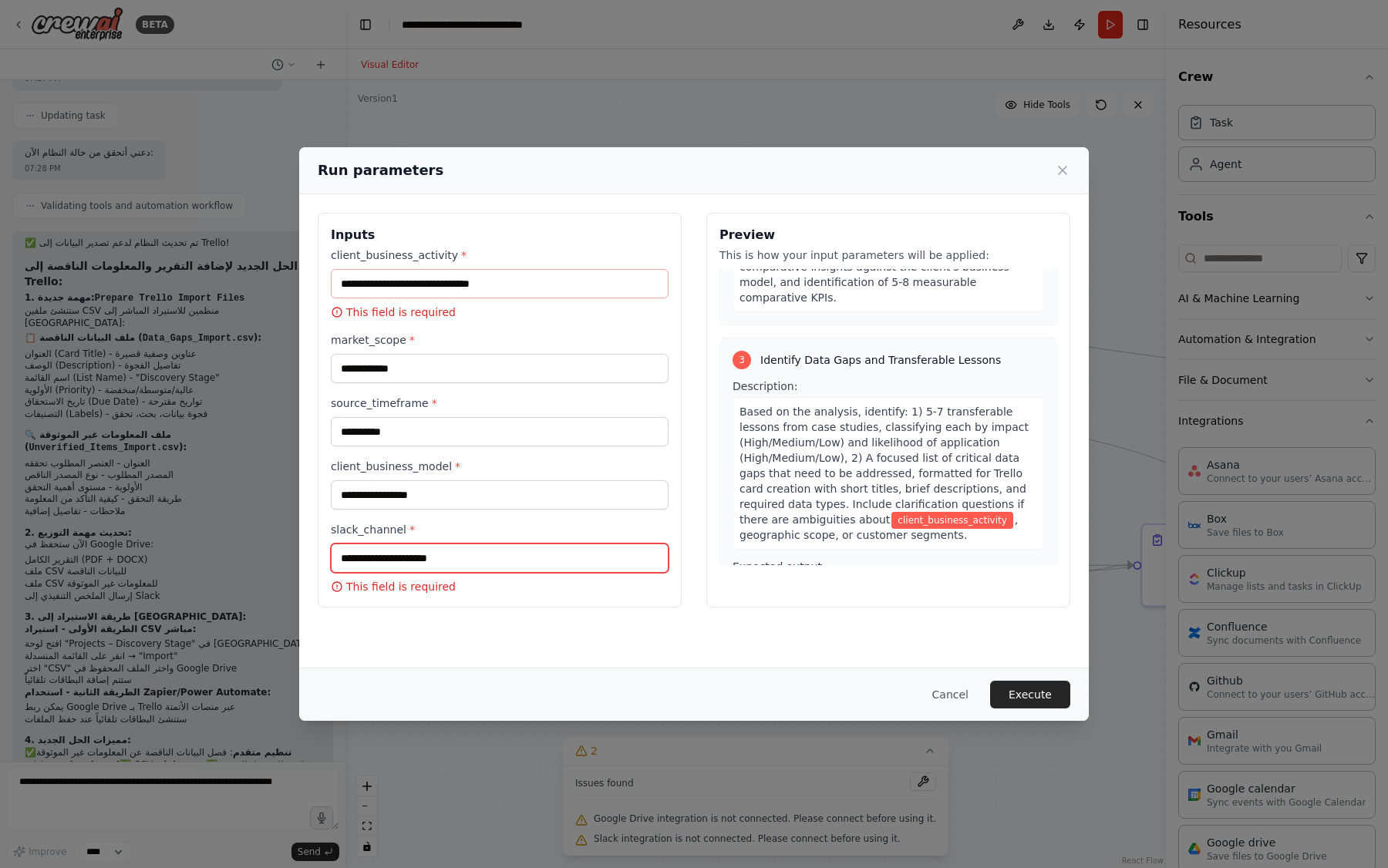
click at [410, 567] on input "slack_channel *" at bounding box center [500, 558] width 338 height 29
type input "*"
type input "*******"
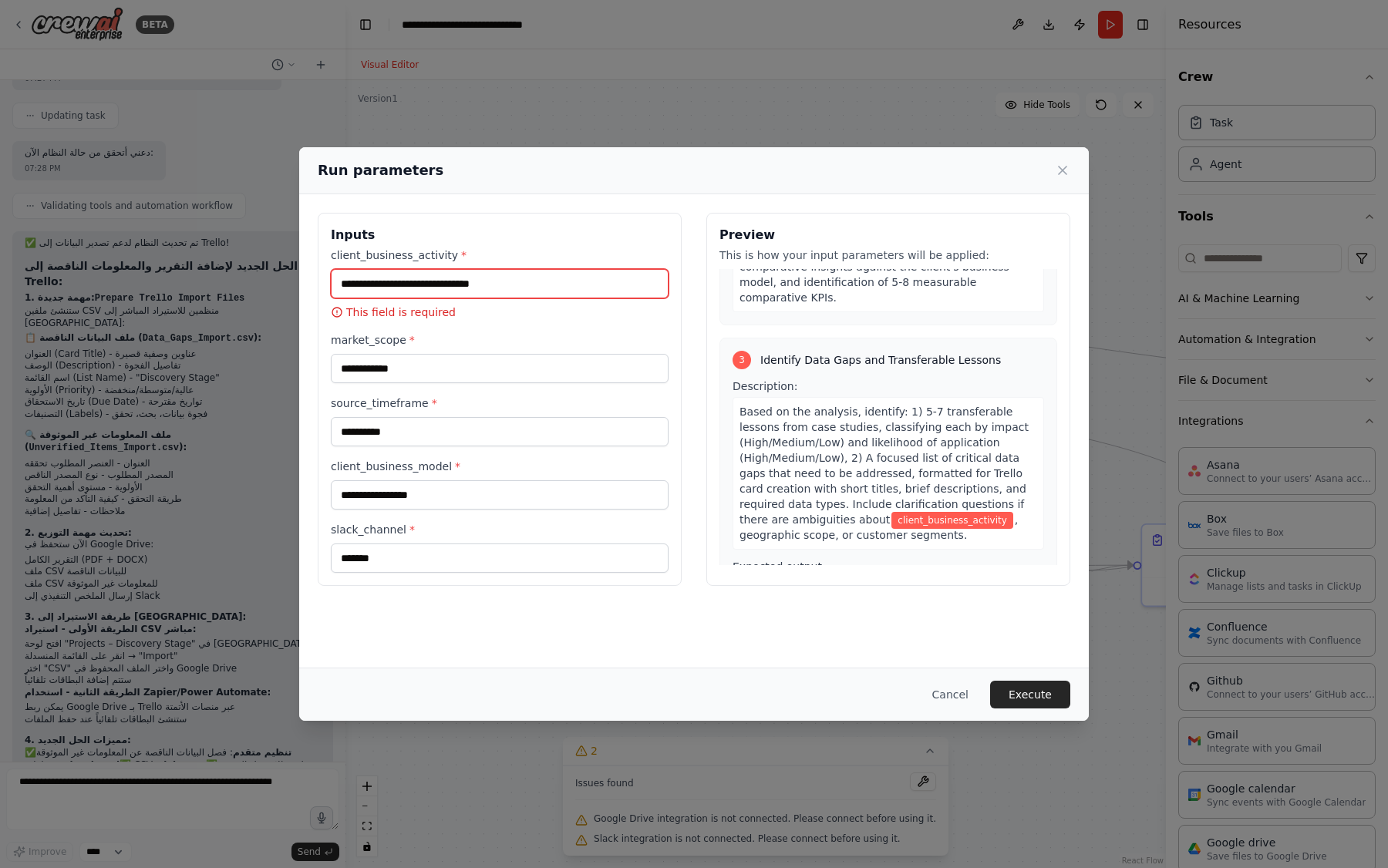
click at [477, 288] on input "client_business_activity *" at bounding box center [500, 283] width 338 height 29
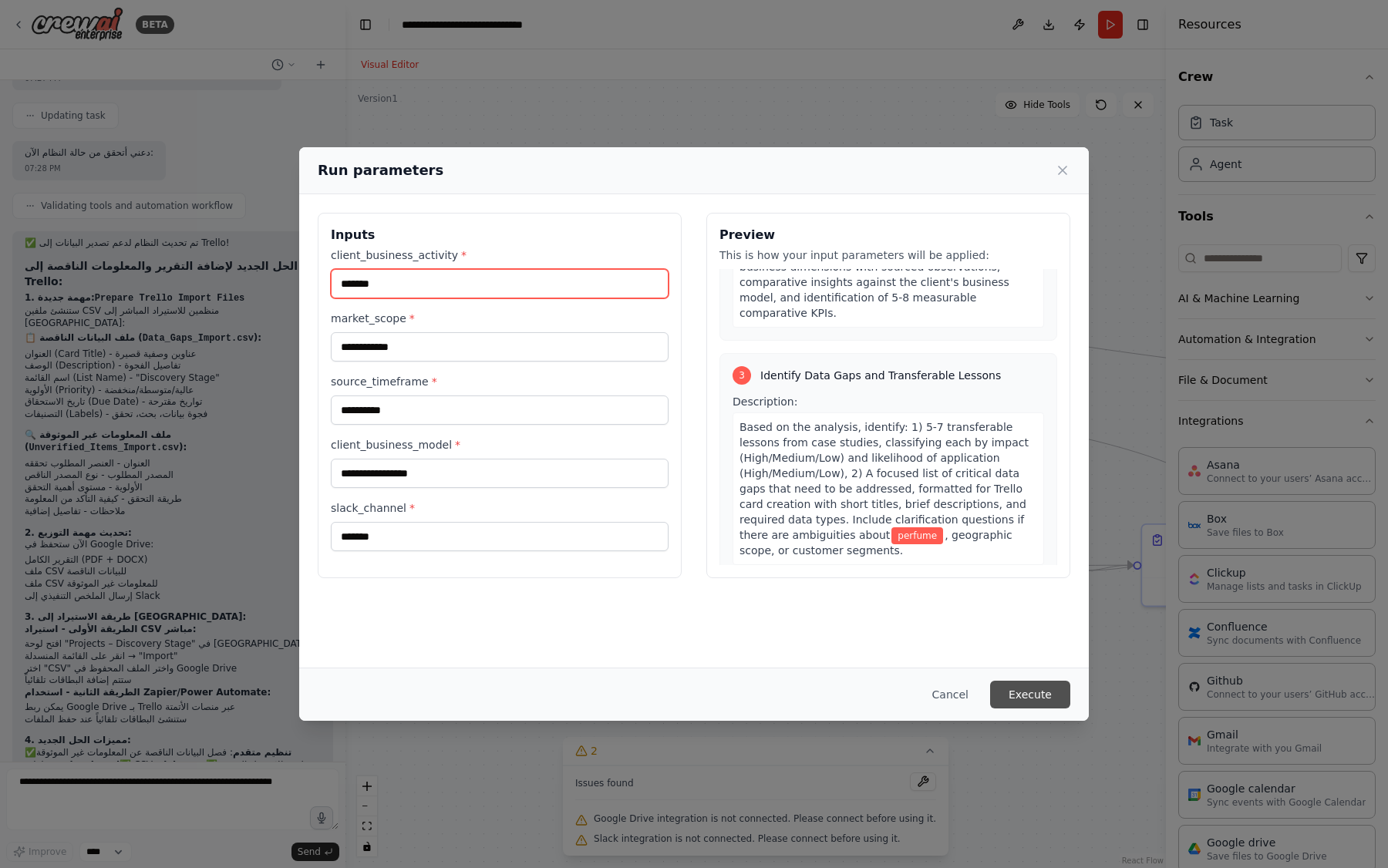
type input "*******"
click at [1035, 694] on button "Execute" at bounding box center [1030, 694] width 80 height 28
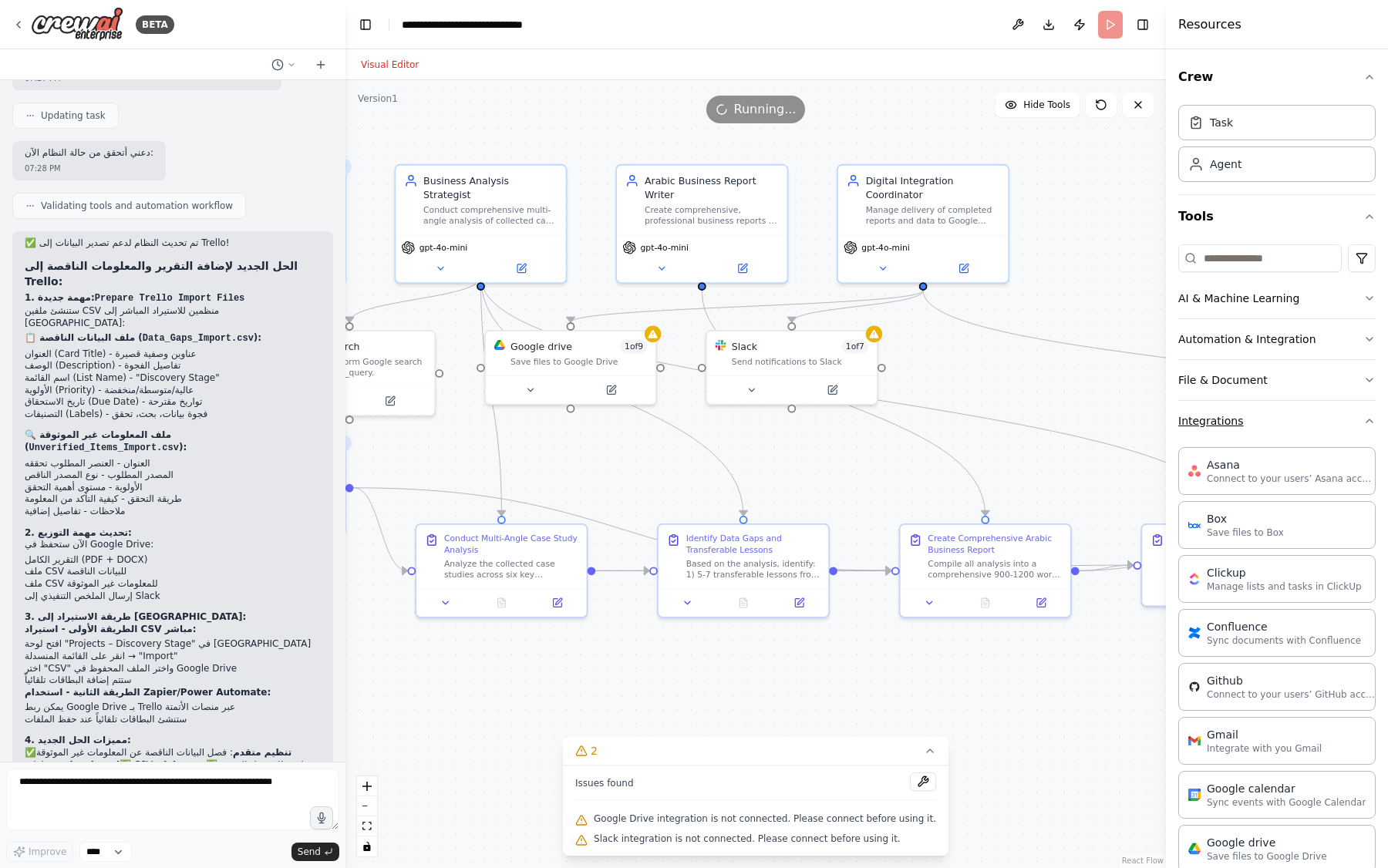
click at [1367, 422] on icon "button" at bounding box center [1369, 421] width 13 height 13
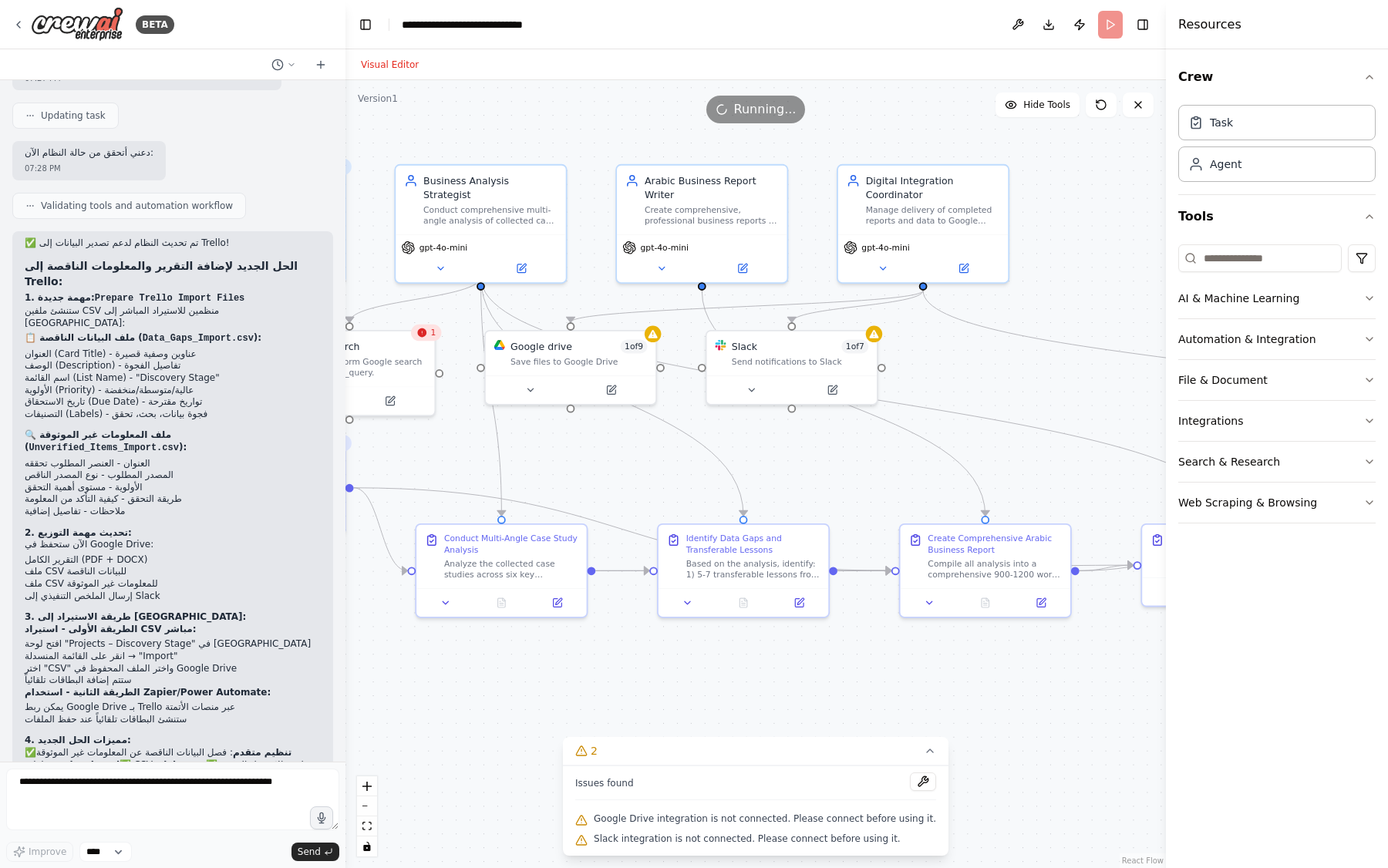
click at [962, 25] on header "**********" at bounding box center [755, 24] width 820 height 50
click at [1084, 32] on button "Publish" at bounding box center [1078, 24] width 24 height 28
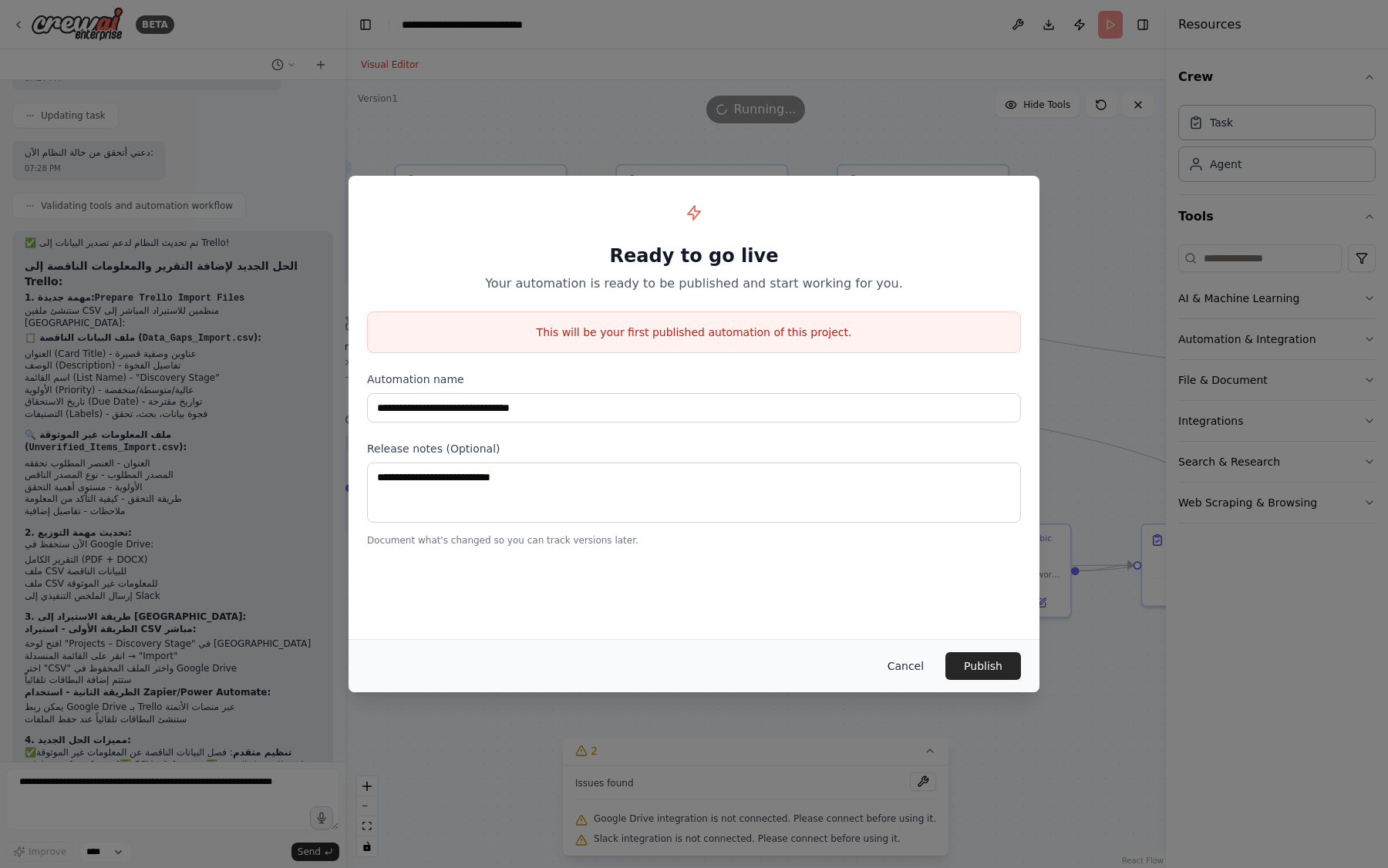
click at [913, 663] on button "Cancel" at bounding box center [905, 666] width 60 height 28
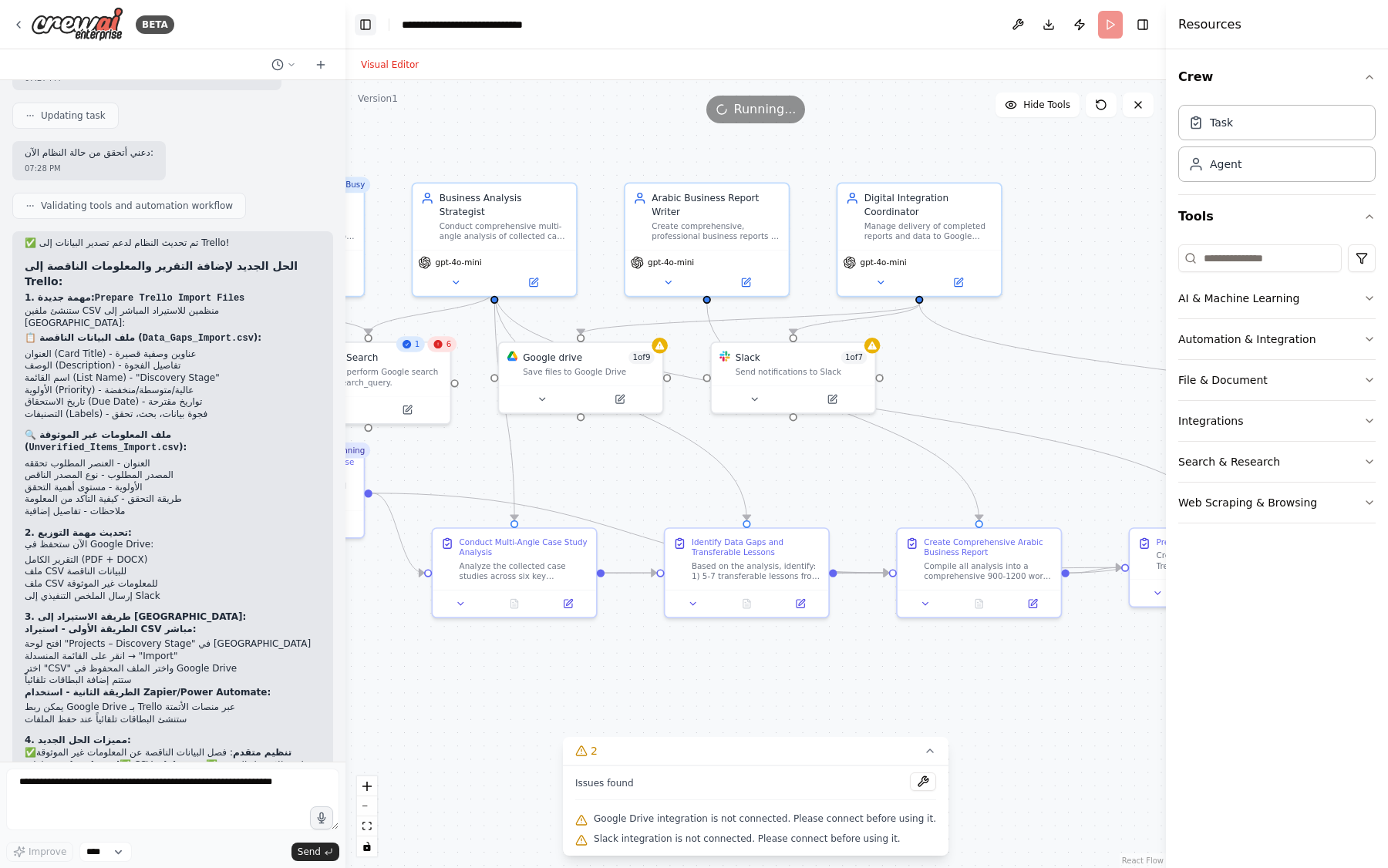
click at [367, 23] on button "Toggle Left Sidebar" at bounding box center [366, 24] width 22 height 22
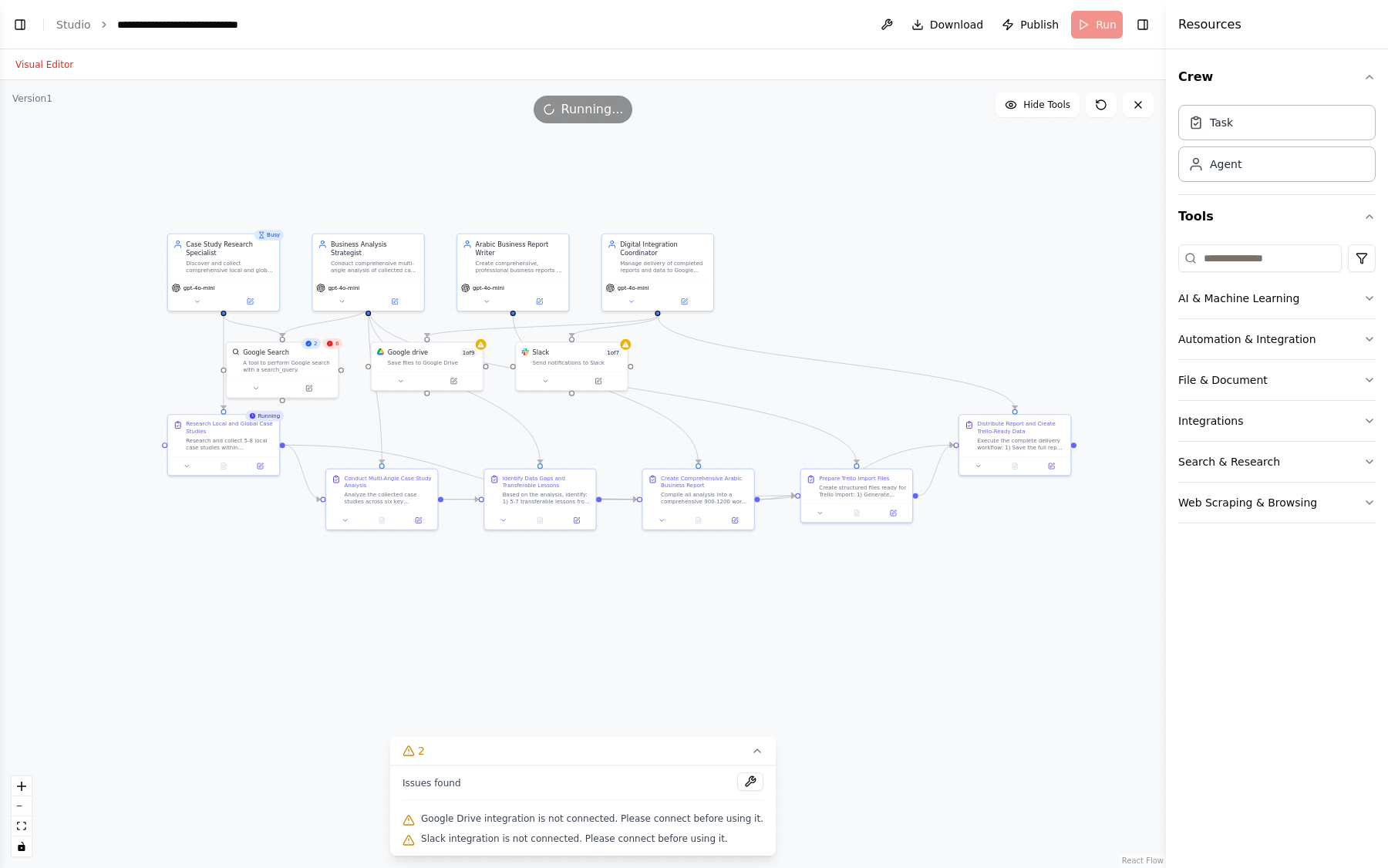
click at [671, 817] on span "Google Drive integration is not connected. Please connect before using it." at bounding box center [591, 818] width 342 height 13
click at [1252, 337] on button "Automation & Integration" at bounding box center [1276, 339] width 198 height 40
click at [1247, 341] on button "Automation & Integration" at bounding box center [1276, 339] width 198 height 40
click at [1214, 331] on button "Automation & Integration" at bounding box center [1276, 339] width 198 height 40
click at [1366, 340] on icon "button" at bounding box center [1369, 338] width 6 height 3
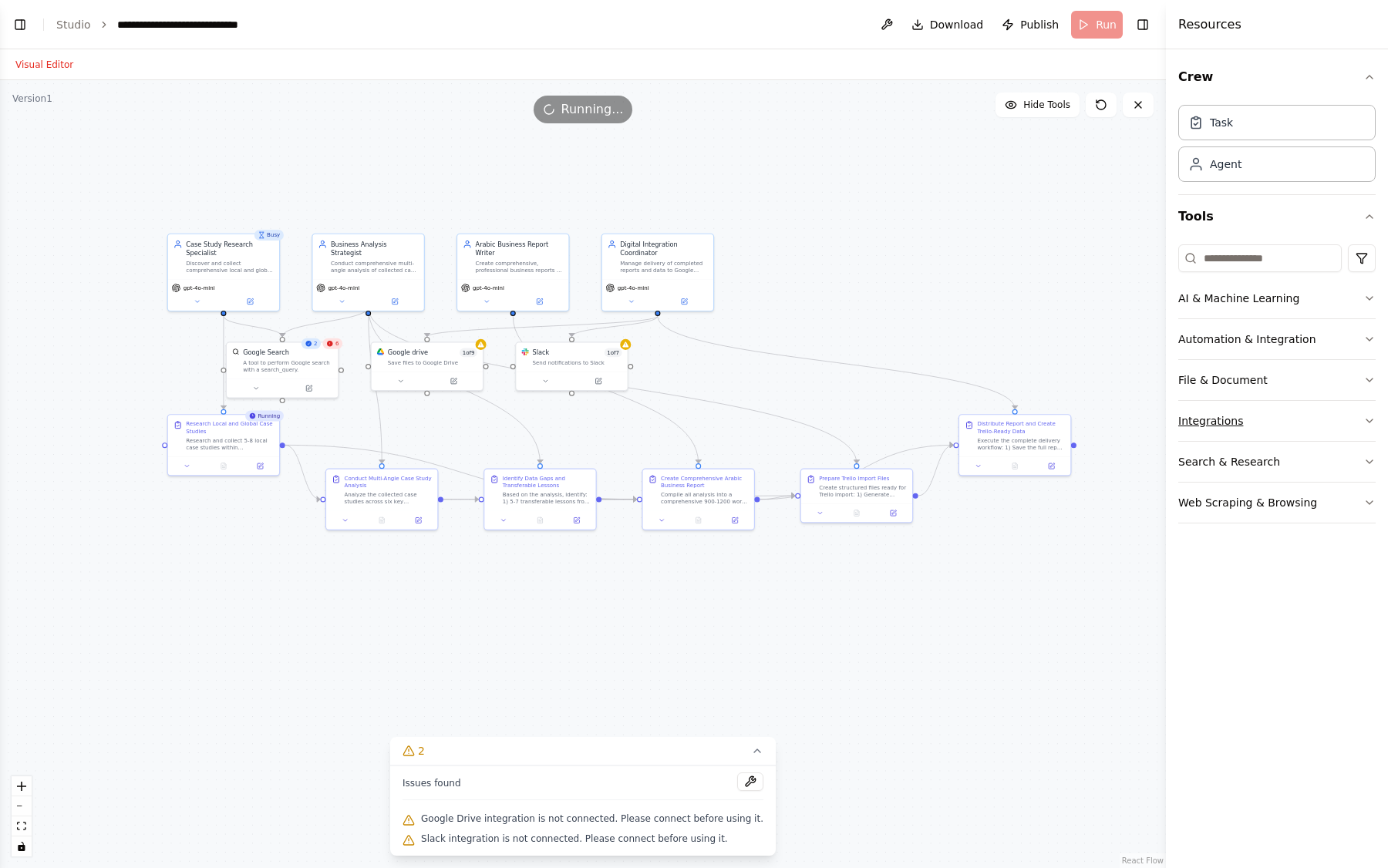
click at [1374, 425] on icon "button" at bounding box center [1369, 421] width 13 height 13
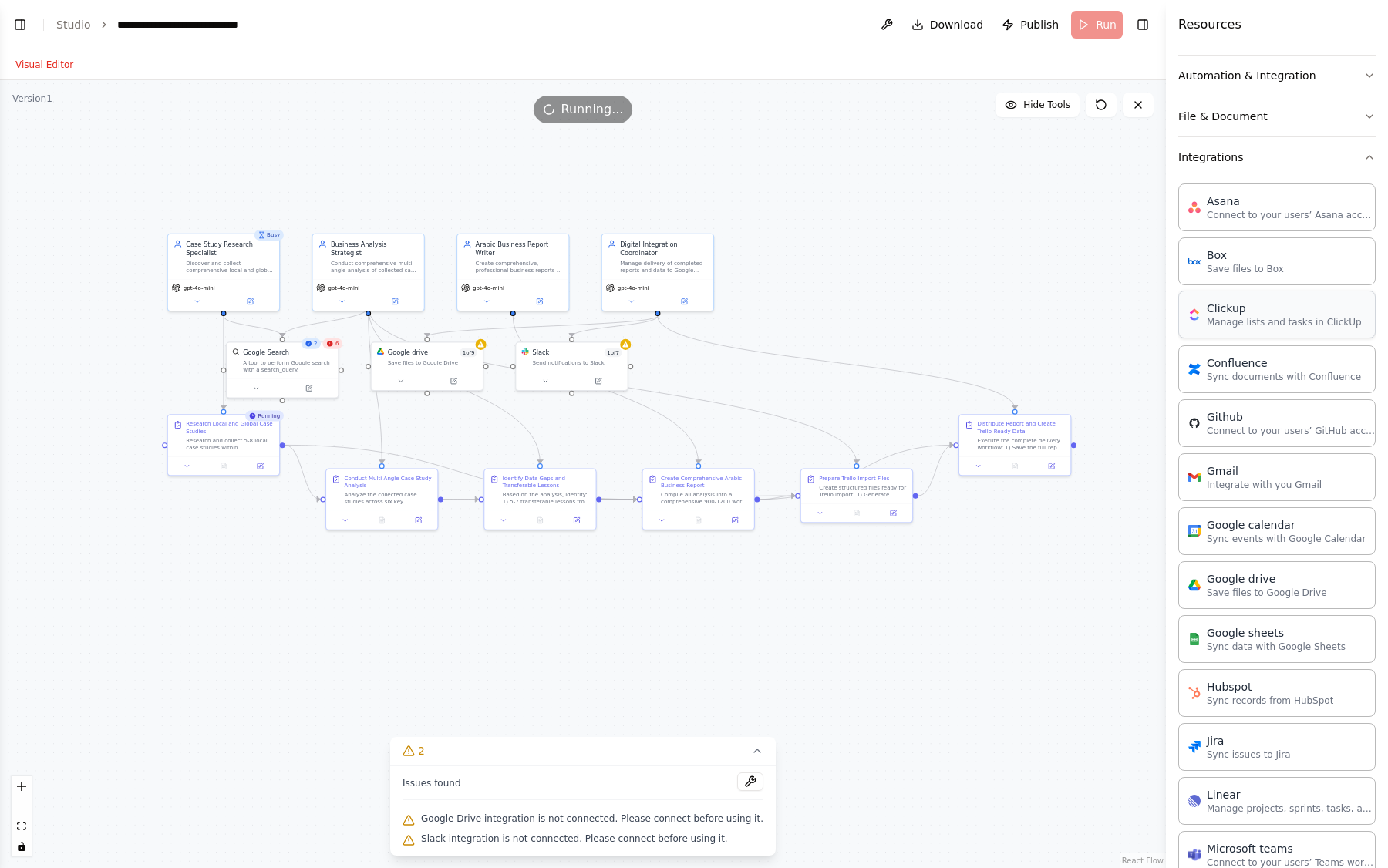
scroll to position [302, 0]
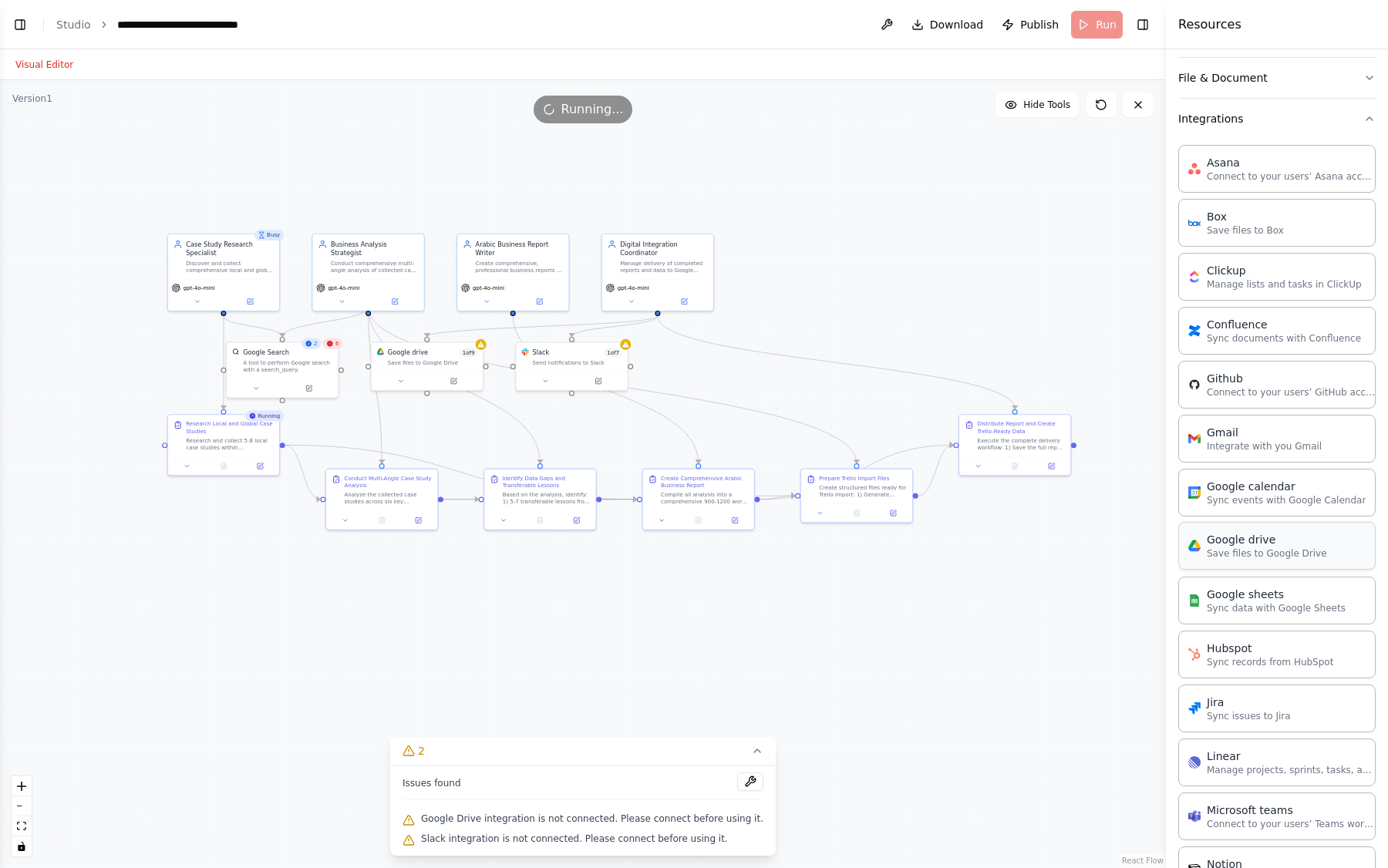
click at [1269, 557] on p "Save files to Google Drive" at bounding box center [1266, 554] width 120 height 13
click at [1226, 548] on p "Save files to Google Drive" at bounding box center [1266, 554] width 120 height 13
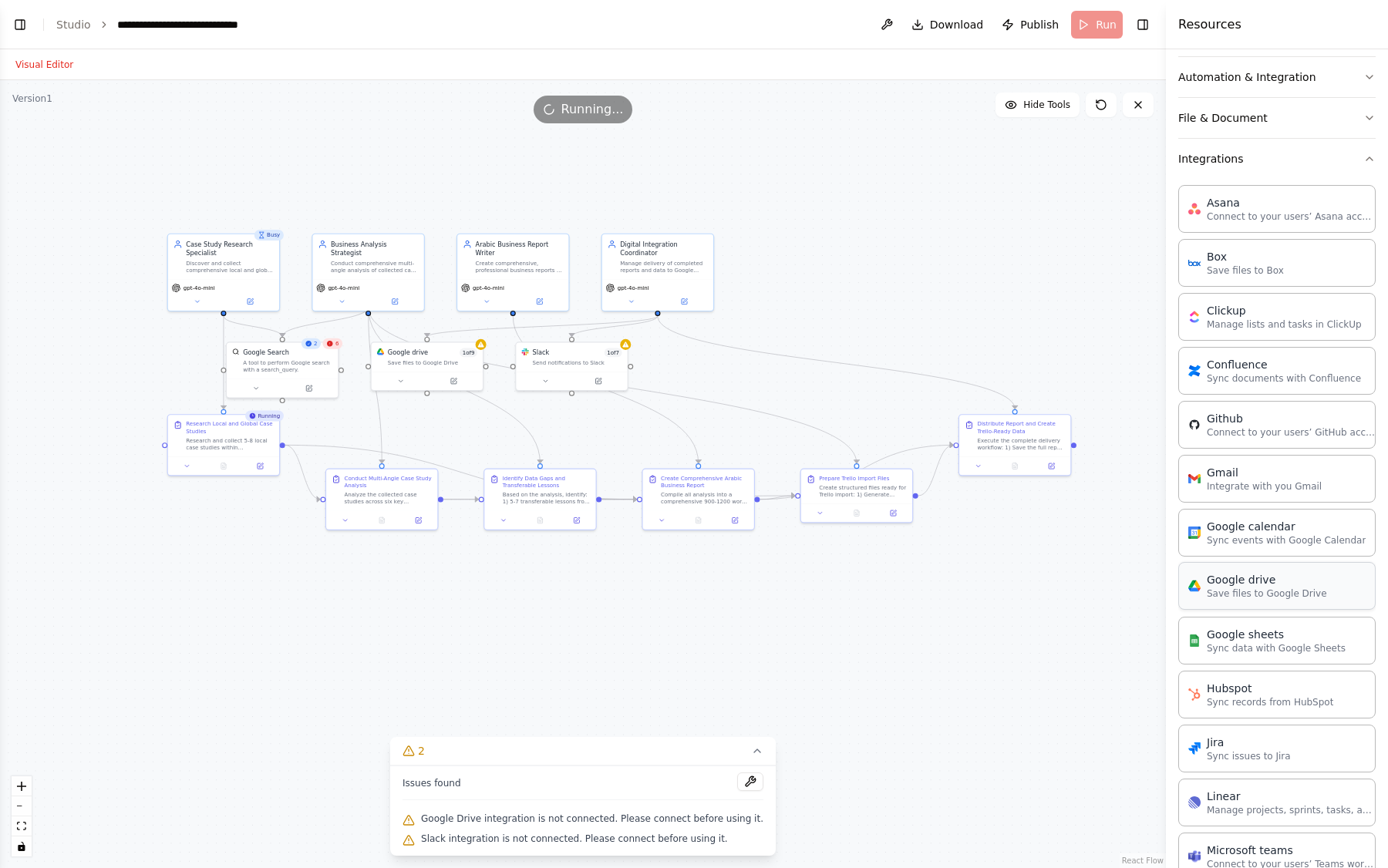
scroll to position [256, 0]
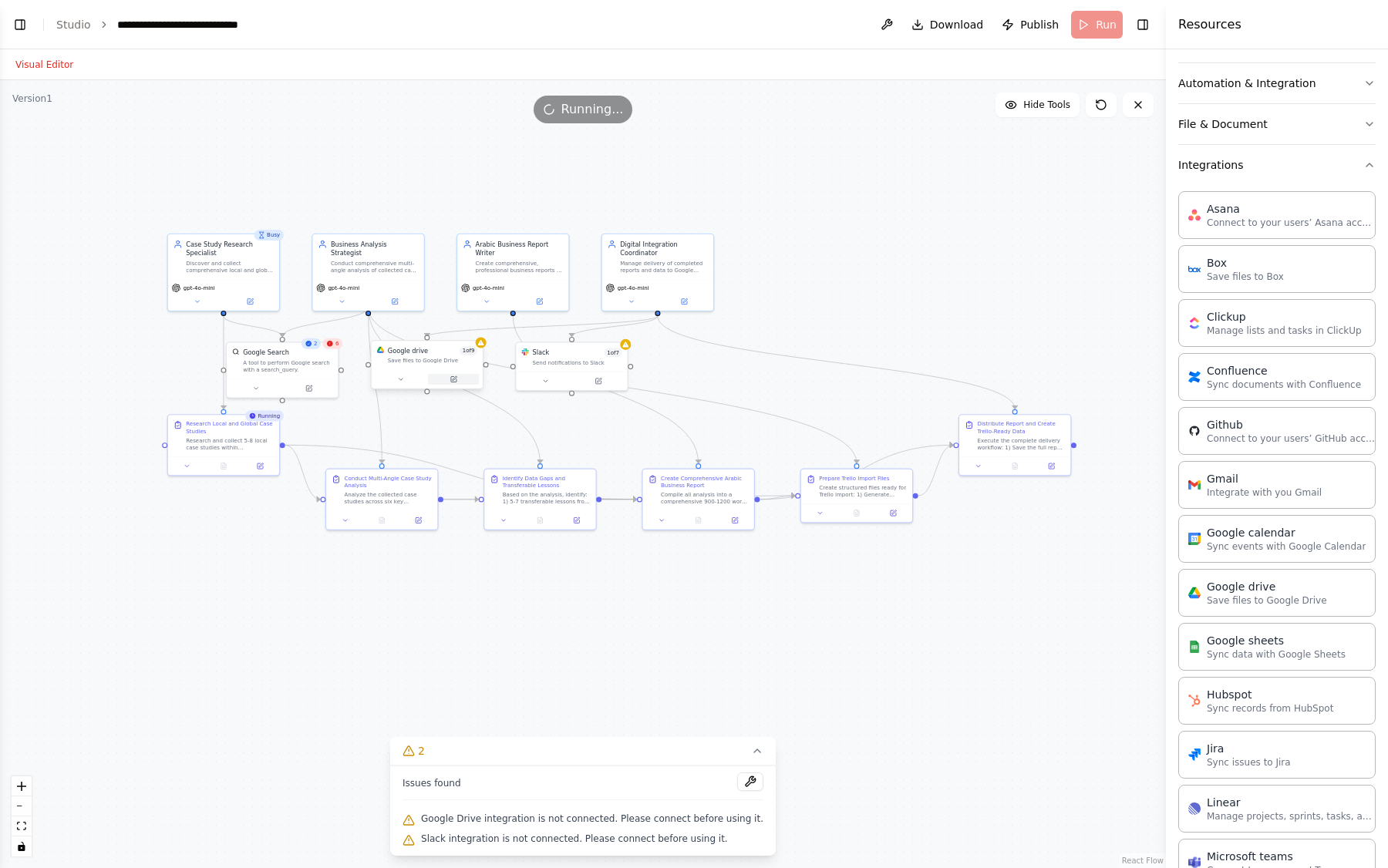
click at [455, 377] on icon at bounding box center [453, 379] width 7 height 7
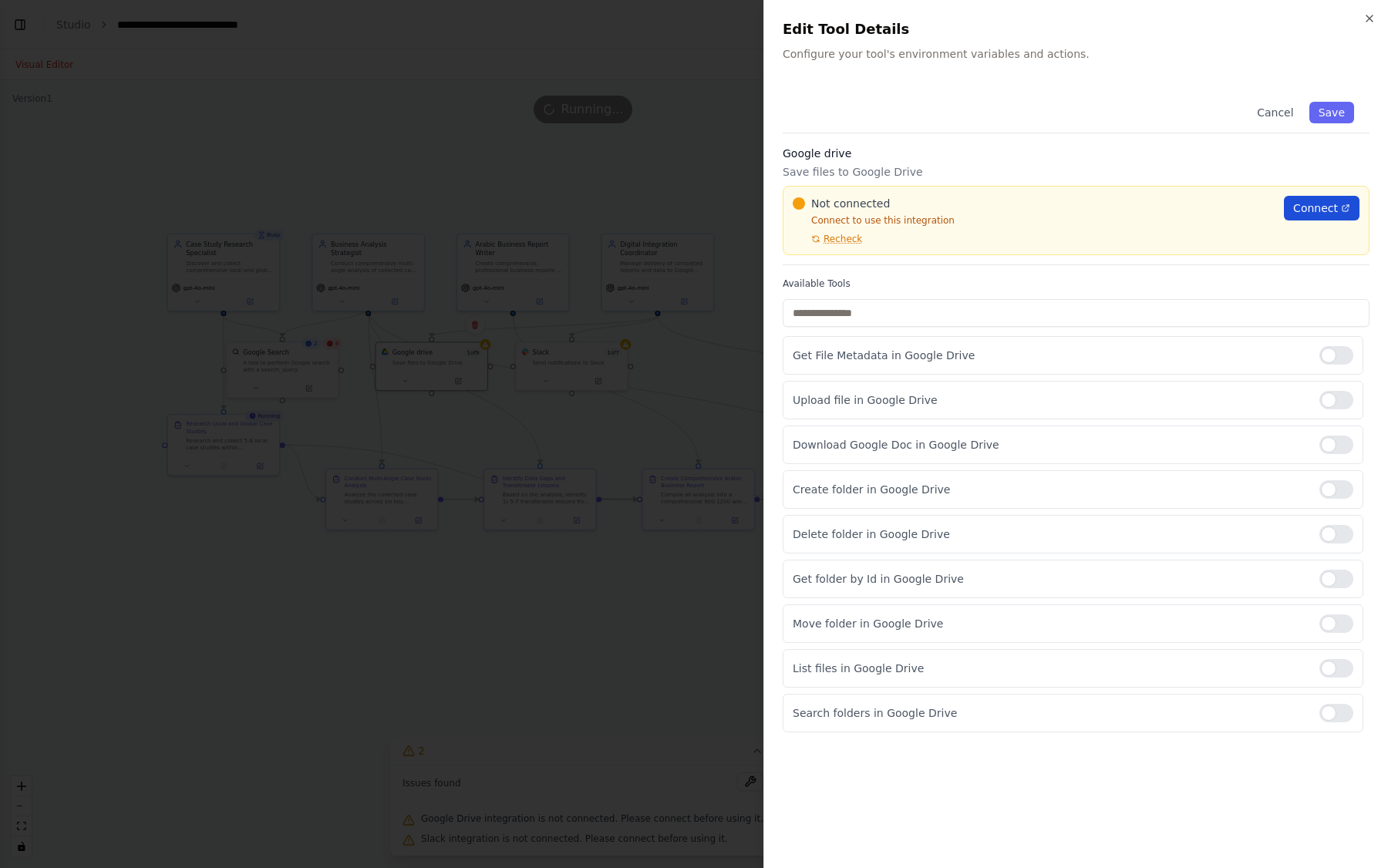
click at [1323, 201] on span "Connect" at bounding box center [1316, 208] width 45 height 15
click at [1307, 209] on span "Connect" at bounding box center [1316, 208] width 45 height 15
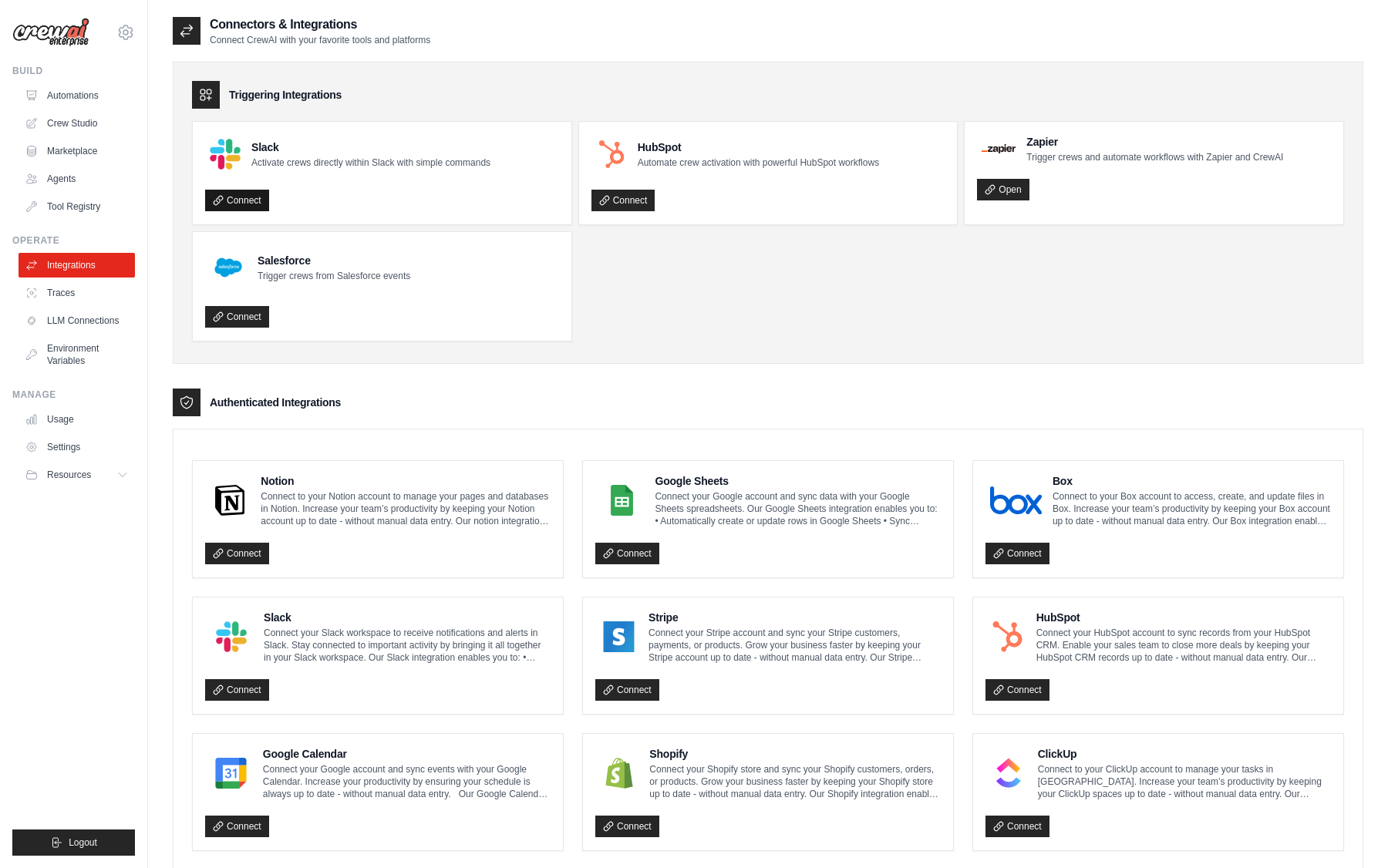
click at [242, 199] on link "Connect" at bounding box center [236, 200] width 64 height 22
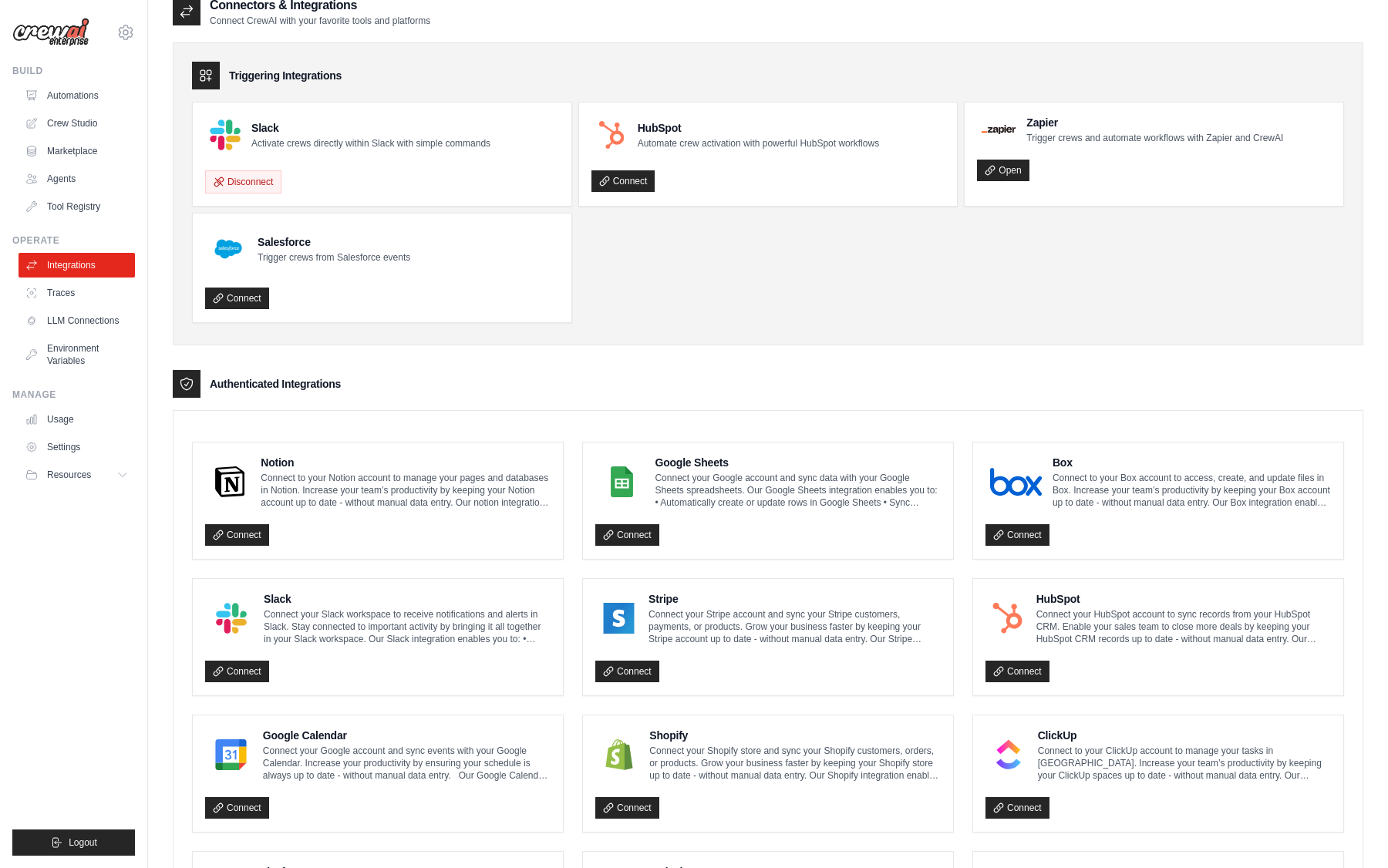
scroll to position [61, 0]
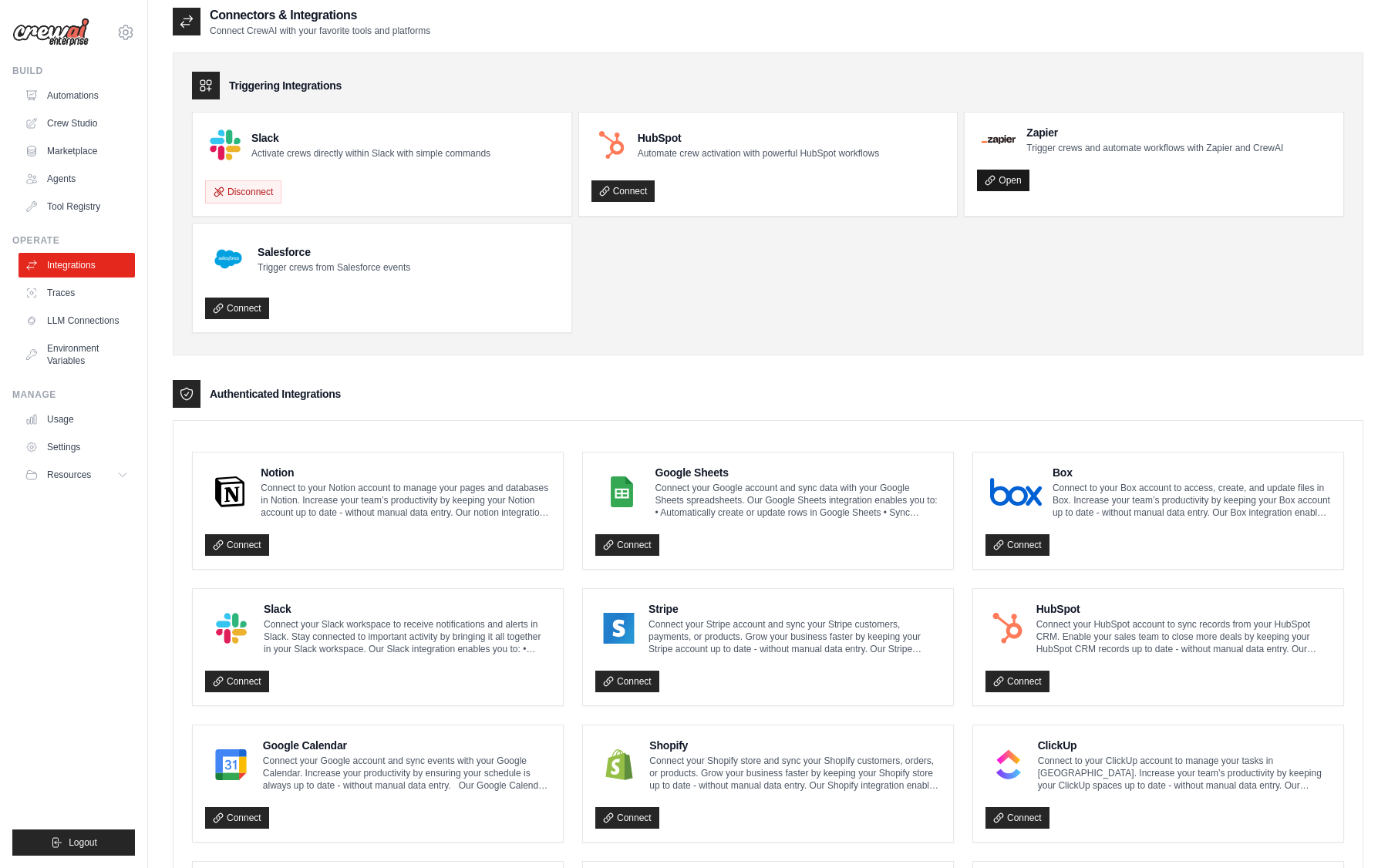
click at [1003, 175] on link "Open" at bounding box center [1002, 180] width 51 height 22
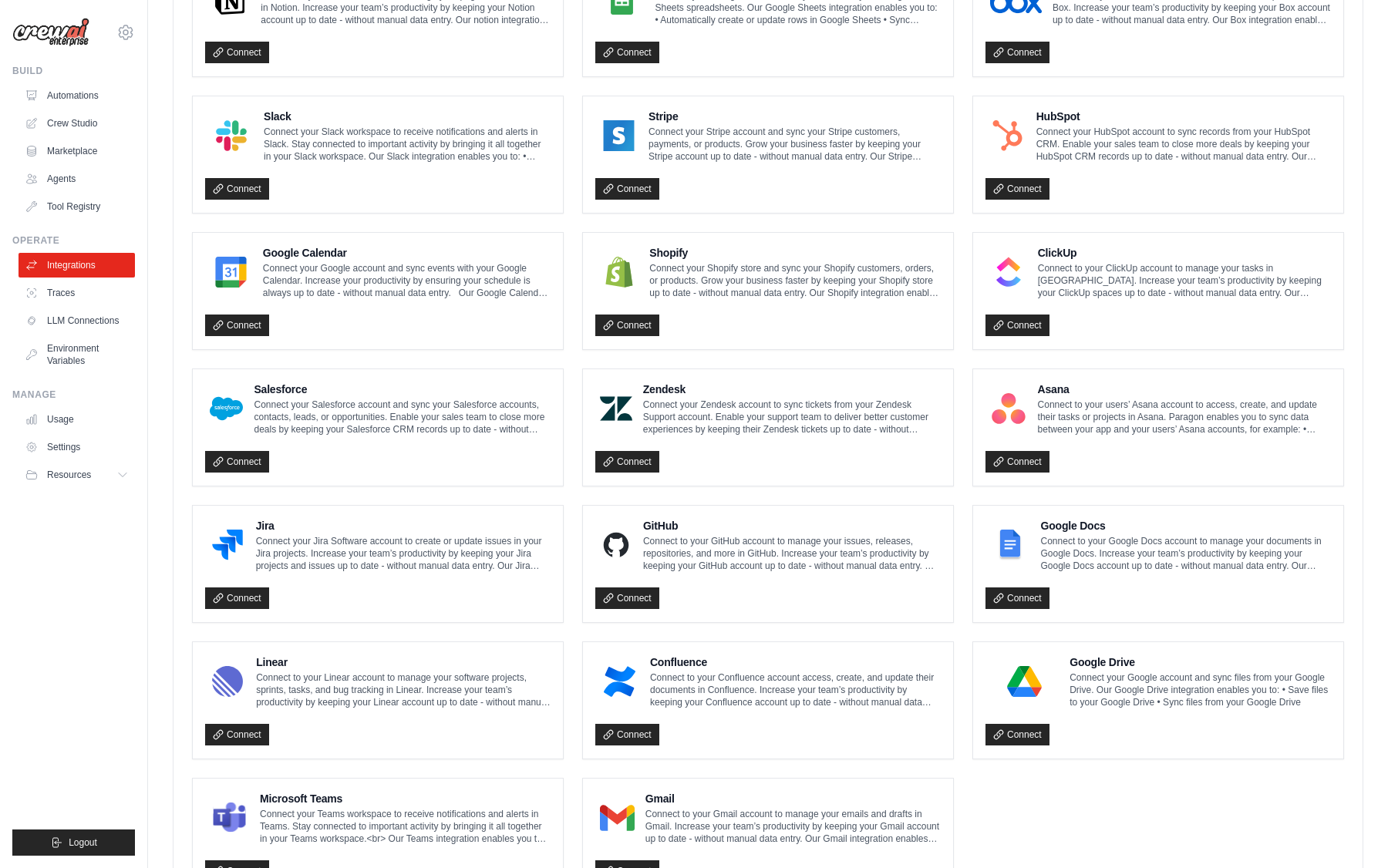
scroll to position [553, 0]
click at [1013, 720] on div "Connect" at bounding box center [1158, 731] width 346 height 32
click at [1012, 678] on img at bounding box center [1024, 682] width 69 height 31
click at [1006, 734] on link "Connect" at bounding box center [1017, 735] width 64 height 22
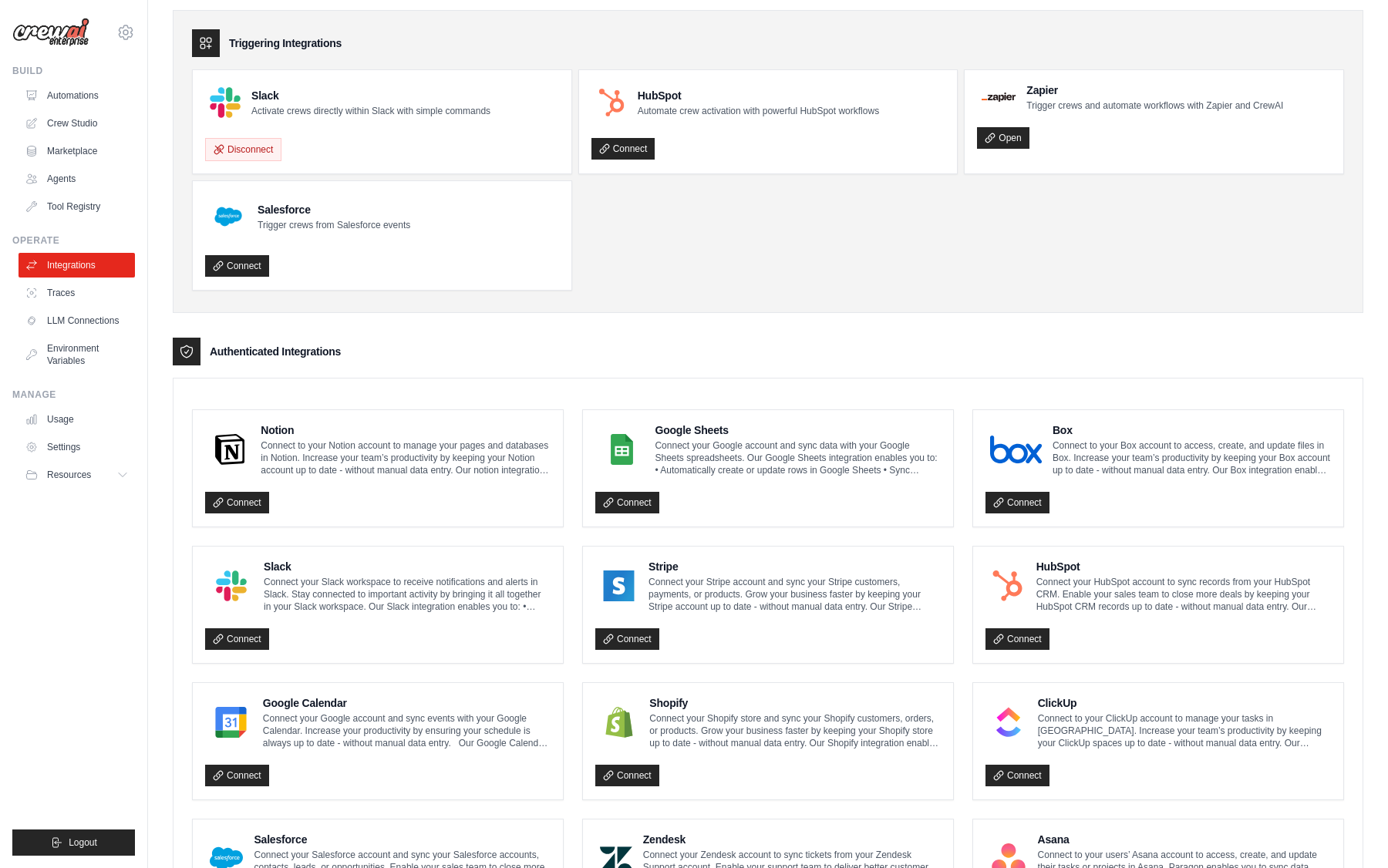
scroll to position [0, 0]
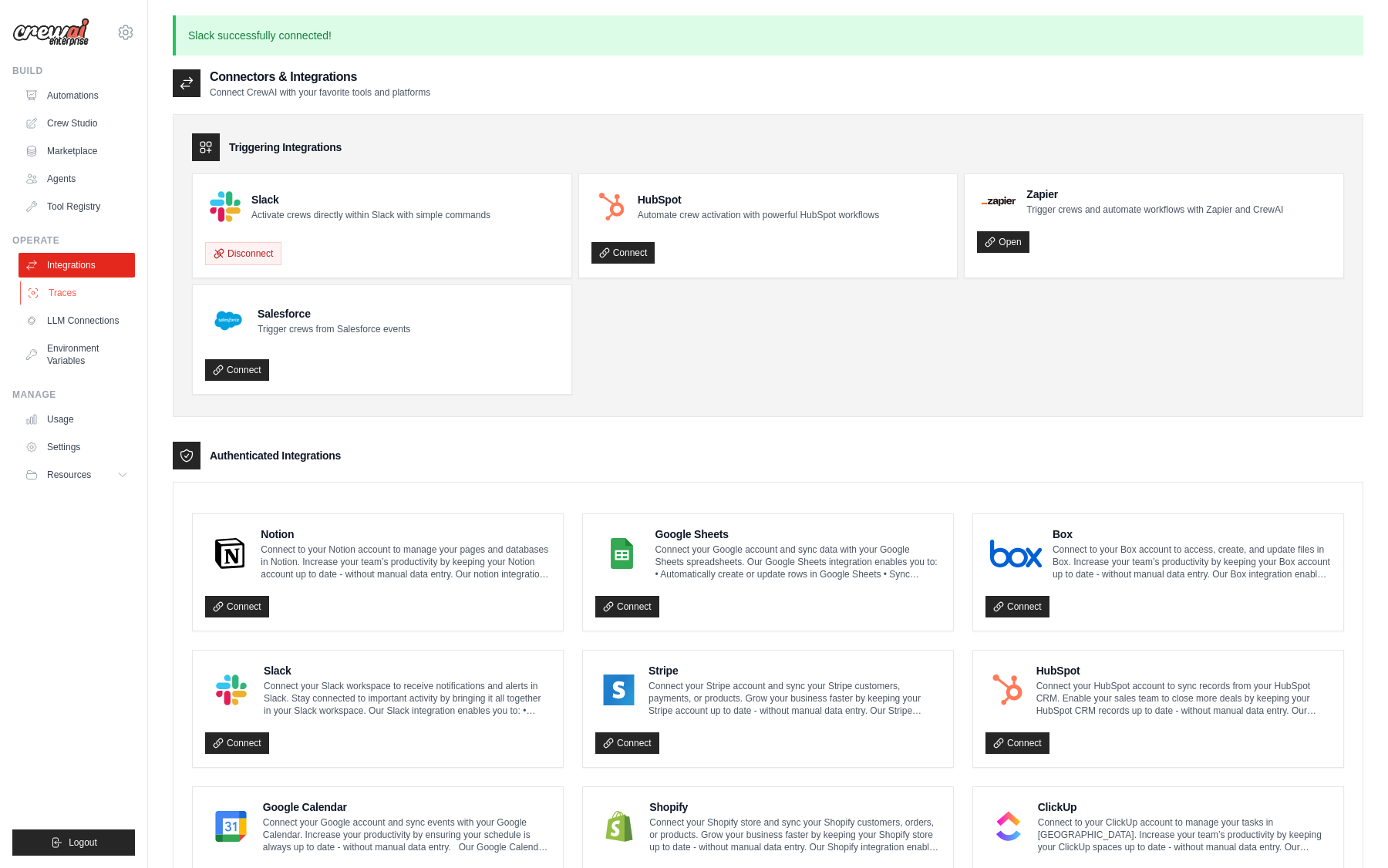
click at [66, 291] on link "Traces" at bounding box center [78, 292] width 116 height 24
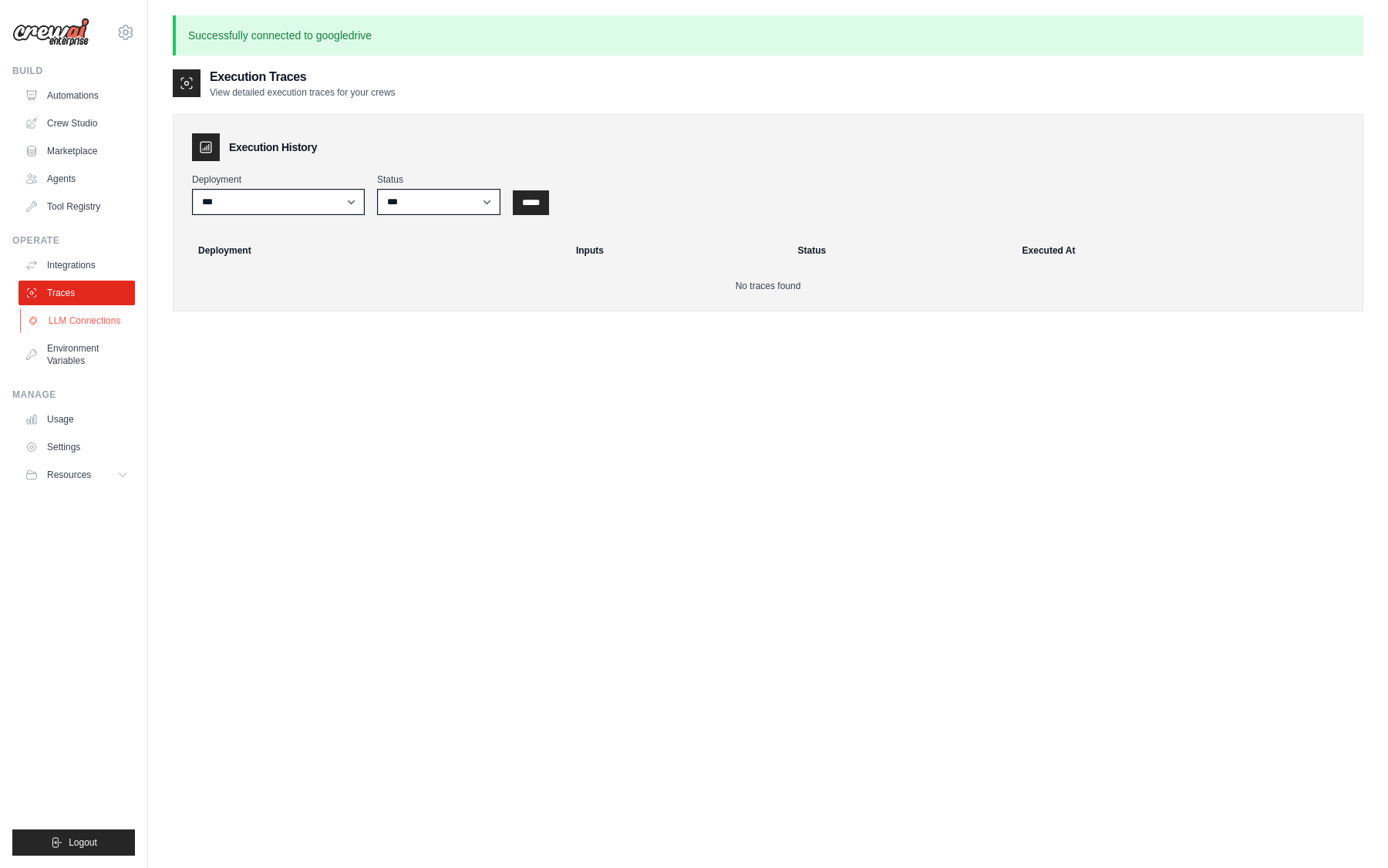
click at [75, 321] on link "LLM Connections" at bounding box center [78, 320] width 116 height 24
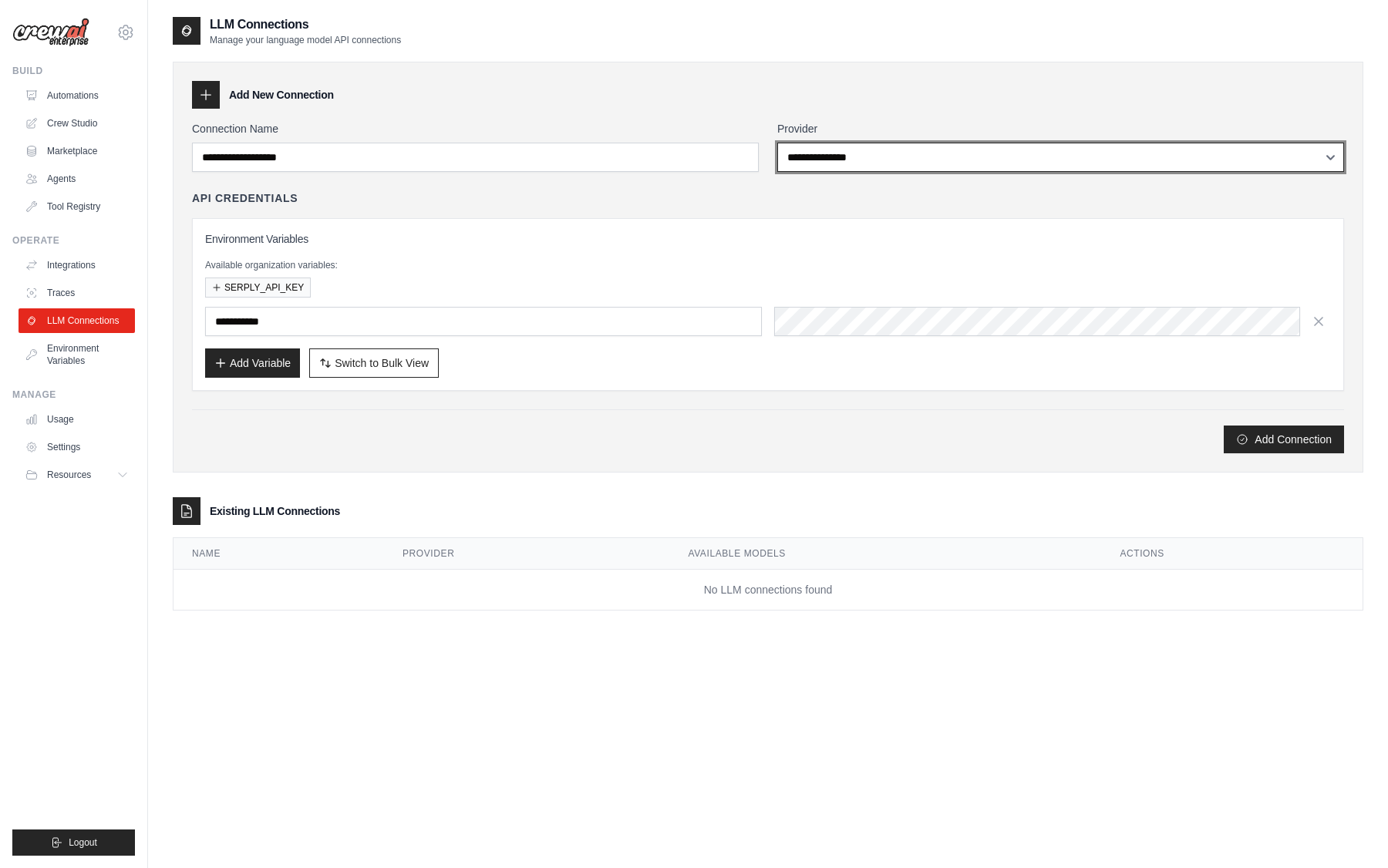
click at [802, 161] on select "**********" at bounding box center [1060, 157] width 567 height 29
click at [893, 160] on select "**********" at bounding box center [1060, 157] width 567 height 29
select select "******"
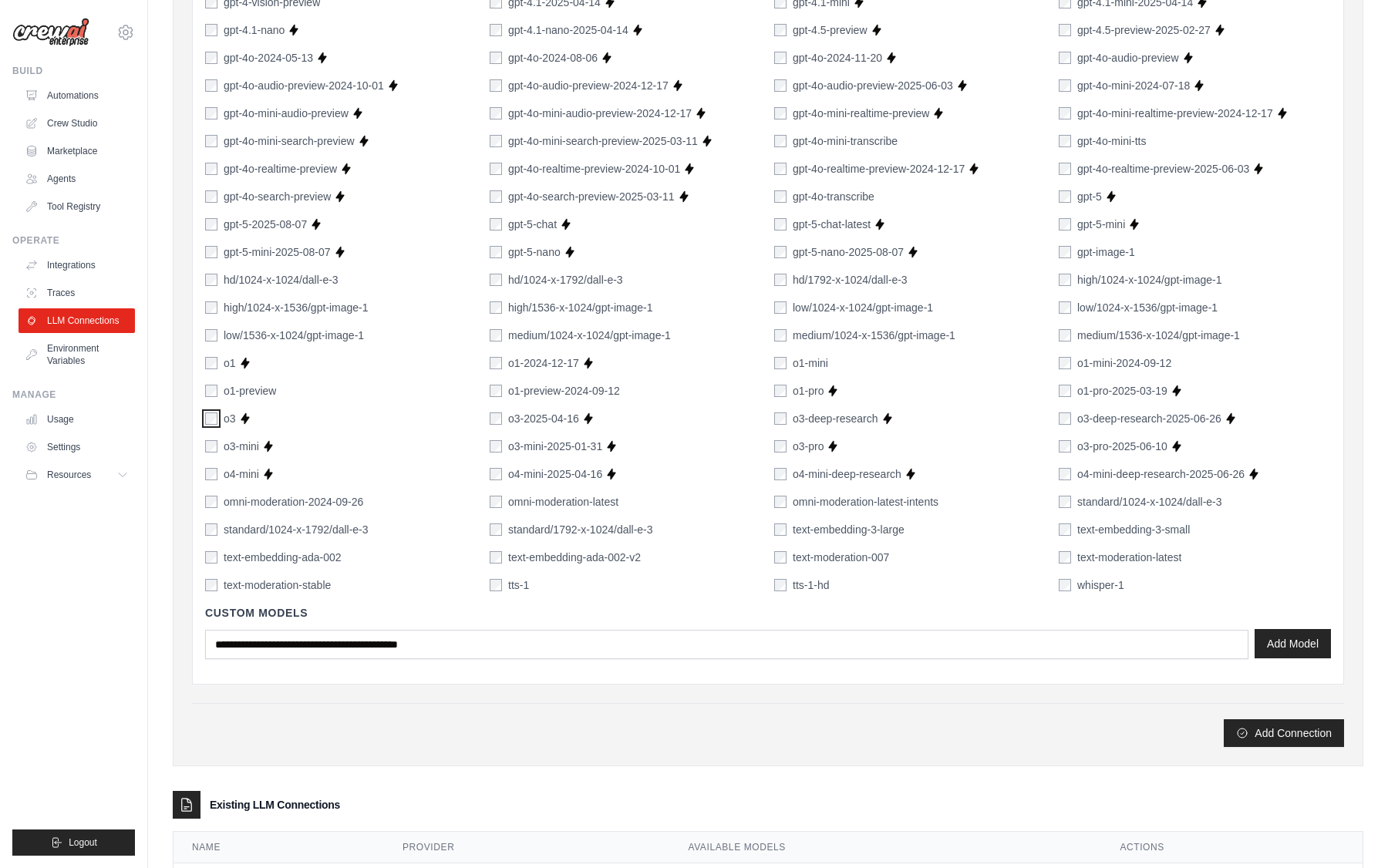
scroll to position [836, 0]
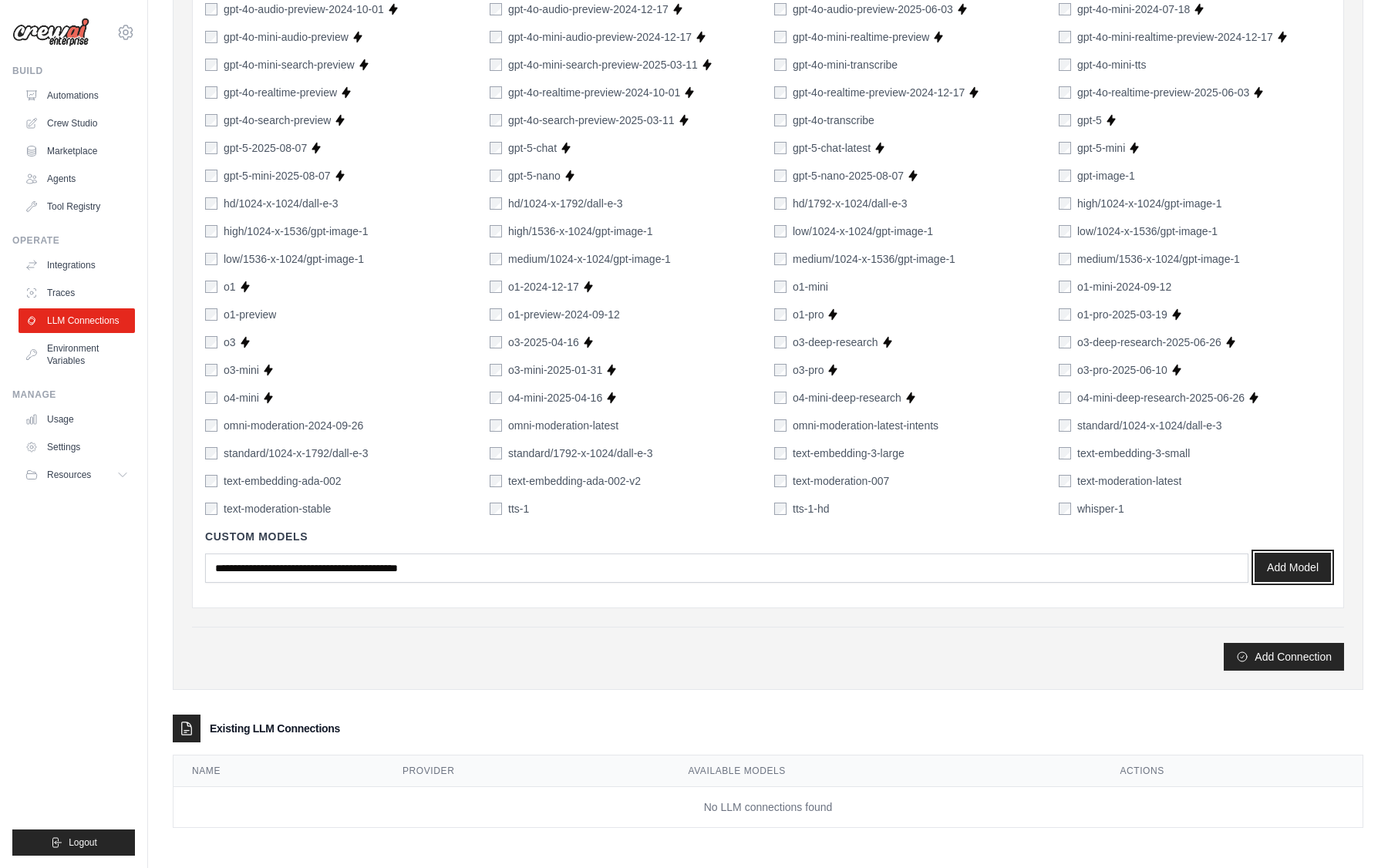
click at [1279, 559] on button "Add Model" at bounding box center [1292, 568] width 77 height 29
click at [1227, 653] on button "Add Connection" at bounding box center [1283, 656] width 120 height 28
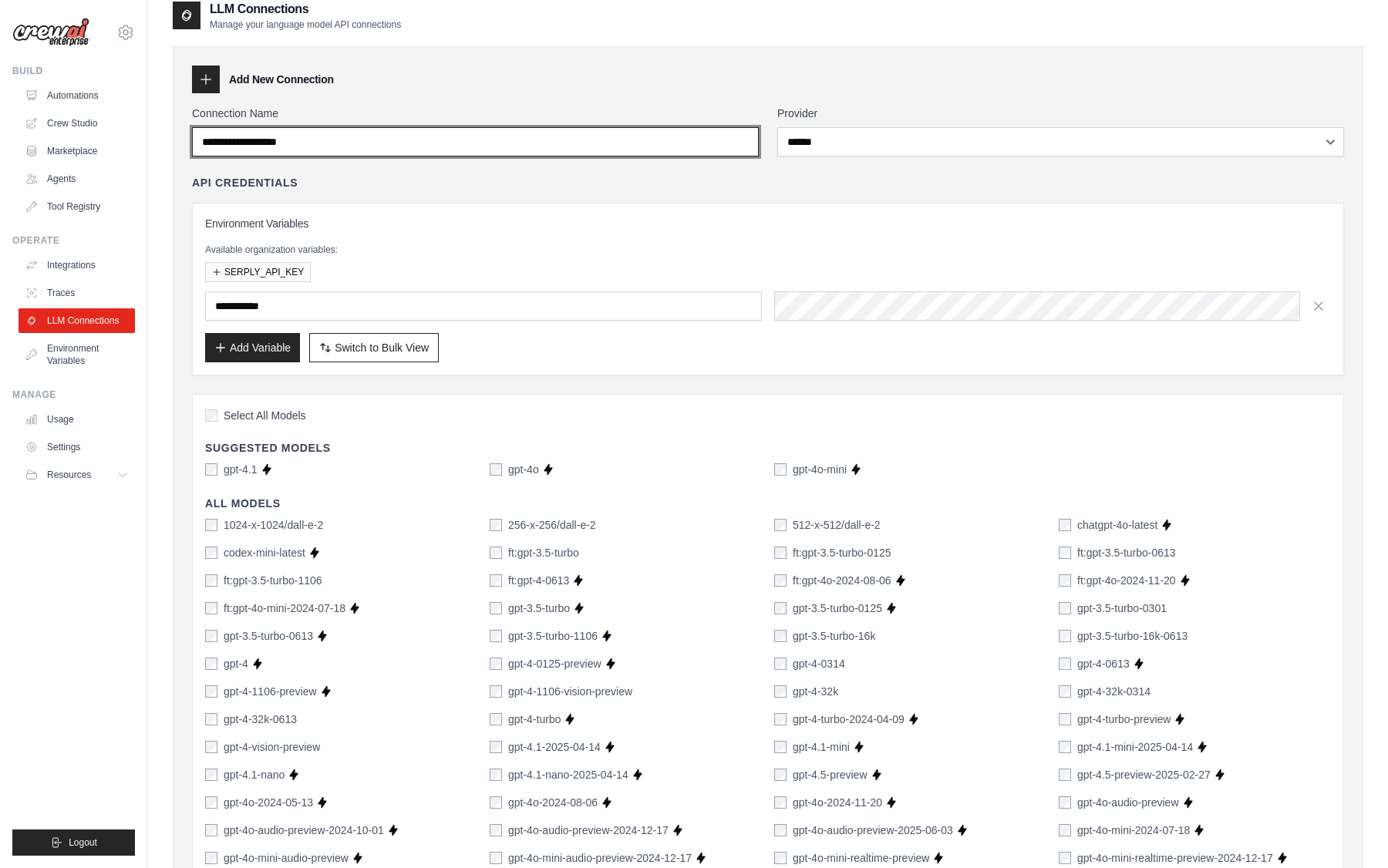
scroll to position [14, 0]
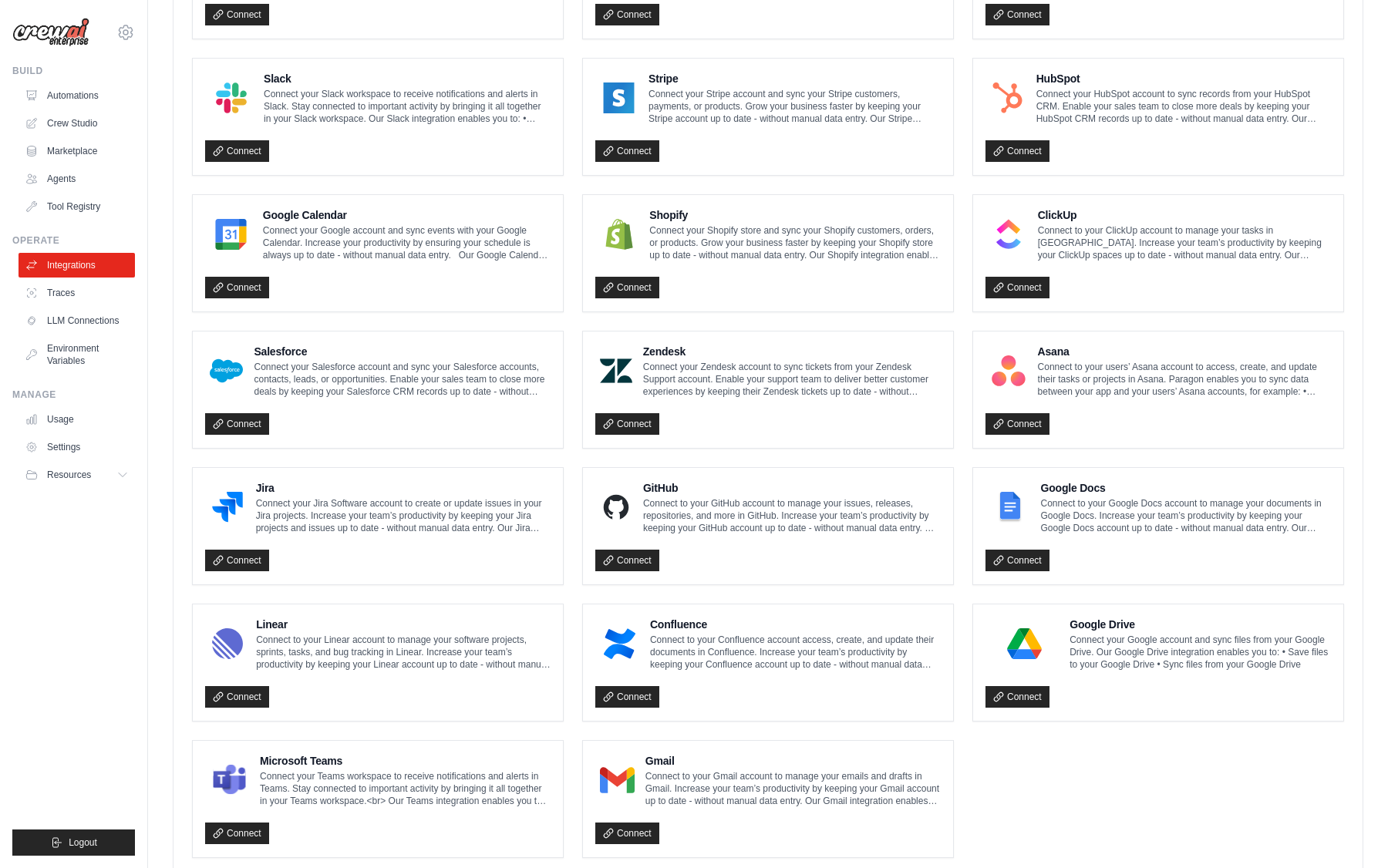
scroll to position [579, 0]
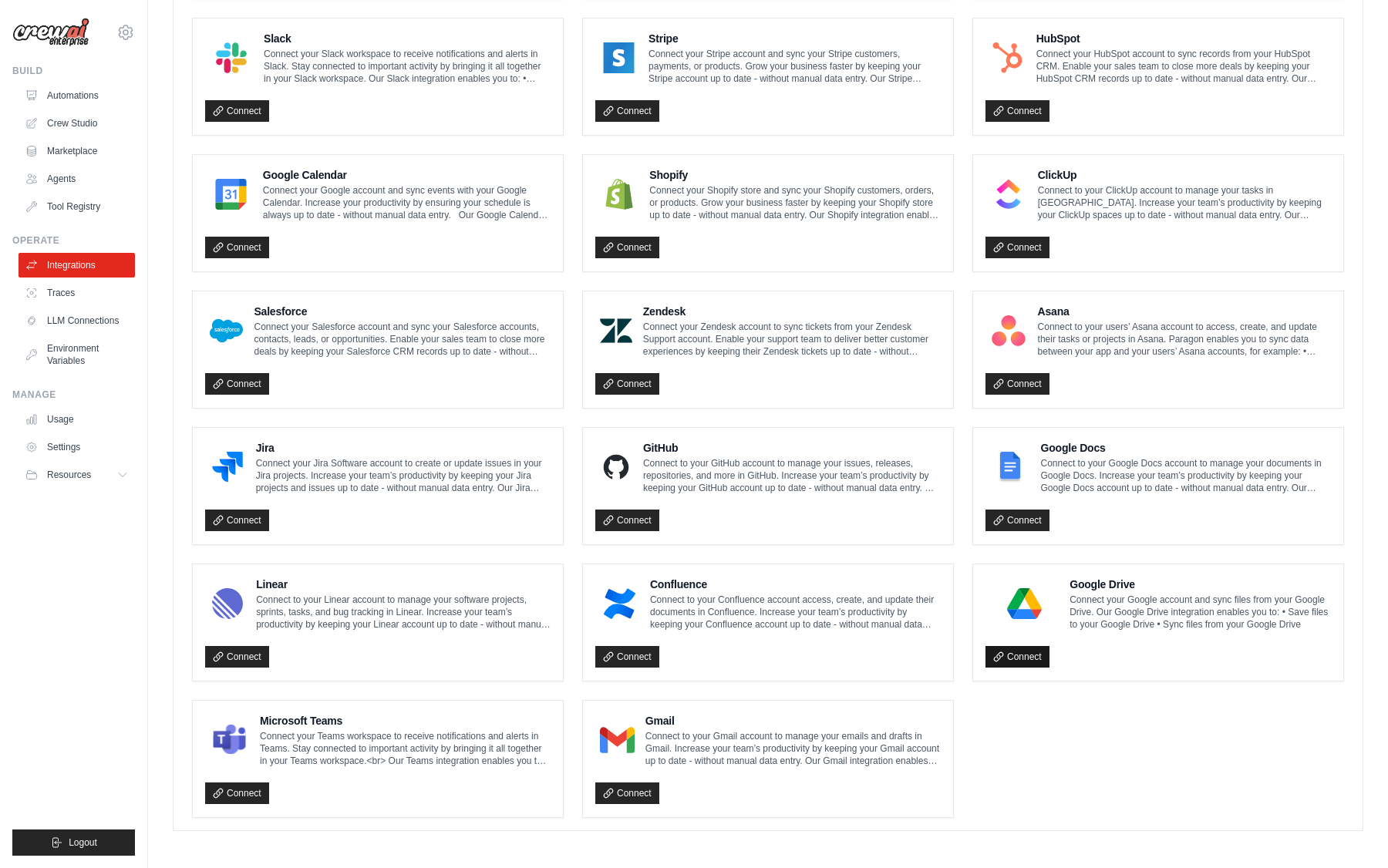
click at [1019, 651] on link "Connect" at bounding box center [1017, 657] width 64 height 22
